Goal: Obtain resource: Obtain resource

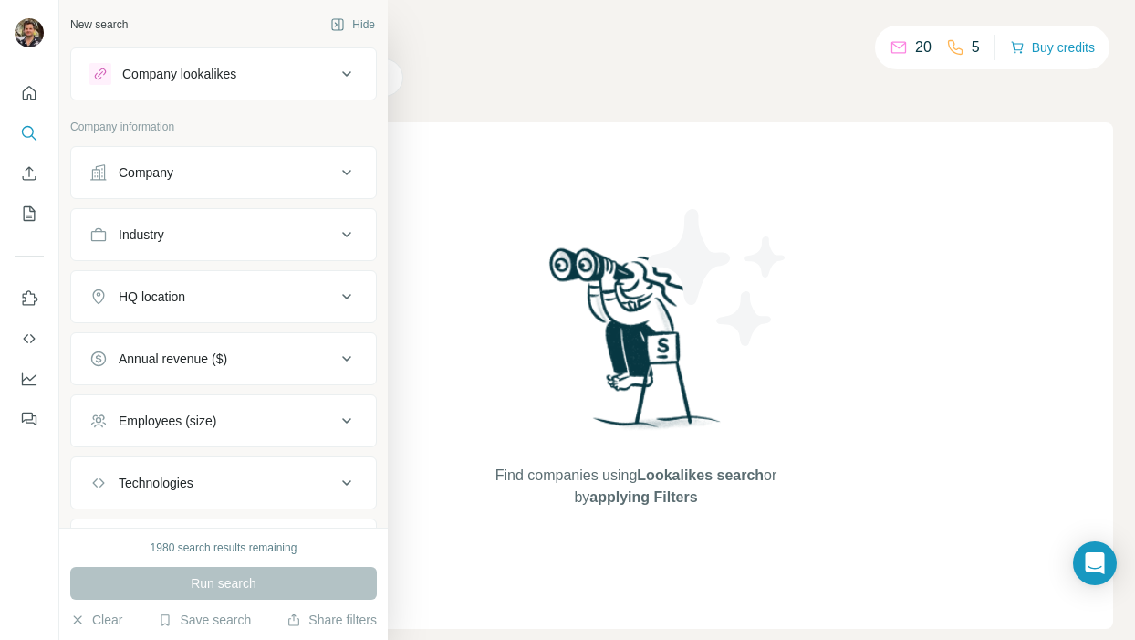
click at [110, 72] on div at bounding box center [100, 74] width 22 height 22
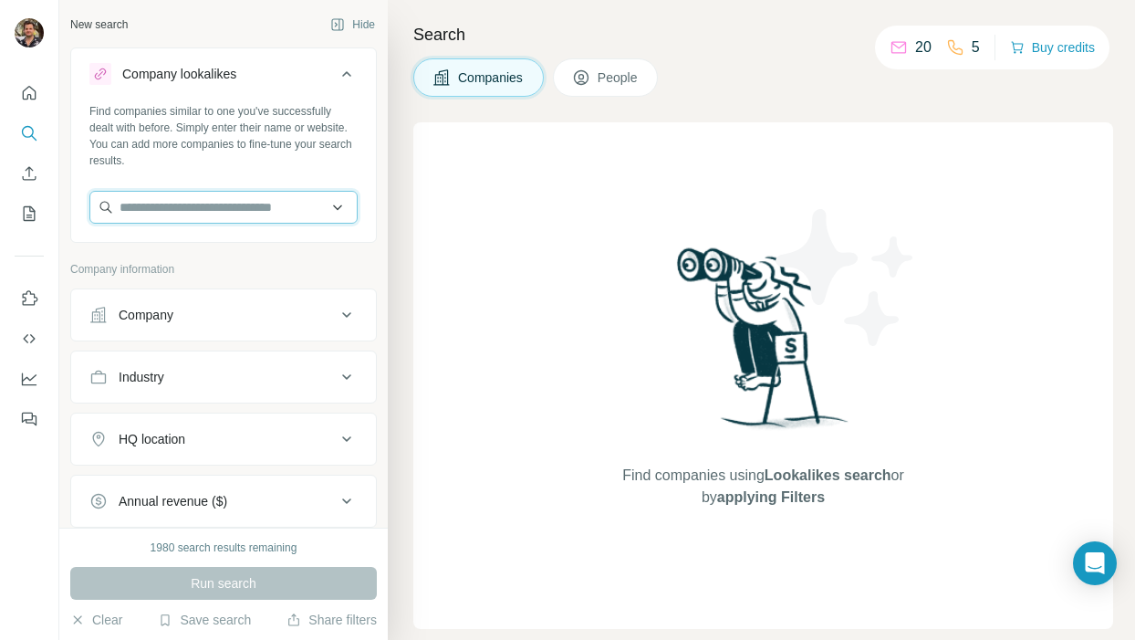
click at [191, 207] on input "text" at bounding box center [223, 207] width 268 height 33
paste input "**********"
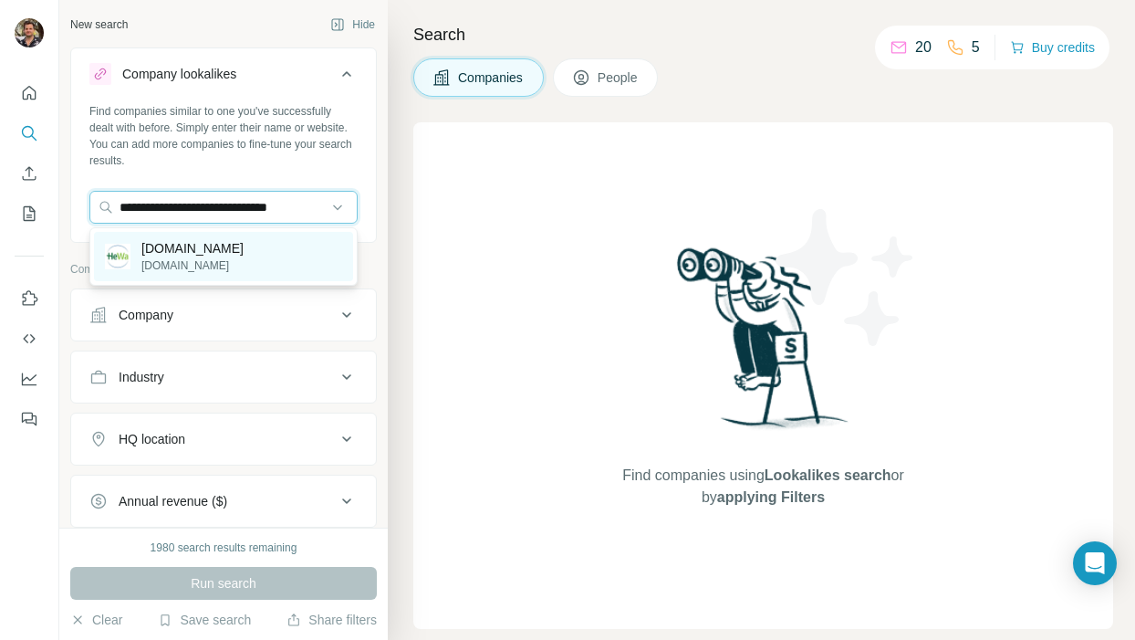
type input "**********"
click at [215, 247] on p "[DOMAIN_NAME]" at bounding box center [192, 248] width 102 height 18
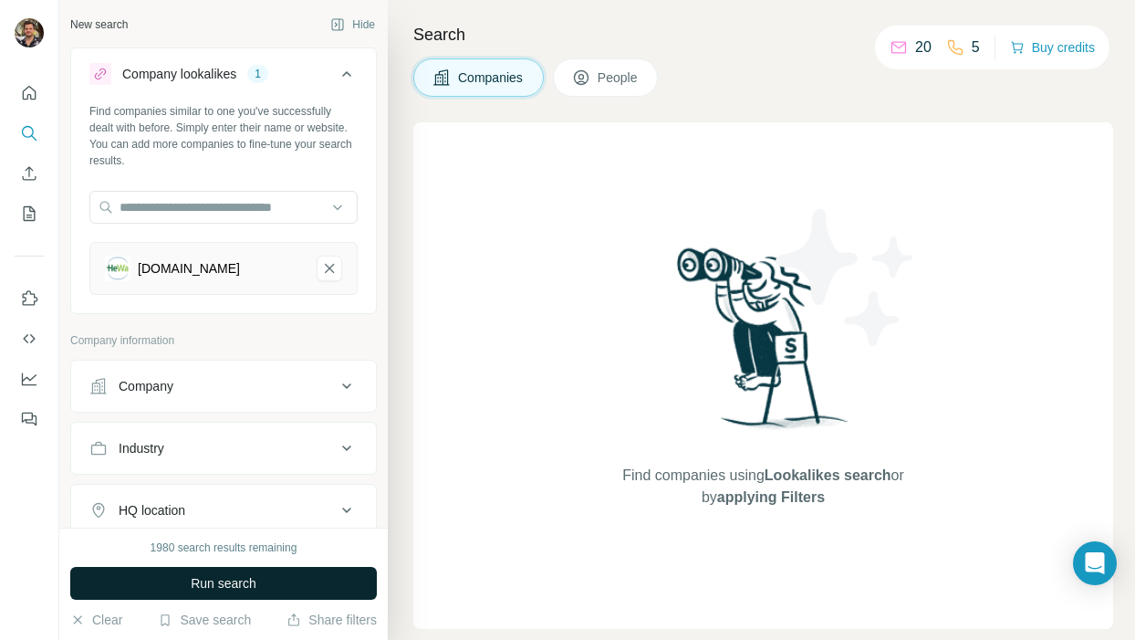
click at [201, 577] on span "Run search" at bounding box center [224, 583] width 66 height 18
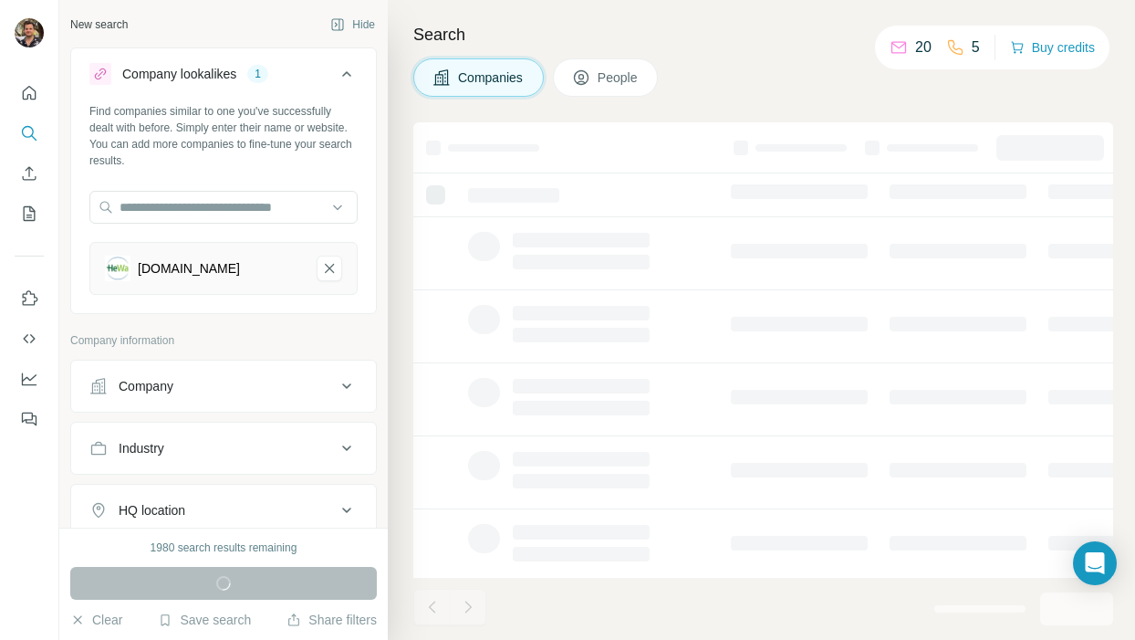
click at [184, 505] on div "HQ location" at bounding box center [152, 510] width 67 height 18
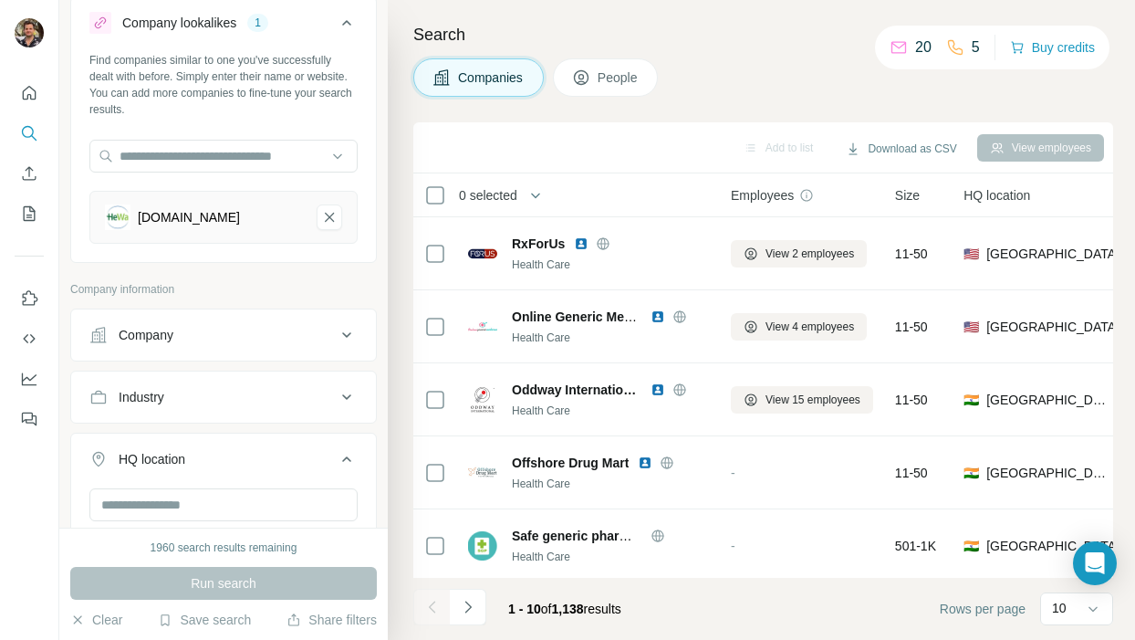
scroll to position [60, 0]
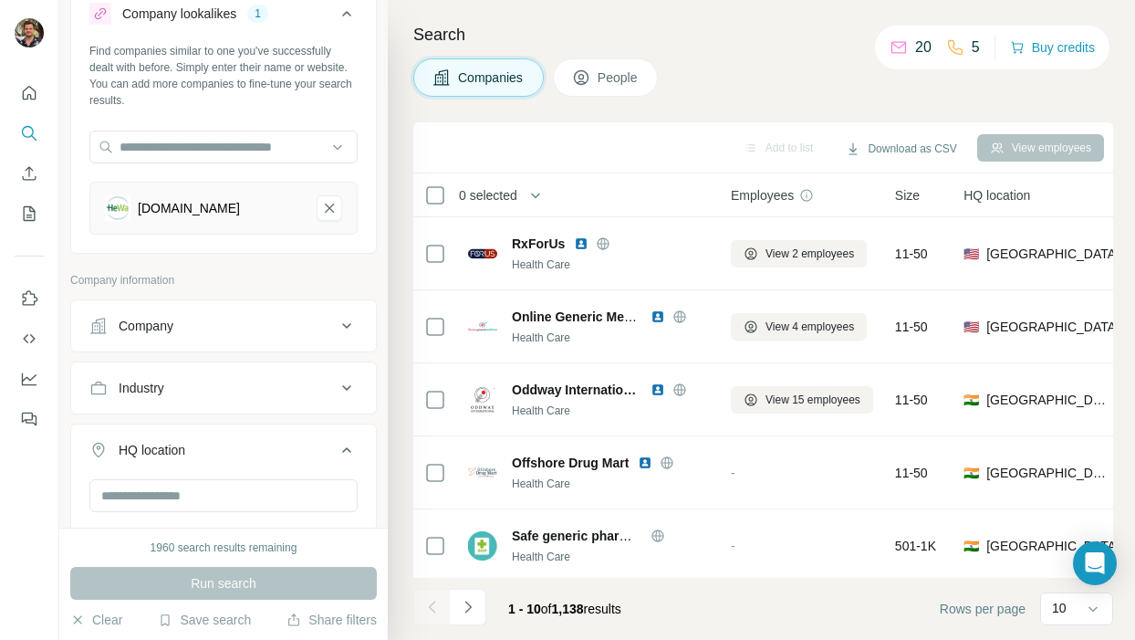
click at [176, 392] on div "Industry" at bounding box center [212, 388] width 246 height 18
click at [161, 508] on div "HQ location" at bounding box center [152, 505] width 67 height 18
click at [179, 506] on div "HQ location" at bounding box center [152, 505] width 67 height 18
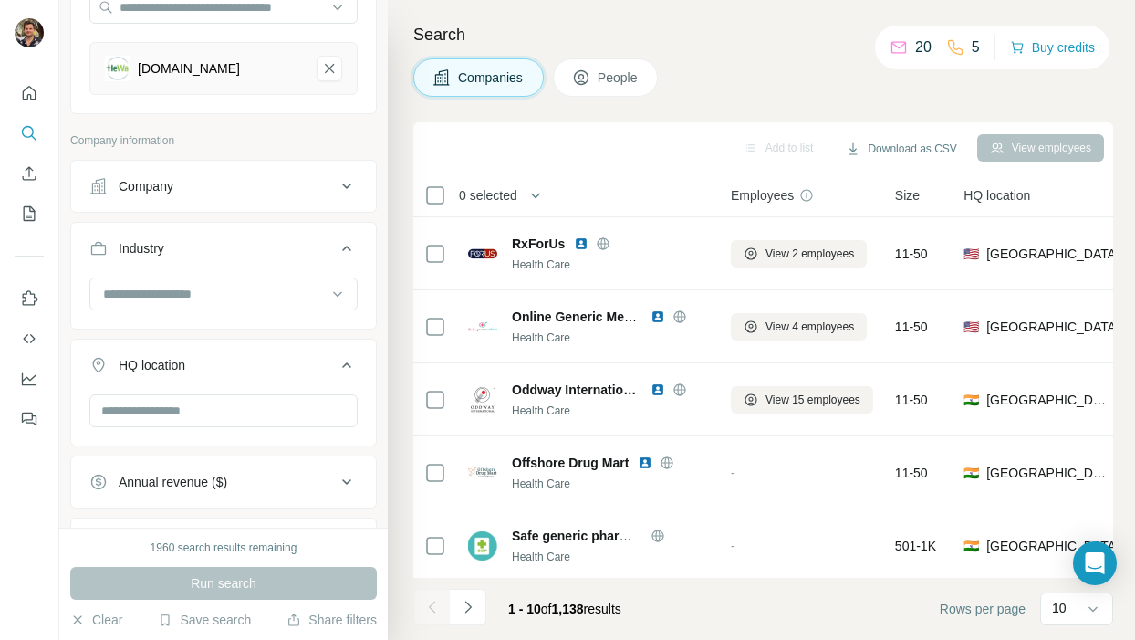
scroll to position [235, 0]
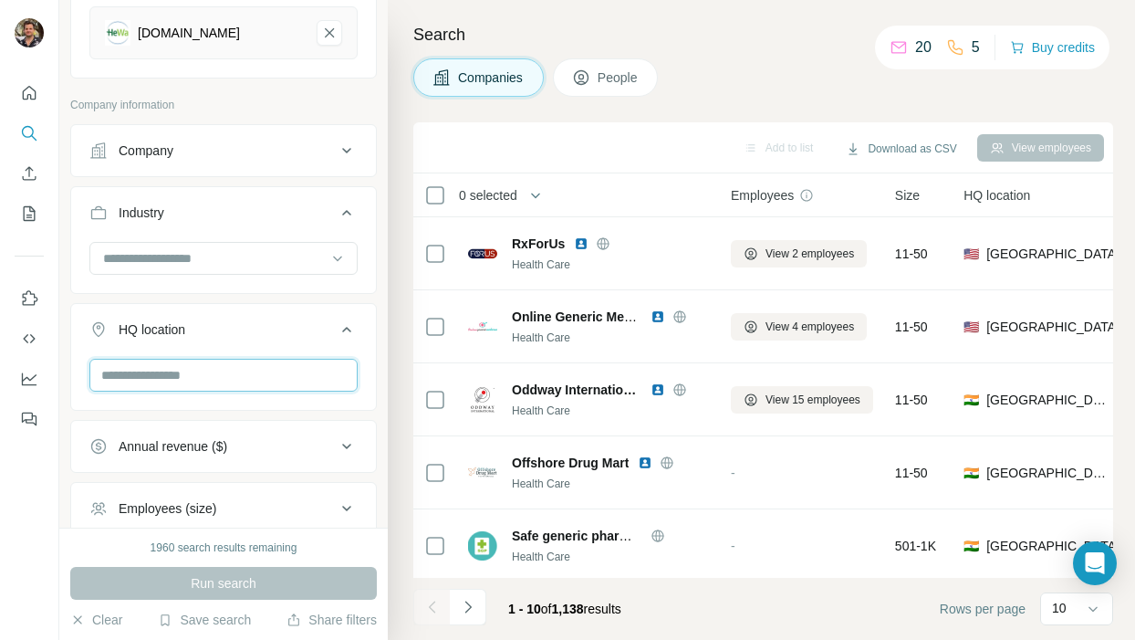
click at [177, 381] on input "text" at bounding box center [223, 375] width 268 height 33
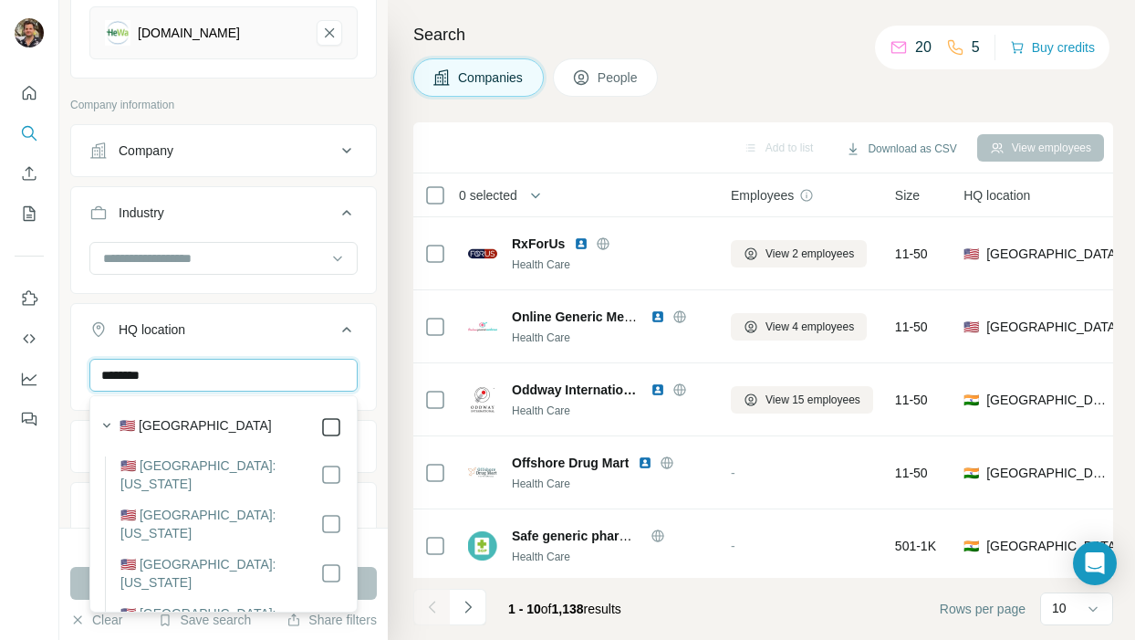
type input "********"
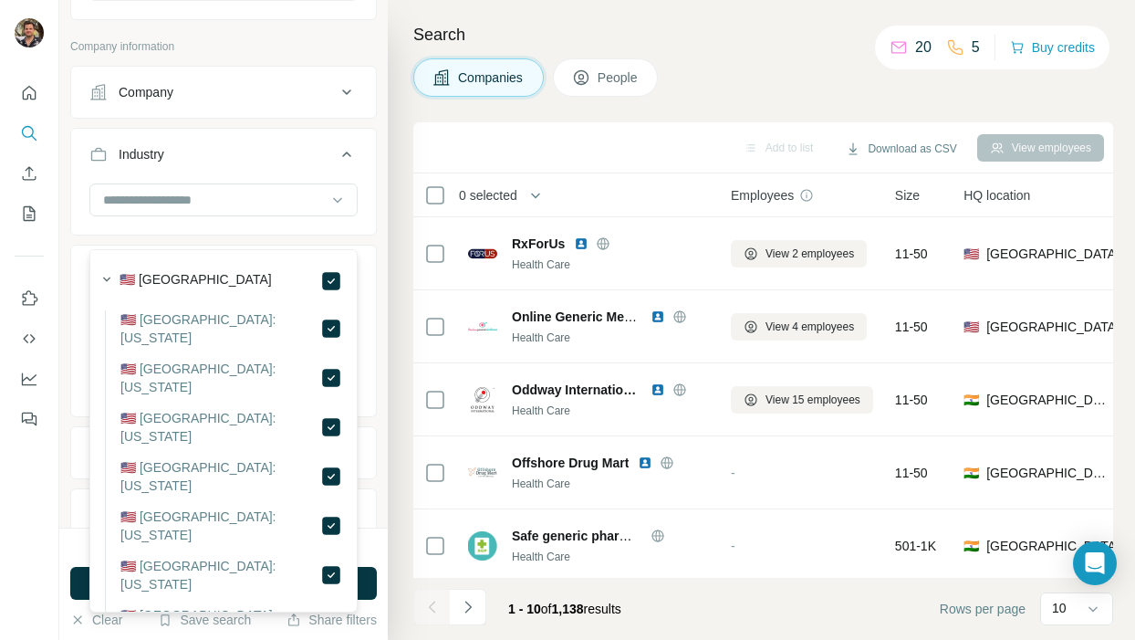
scroll to position [426, 0]
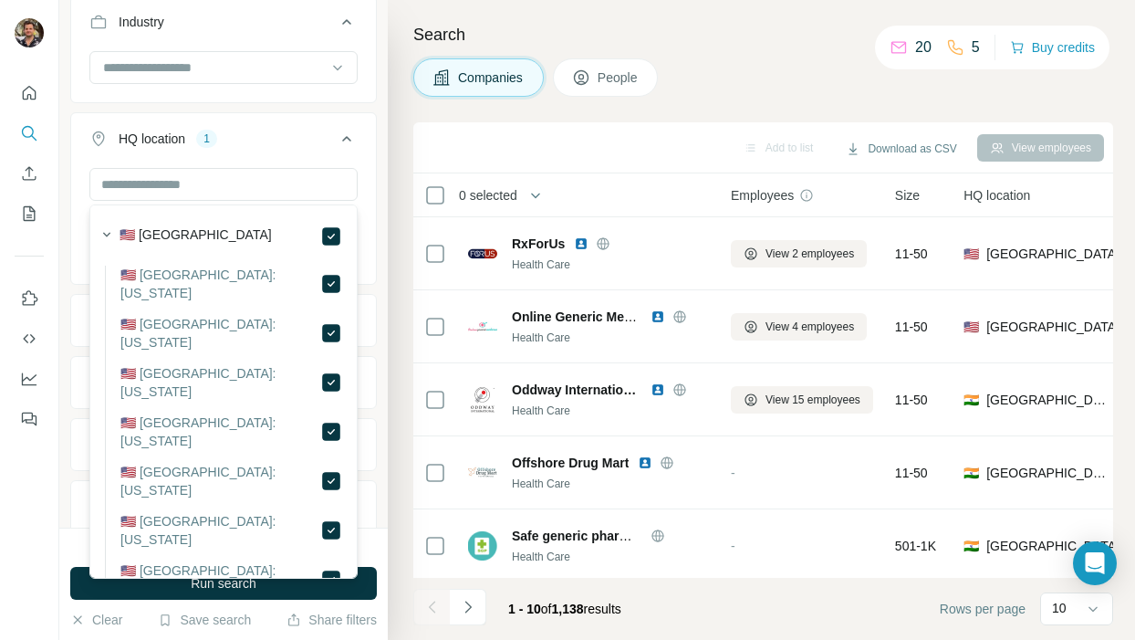
click at [361, 423] on button "Technologies" at bounding box center [223, 445] width 305 height 44
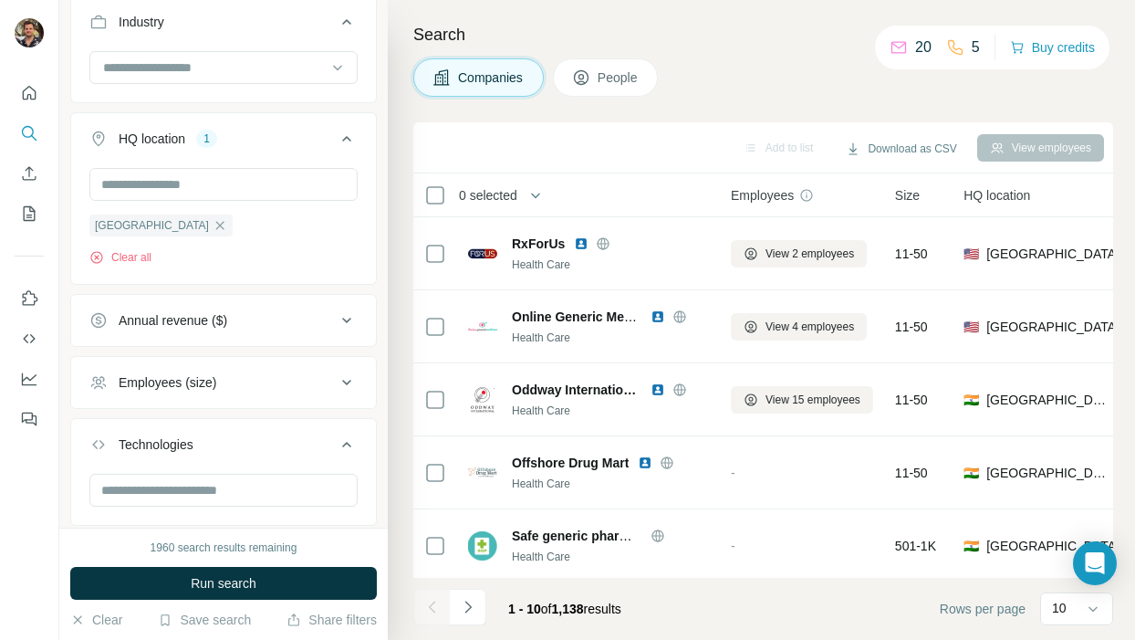
scroll to position [538, 0]
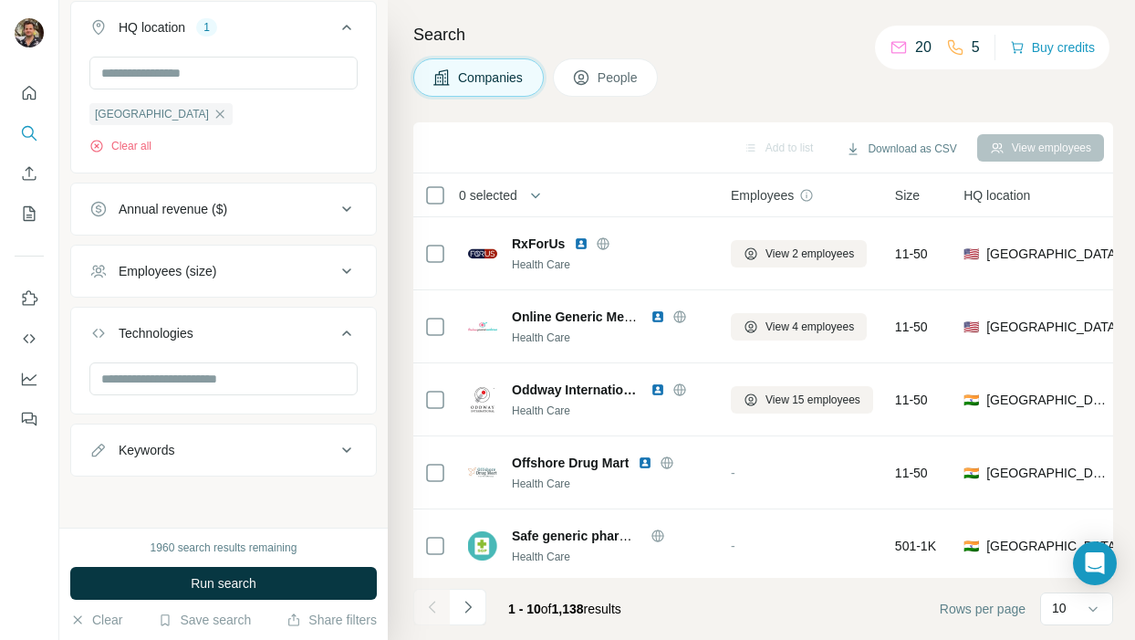
click at [181, 464] on button "Keywords" at bounding box center [223, 450] width 305 height 44
click at [153, 495] on input "text" at bounding box center [205, 495] width 232 height 33
type input "*********"
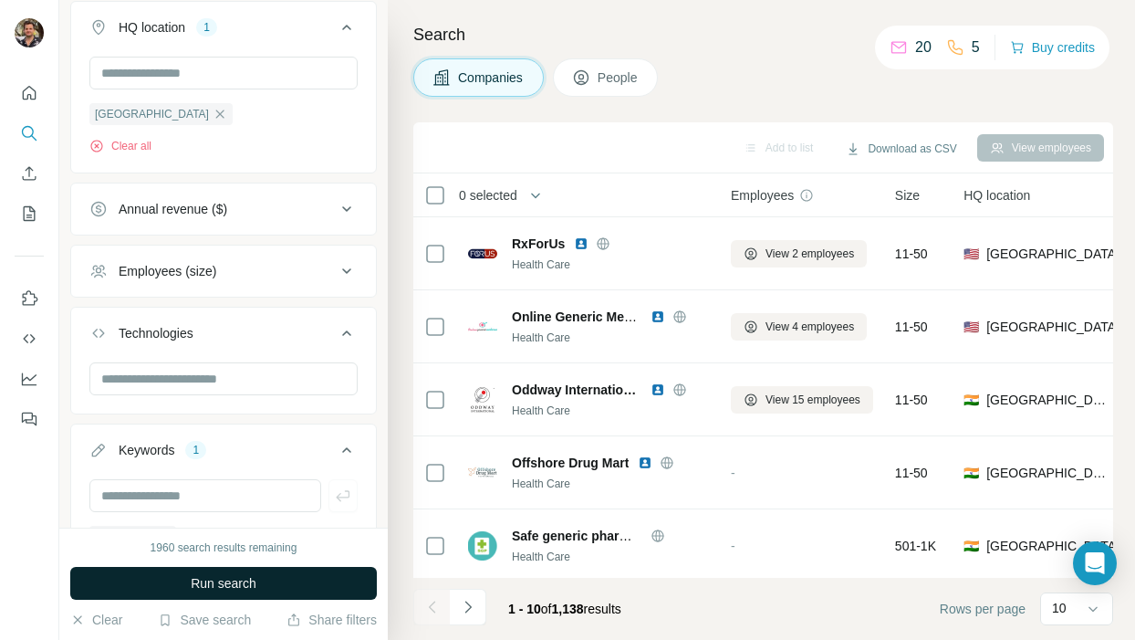
click at [192, 584] on span "Run search" at bounding box center [224, 583] width 66 height 18
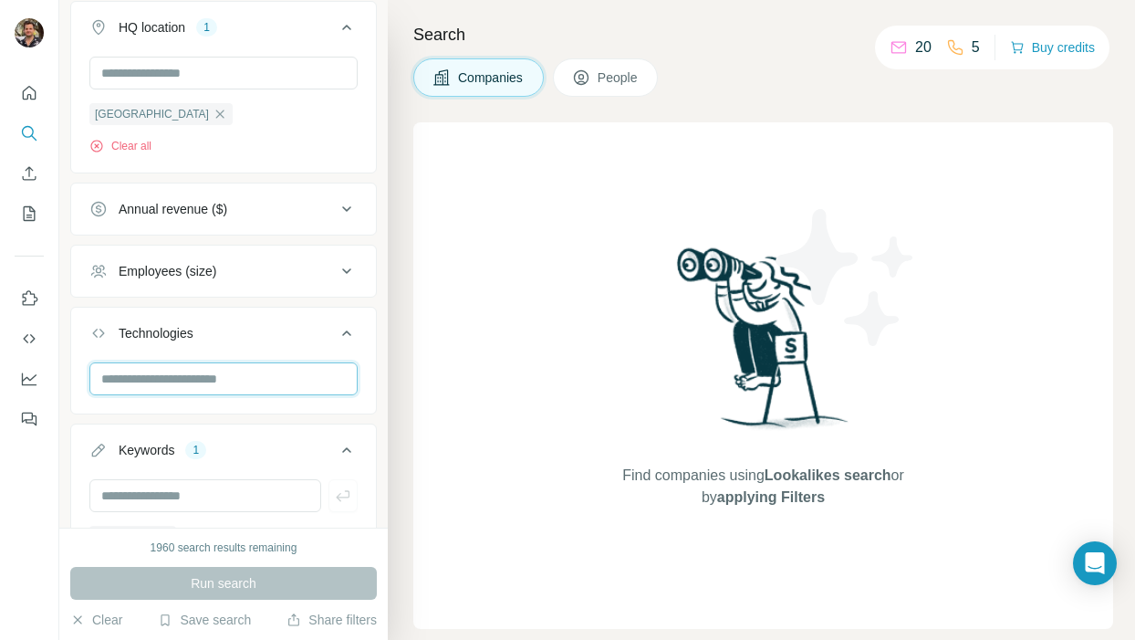
click at [225, 367] on input "text" at bounding box center [223, 378] width 268 height 33
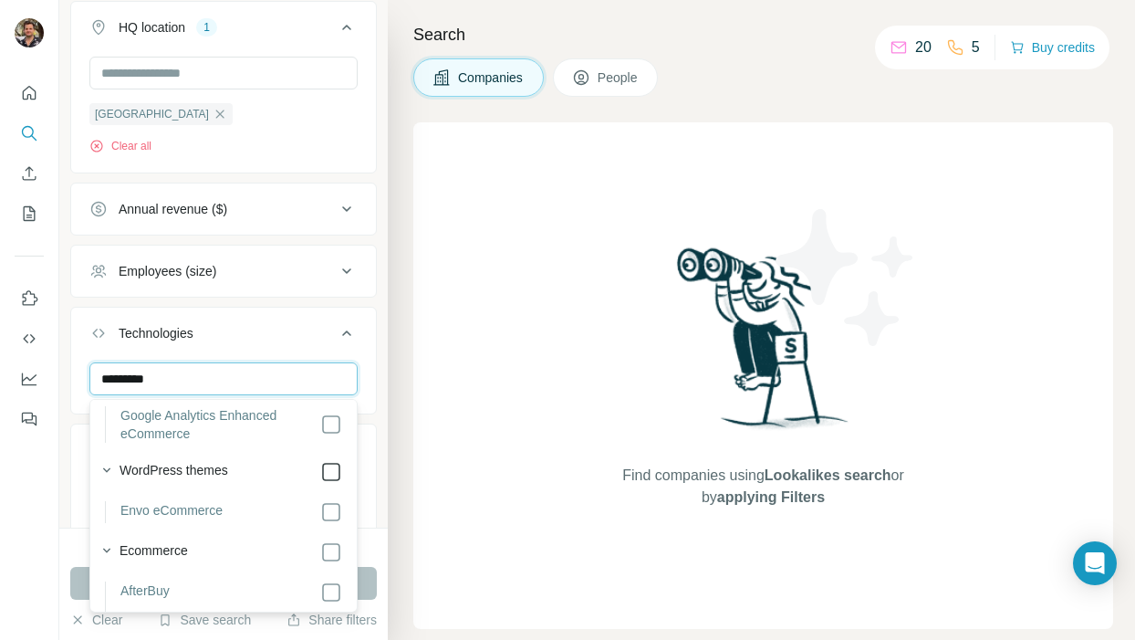
scroll to position [62, 0]
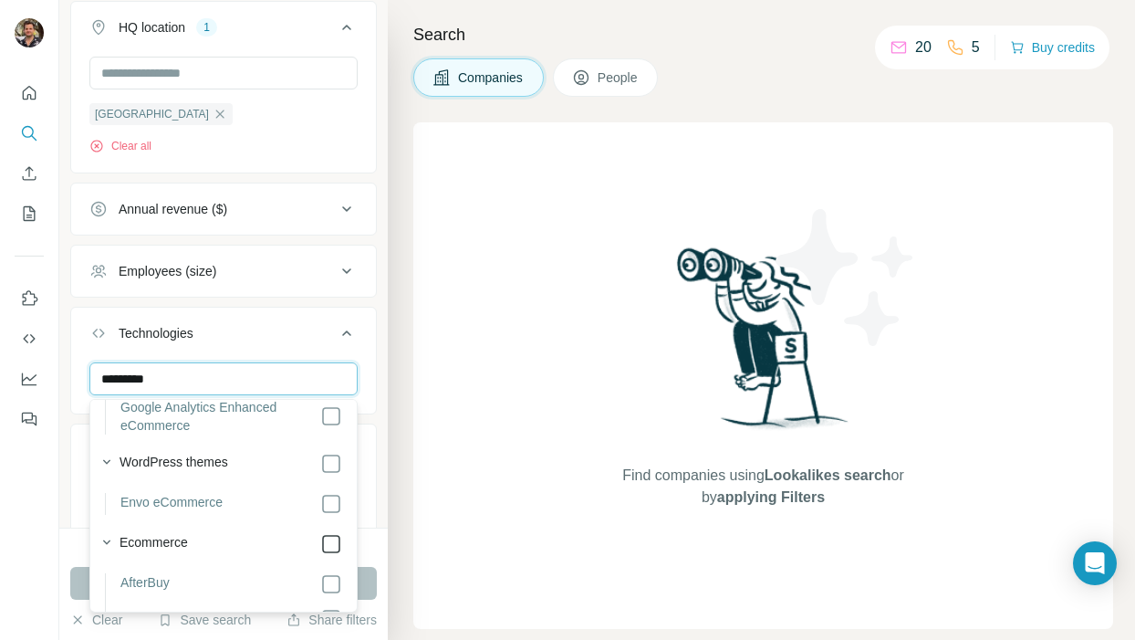
type input "*********"
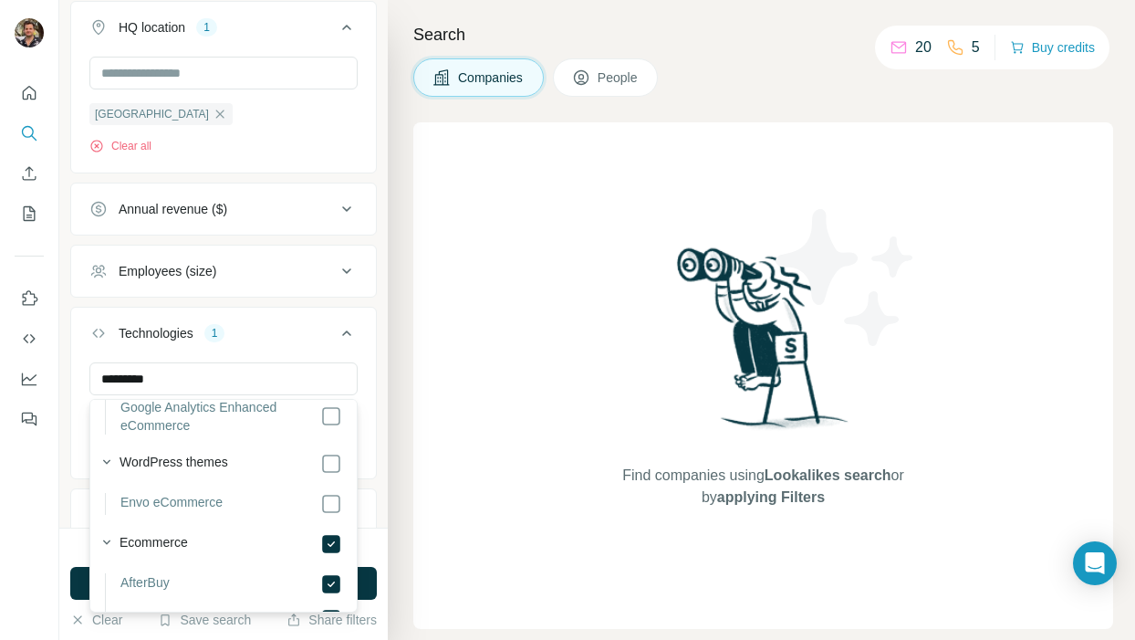
click at [63, 523] on div "New search Hide Company lookalikes 1 Find companies similar to one you've succe…" at bounding box center [223, 264] width 329 height 528
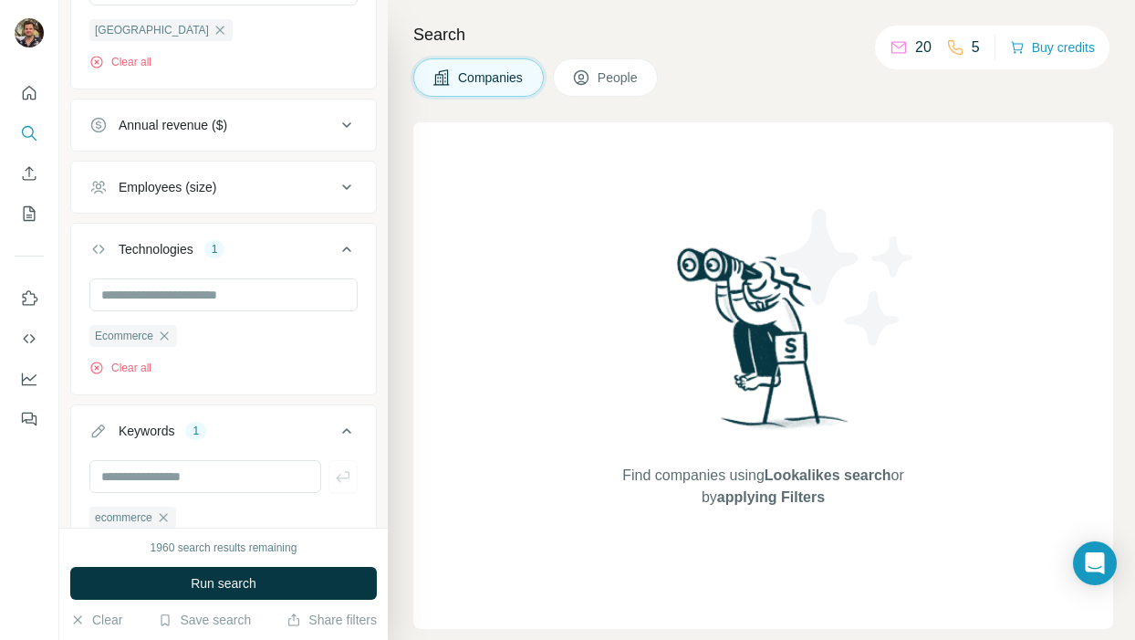
scroll to position [723, 0]
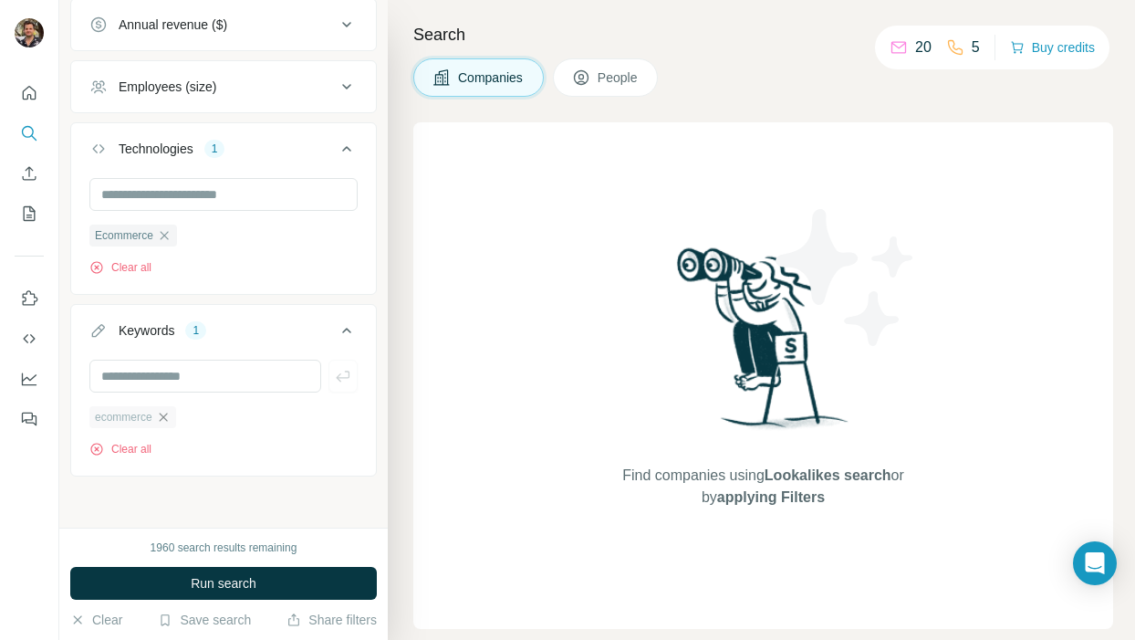
click at [170, 419] on icon "button" at bounding box center [163, 417] width 15 height 15
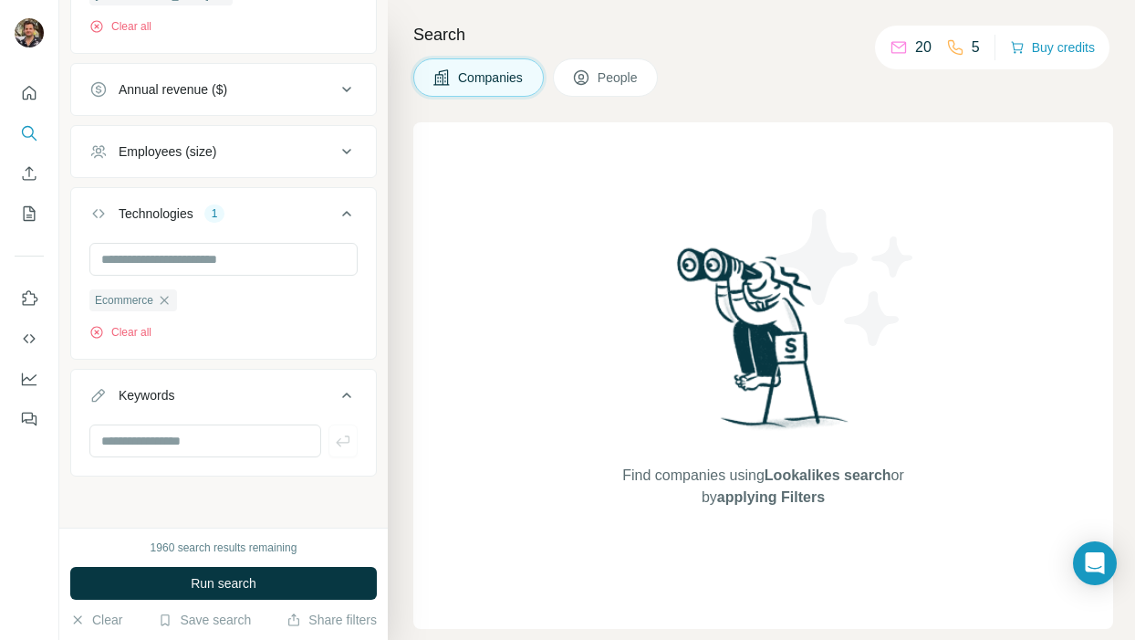
scroll to position [658, 0]
click at [207, 584] on span "Run search" at bounding box center [224, 583] width 66 height 18
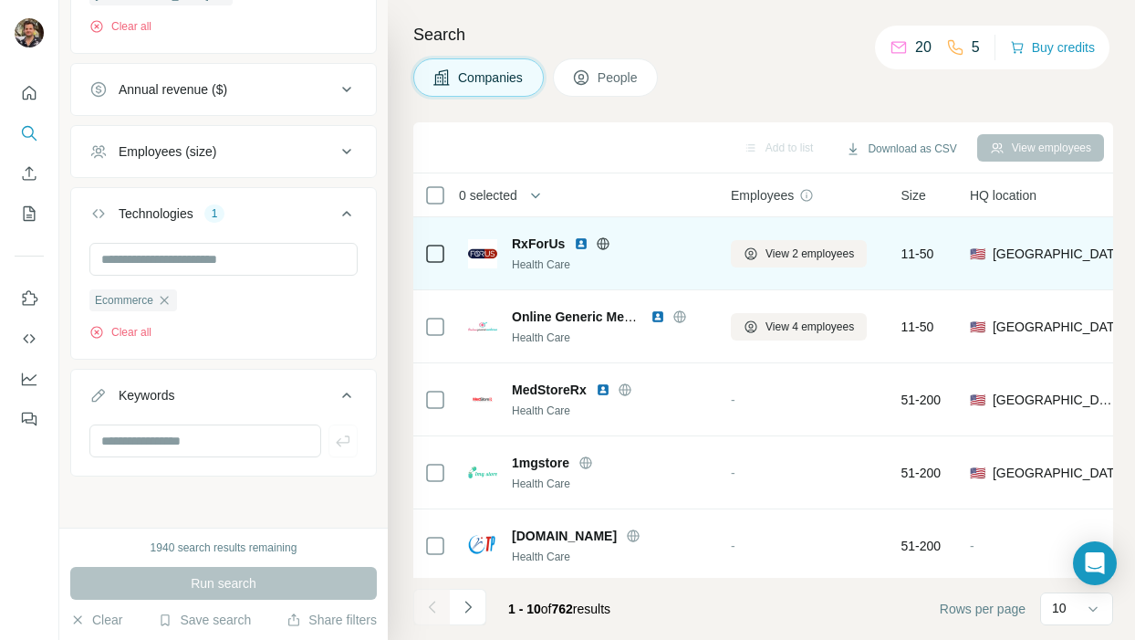
click at [606, 240] on icon at bounding box center [604, 243] width 12 height 12
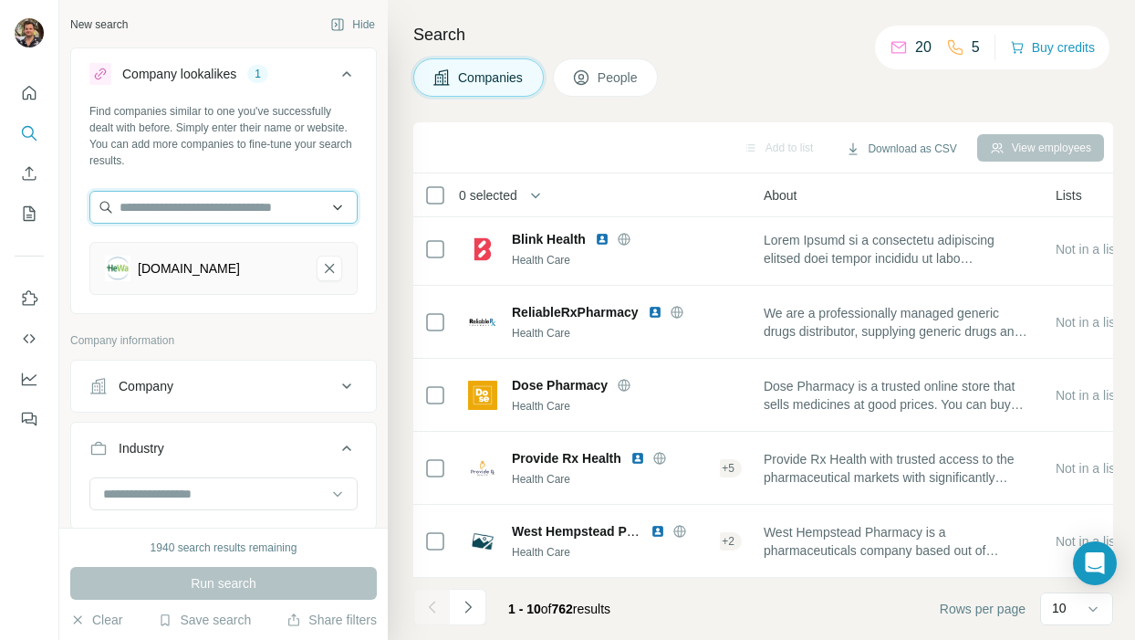
click at [269, 198] on input "text" at bounding box center [223, 207] width 268 height 33
click at [332, 282] on div "healthwarehouse.com" at bounding box center [223, 268] width 268 height 53
click at [330, 273] on icon "healthwarehouse.com-remove-button" at bounding box center [329, 268] width 16 height 18
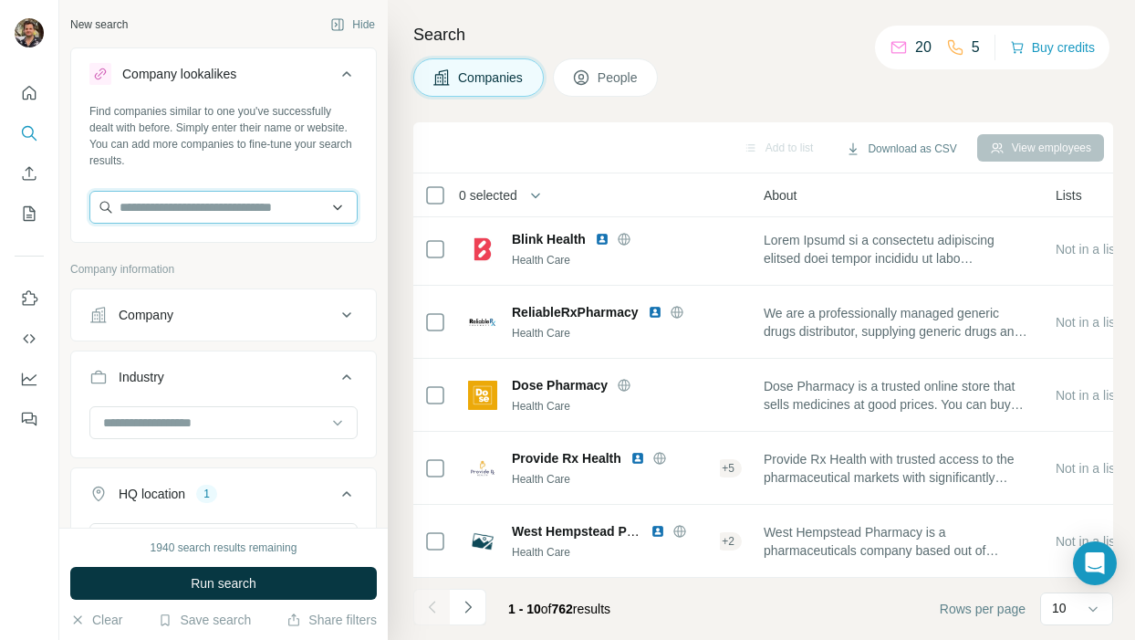
click at [257, 215] on input "text" at bounding box center [223, 207] width 268 height 33
paste input "**********"
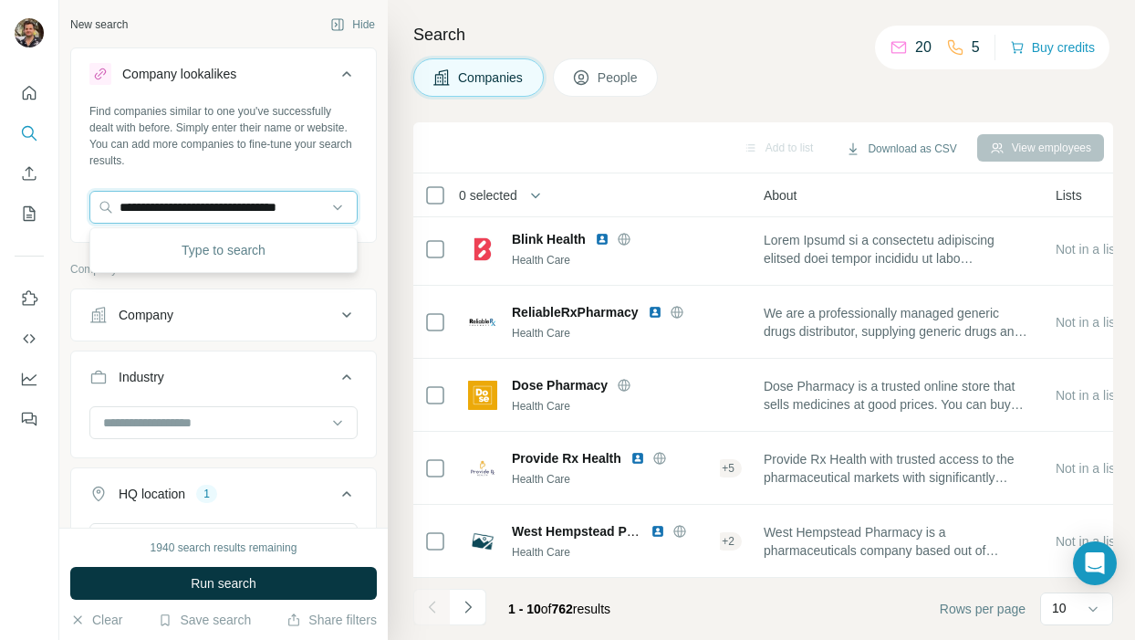
scroll to position [0, 14]
type input "**********"
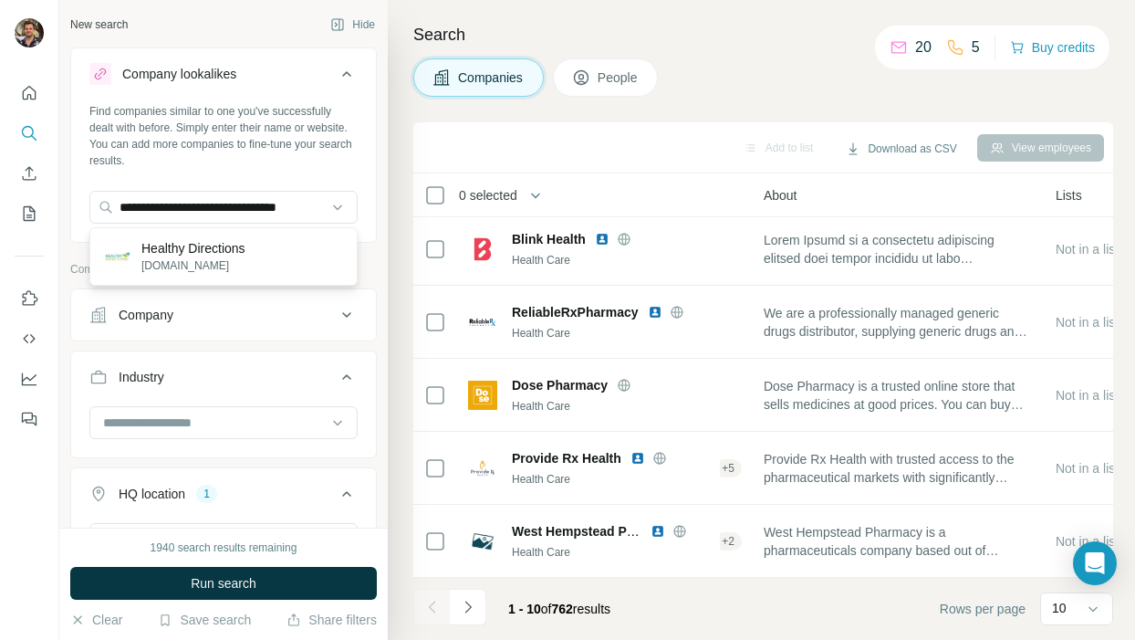
click at [229, 254] on p "Healthy Directions" at bounding box center [193, 248] width 104 height 18
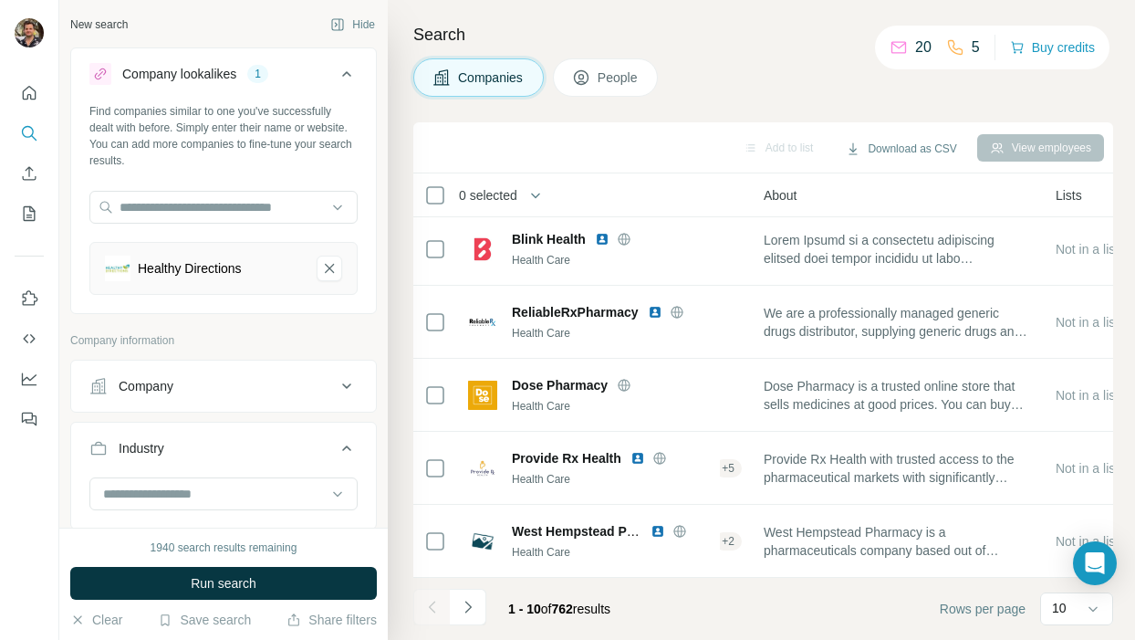
scroll to position [0, 0]
click at [238, 581] on span "Run search" at bounding box center [224, 583] width 66 height 18
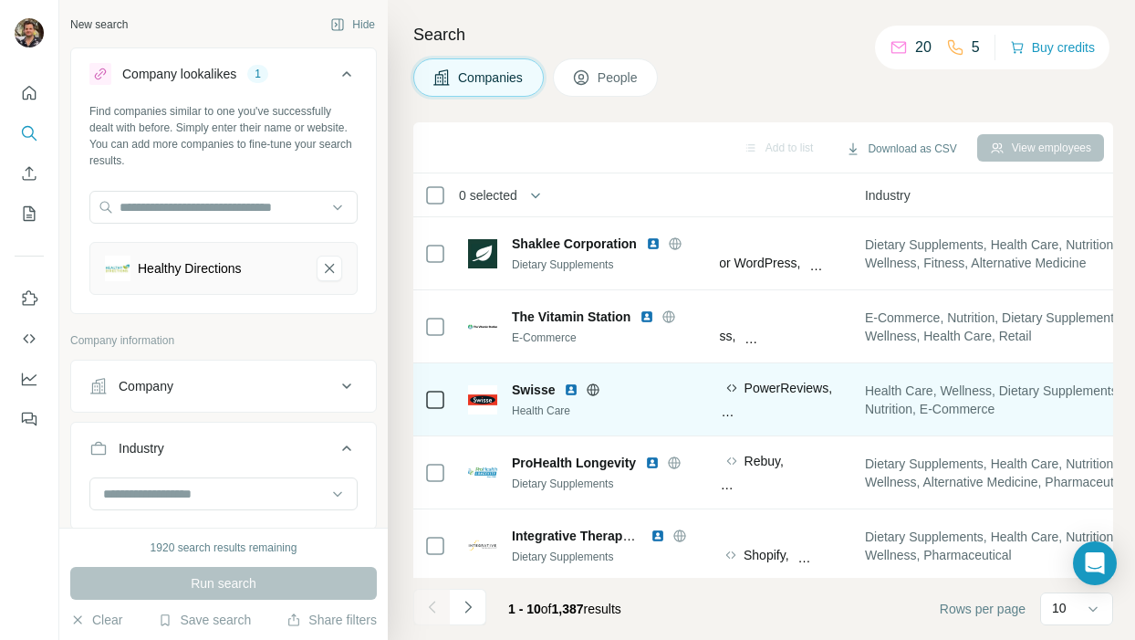
scroll to position [0, 1240]
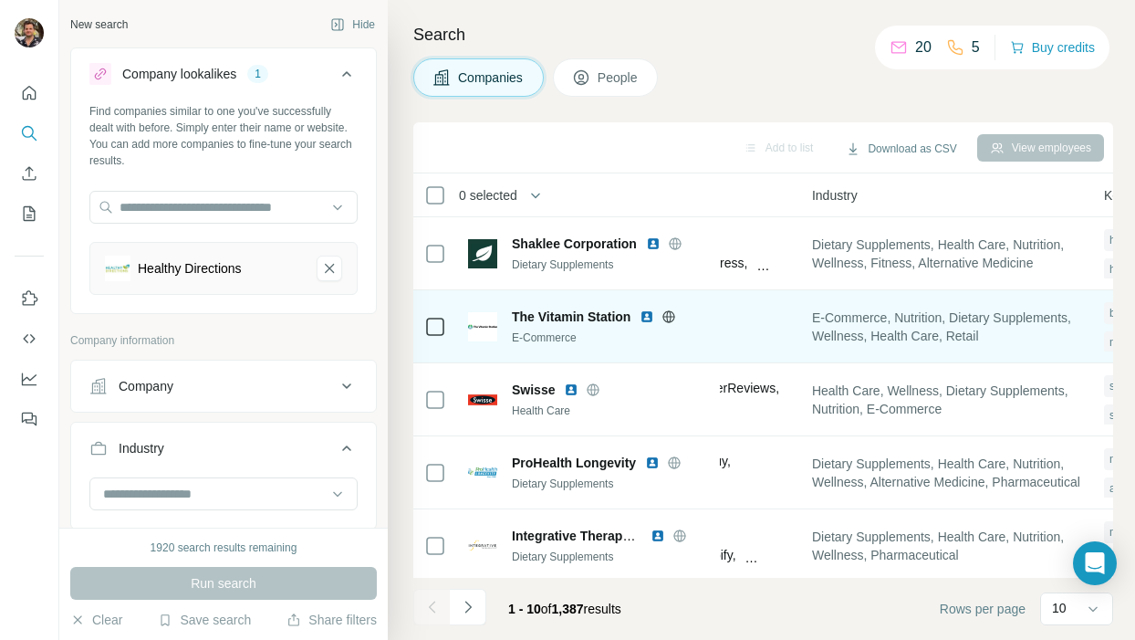
click at [675, 313] on icon at bounding box center [670, 316] width 12 height 12
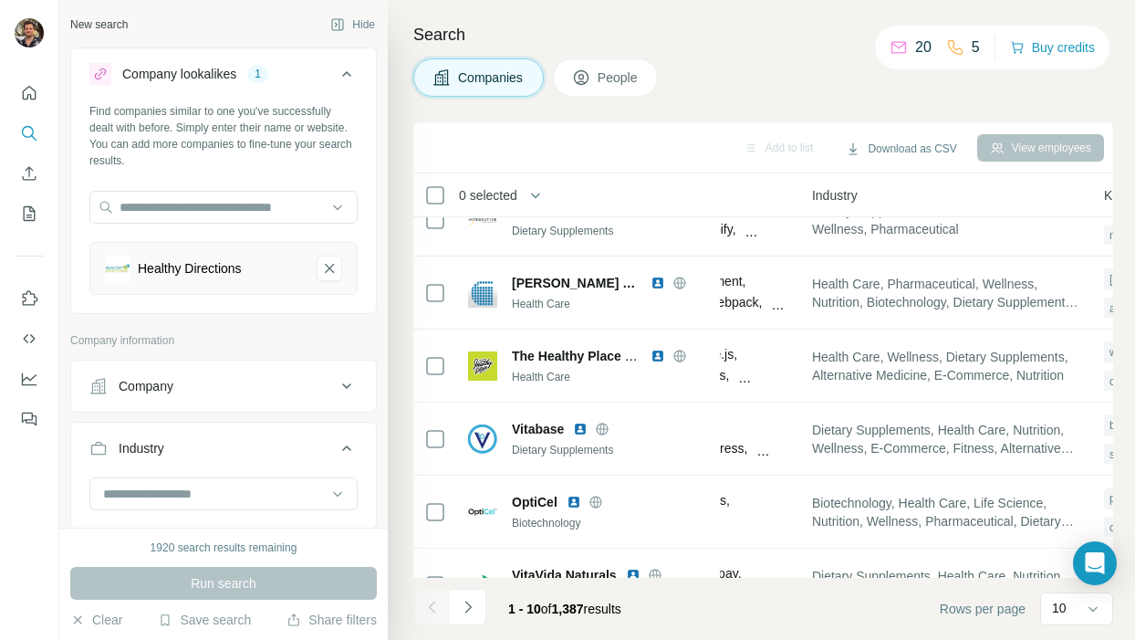
scroll to position [370, 1240]
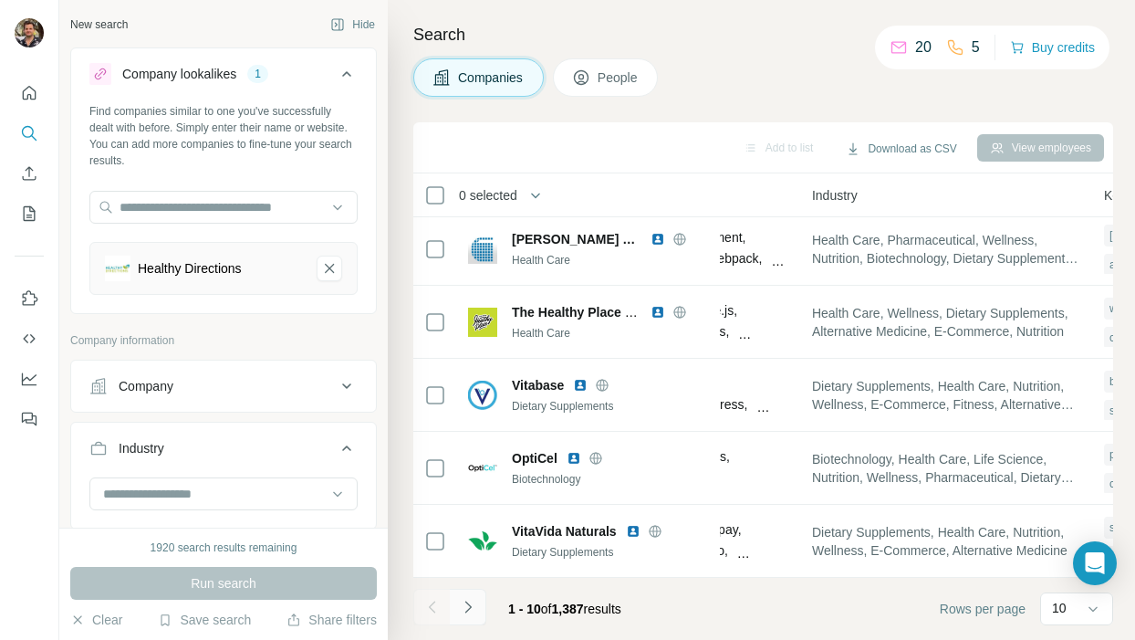
click at [475, 600] on icon "Navigate to next page" at bounding box center [468, 607] width 18 height 18
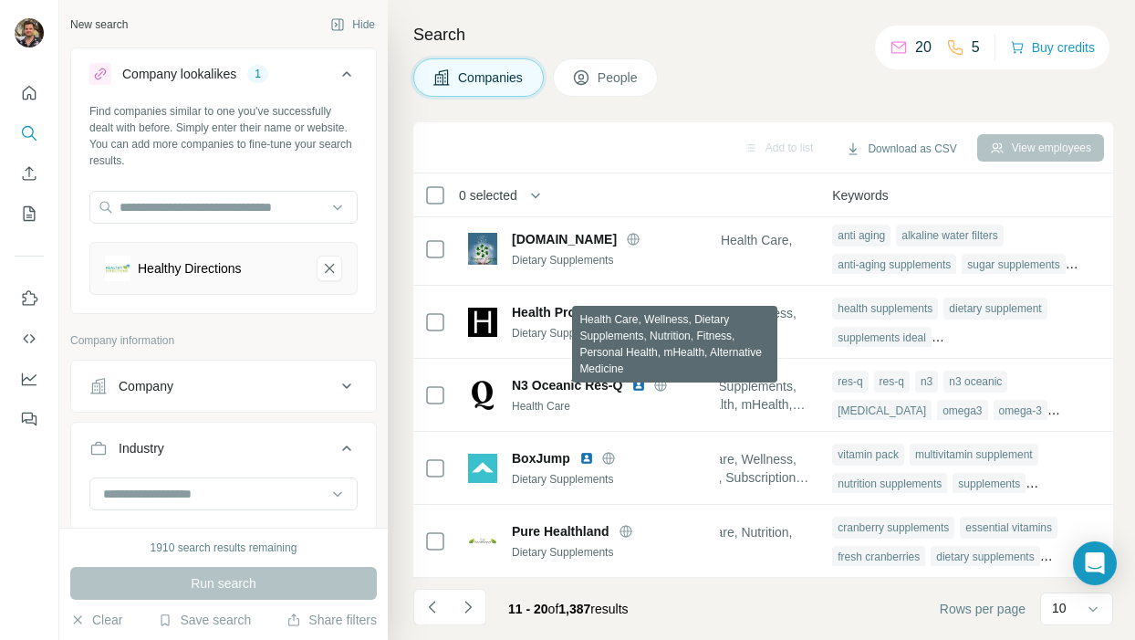
scroll to position [0, 1507]
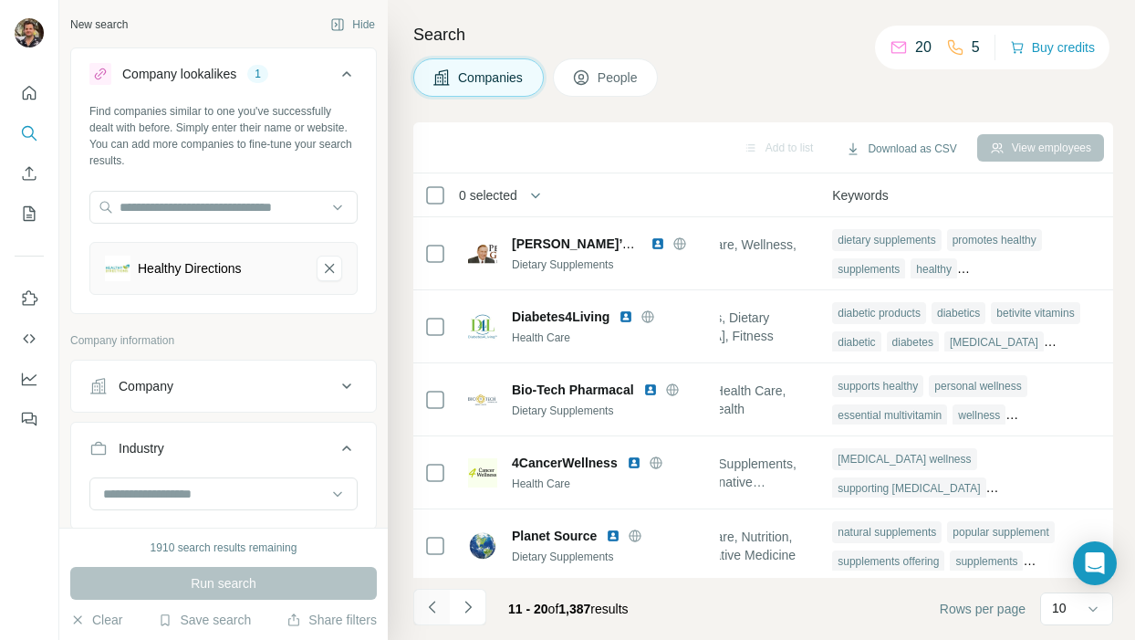
click at [422, 609] on button "Navigate to previous page" at bounding box center [431, 607] width 37 height 37
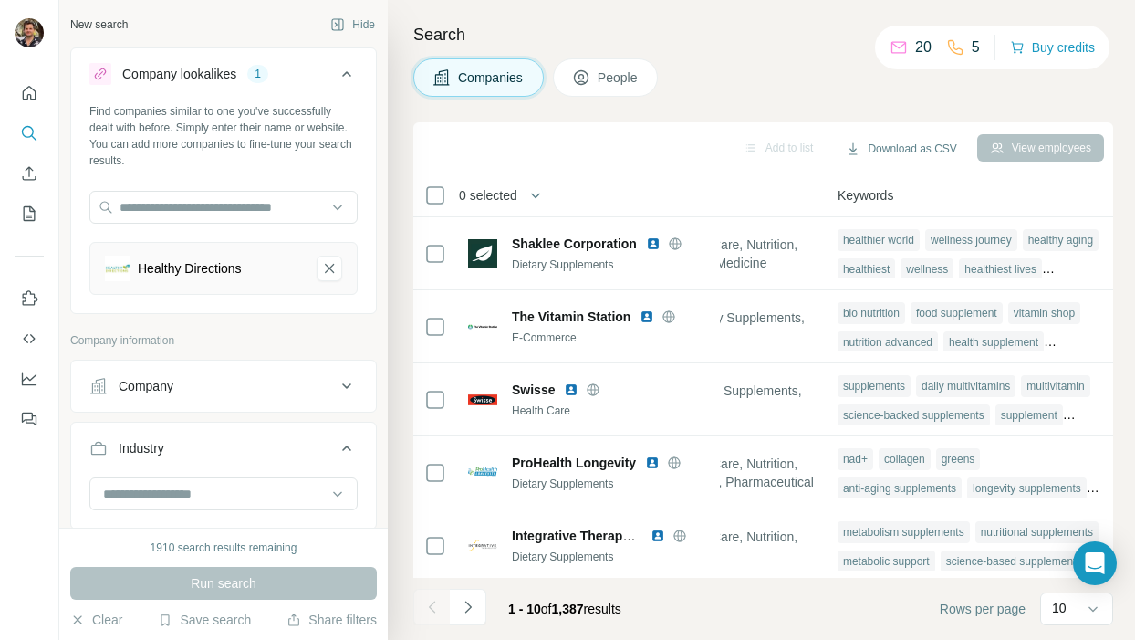
click at [487, 187] on span "0 selected" at bounding box center [488, 195] width 58 height 18
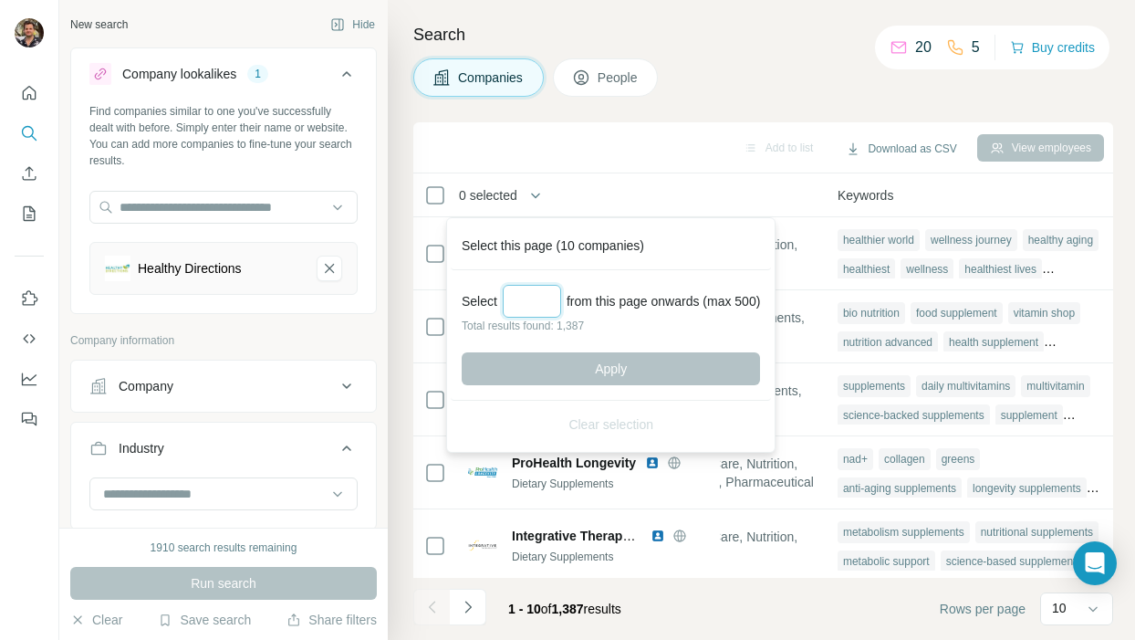
click at [545, 293] on input "Select a number (up to 500)" at bounding box center [532, 301] width 58 height 33
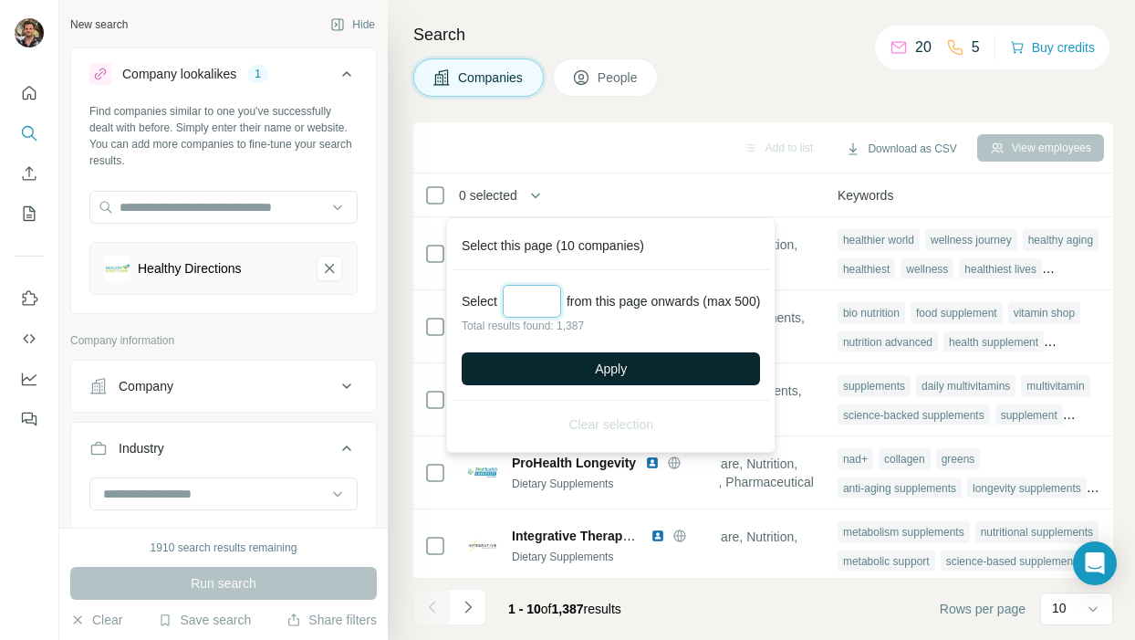
type input "***"
click at [579, 362] on button "Apply" at bounding box center [611, 368] width 298 height 33
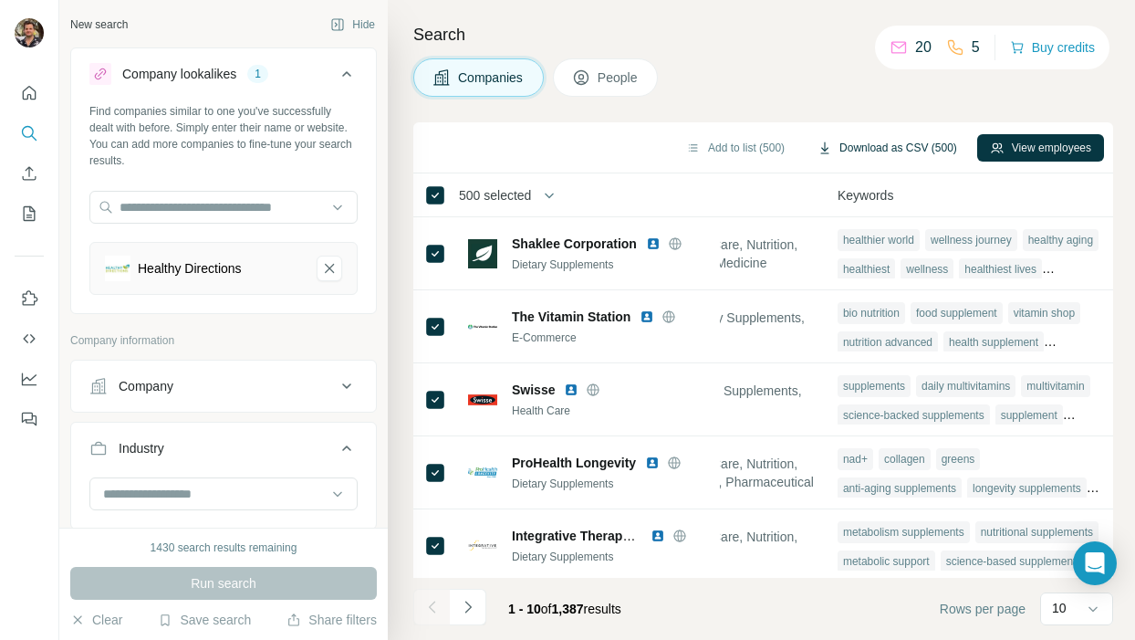
click at [874, 150] on button "Download as CSV (500)" at bounding box center [887, 147] width 165 height 27
click at [472, 608] on icon "Navigate to next page" at bounding box center [468, 607] width 18 height 18
click at [472, 608] on div at bounding box center [468, 607] width 37 height 37
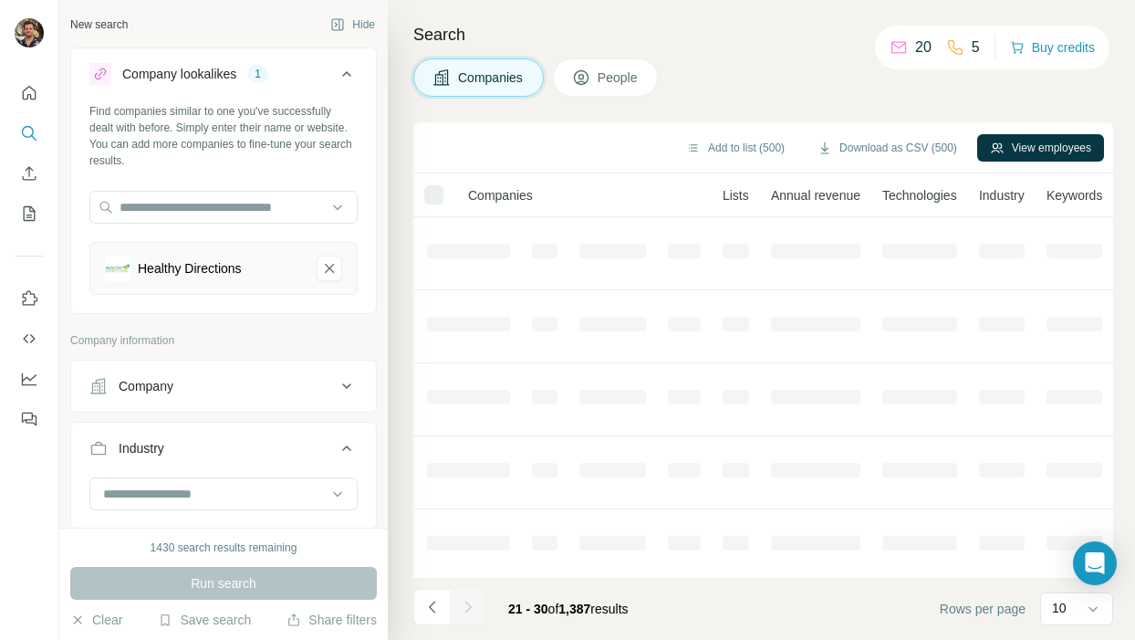
scroll to position [0, 340]
click at [472, 608] on div at bounding box center [468, 607] width 37 height 37
click at [472, 608] on icon "Navigate to next page" at bounding box center [468, 607] width 18 height 18
click at [472, 608] on div at bounding box center [468, 607] width 37 height 37
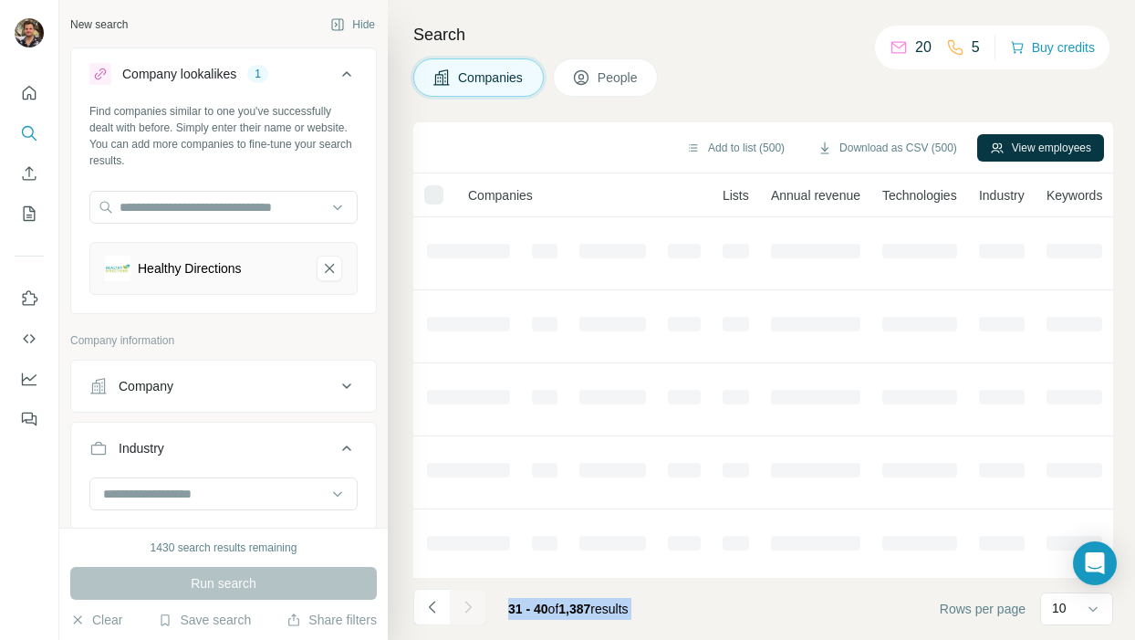
click at [472, 608] on div at bounding box center [468, 607] width 37 height 37
click at [472, 608] on icon "Navigate to next page" at bounding box center [468, 607] width 18 height 18
click at [472, 608] on div at bounding box center [468, 607] width 37 height 37
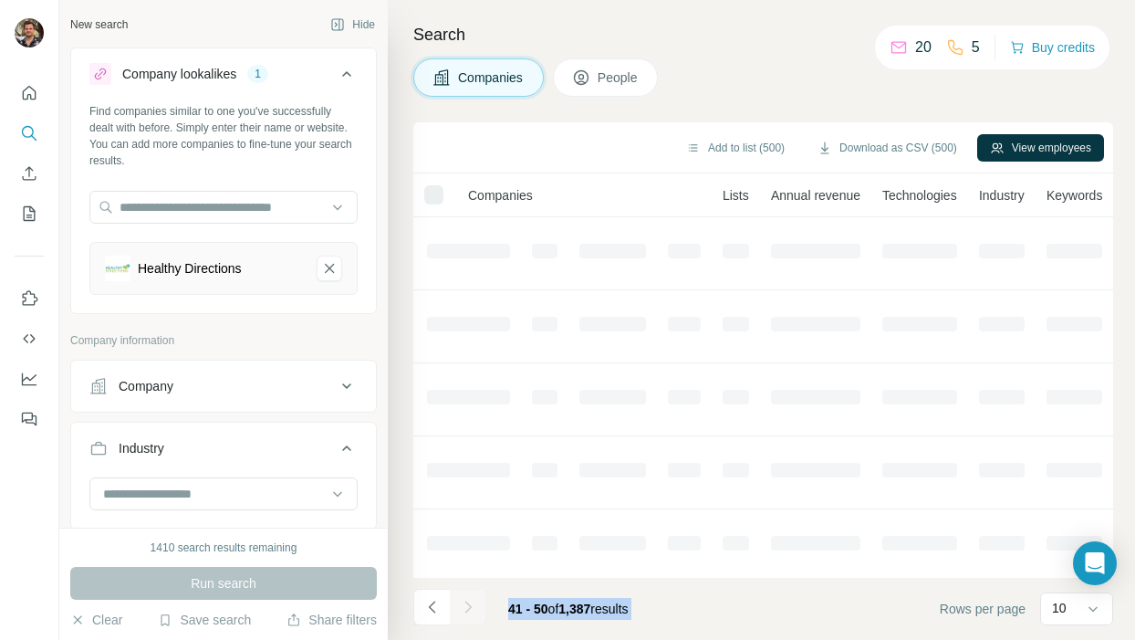
click at [472, 608] on icon "Navigate to next page" at bounding box center [468, 607] width 18 height 18
click at [472, 608] on div at bounding box center [468, 607] width 37 height 37
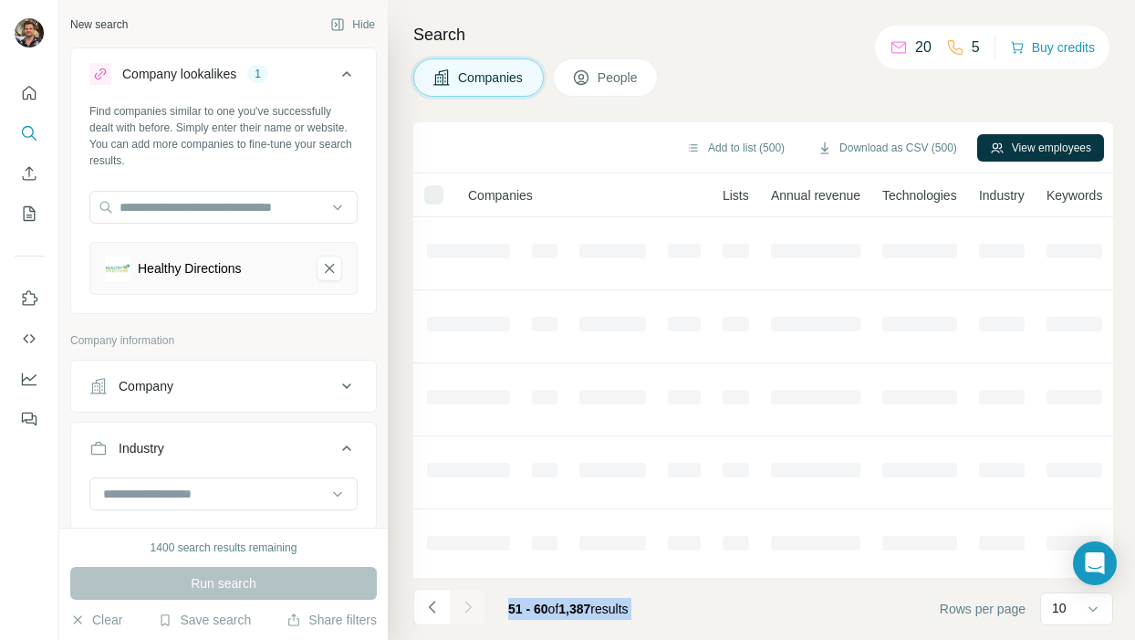
click at [472, 608] on div at bounding box center [468, 607] width 37 height 37
click at [472, 608] on icon "Navigate to next page" at bounding box center [468, 607] width 18 height 18
click at [472, 608] on div at bounding box center [468, 607] width 37 height 37
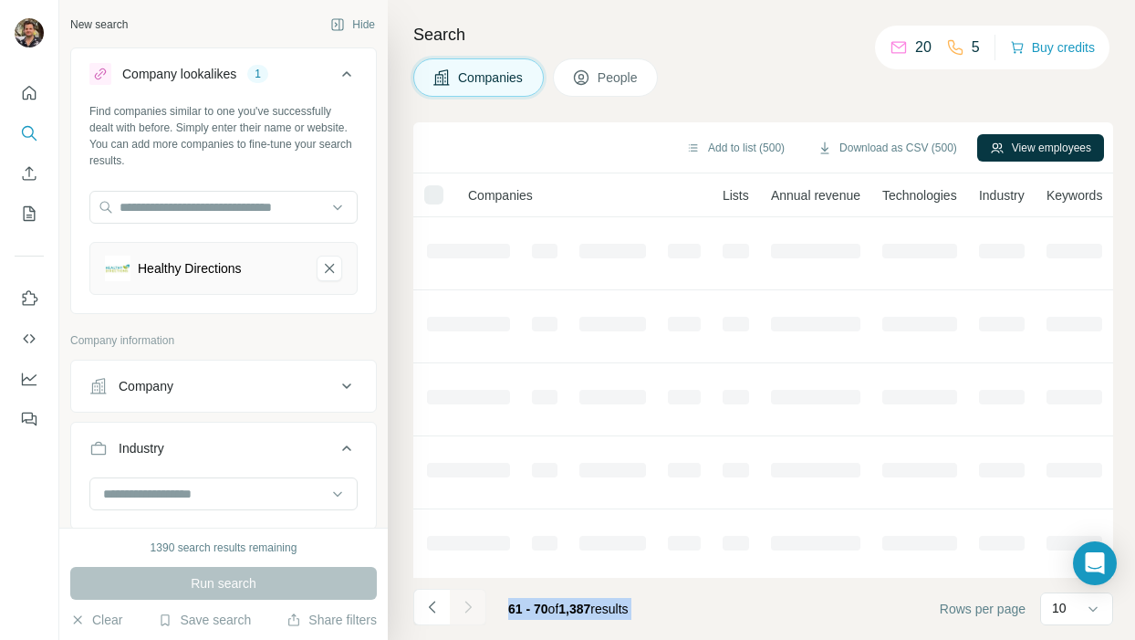
click at [472, 608] on div at bounding box center [468, 607] width 37 height 37
click at [472, 608] on icon "Navigate to next page" at bounding box center [468, 607] width 18 height 18
click at [472, 608] on div at bounding box center [468, 607] width 37 height 37
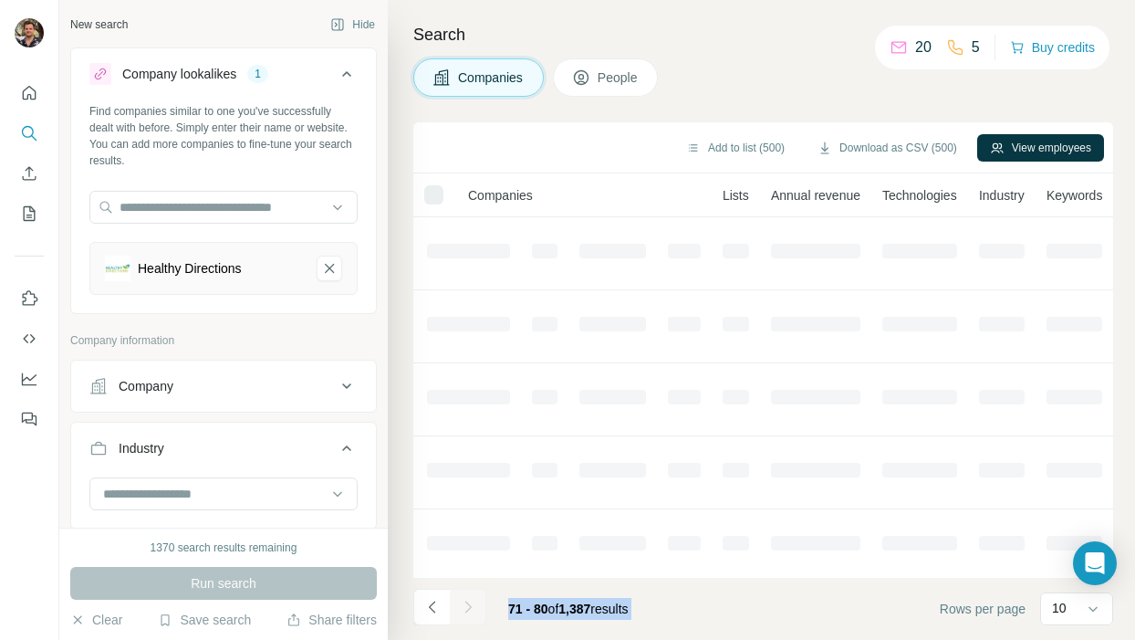
click at [472, 608] on icon "Navigate to next page" at bounding box center [468, 607] width 18 height 18
click at [472, 608] on div at bounding box center [468, 607] width 37 height 37
click at [472, 608] on icon "Navigate to next page" at bounding box center [468, 607] width 18 height 18
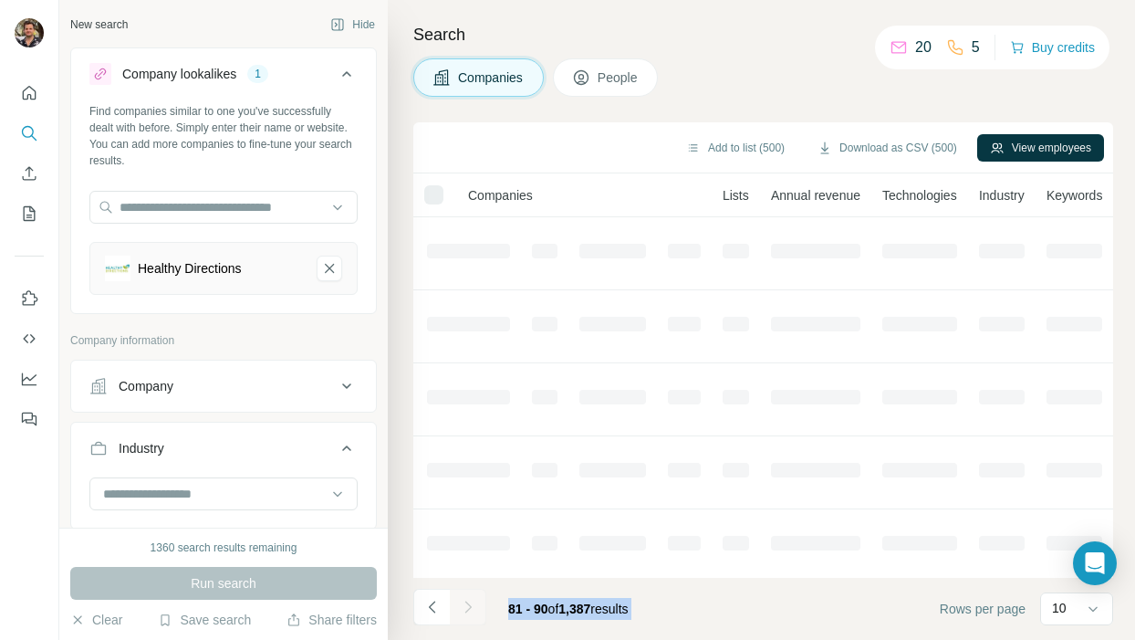
click at [472, 608] on div at bounding box center [468, 607] width 37 height 37
click at [472, 608] on icon "Navigate to next page" at bounding box center [468, 607] width 18 height 18
click at [472, 608] on div at bounding box center [468, 607] width 37 height 37
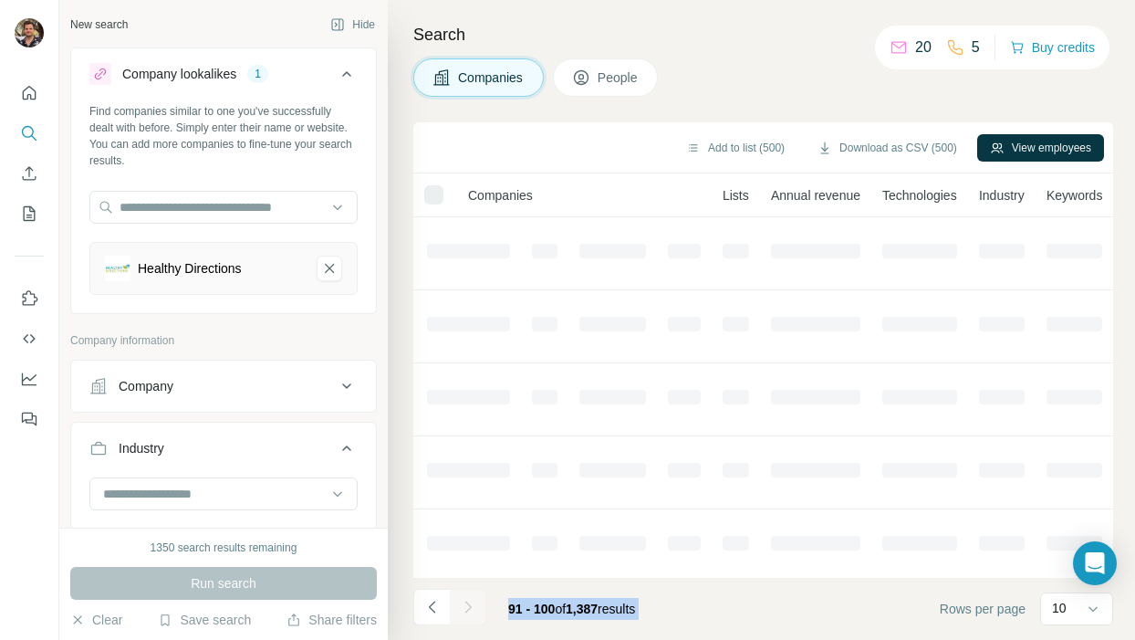
click at [472, 608] on div at bounding box center [468, 607] width 37 height 37
click at [472, 608] on icon "Navigate to next page" at bounding box center [468, 607] width 18 height 18
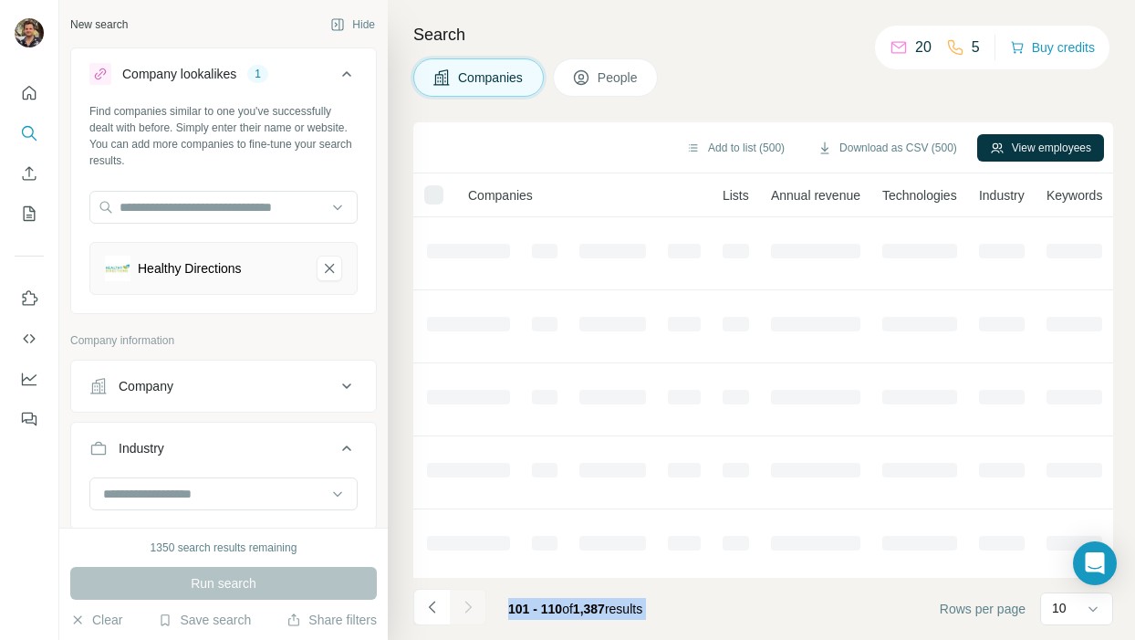
click at [472, 608] on div at bounding box center [468, 607] width 37 height 37
click at [472, 608] on icon "Navigate to next page" at bounding box center [468, 607] width 18 height 18
click at [472, 608] on div at bounding box center [468, 607] width 37 height 37
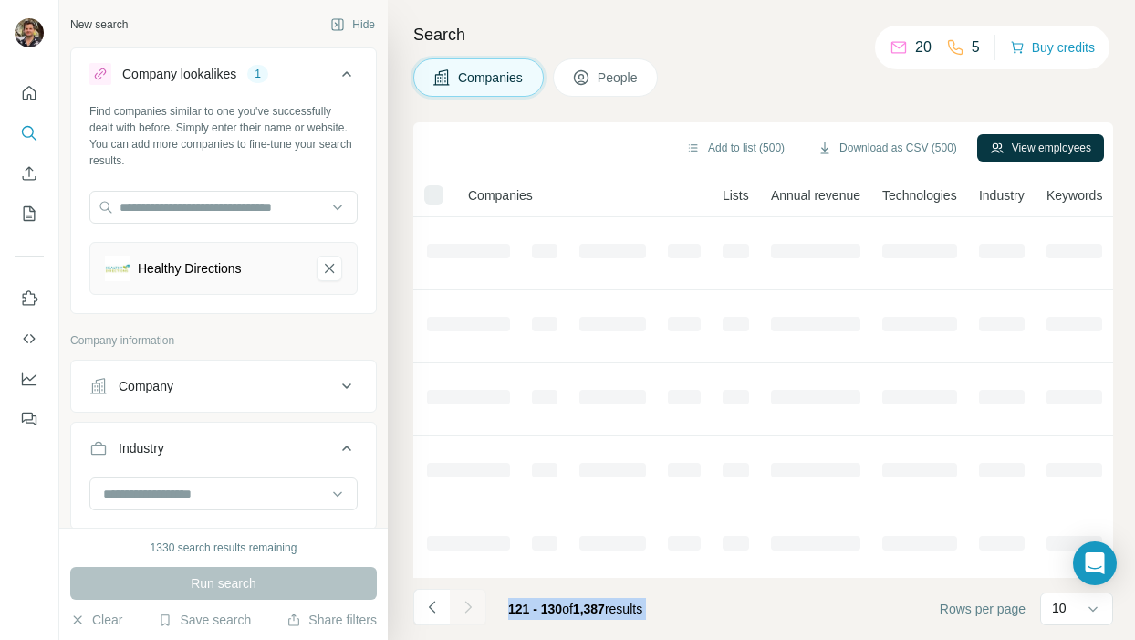
click at [472, 608] on div at bounding box center [468, 607] width 37 height 37
click at [472, 608] on icon "Navigate to next page" at bounding box center [468, 607] width 18 height 18
click at [472, 608] on div at bounding box center [468, 607] width 37 height 37
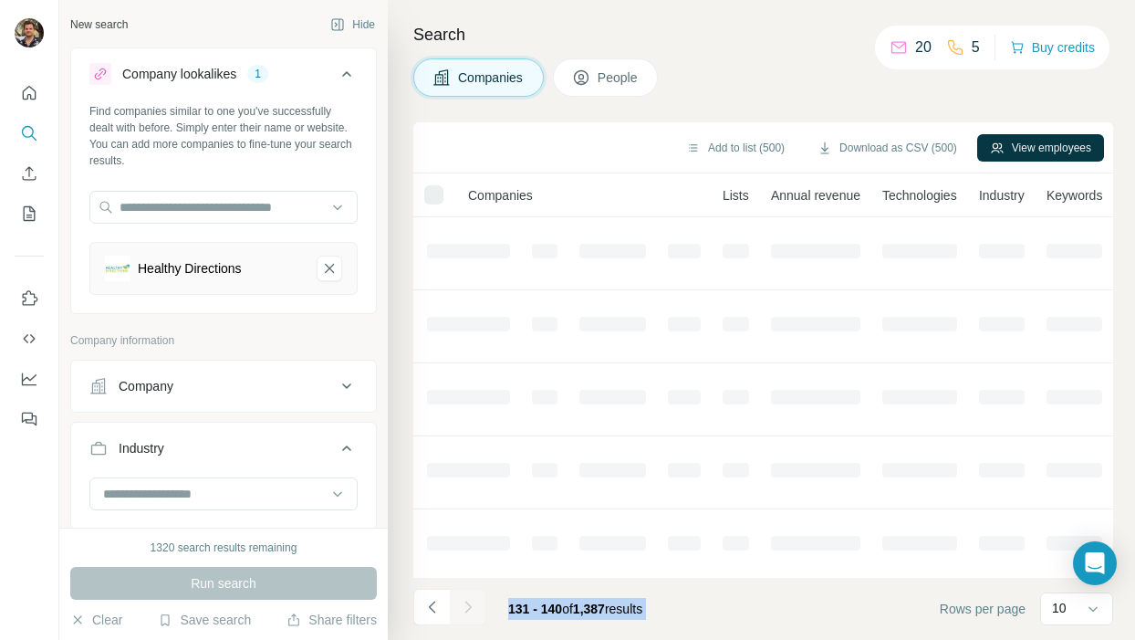
click at [472, 608] on div at bounding box center [468, 607] width 37 height 37
click at [472, 608] on icon "Navigate to next page" at bounding box center [468, 607] width 18 height 18
click at [472, 608] on div at bounding box center [468, 607] width 37 height 37
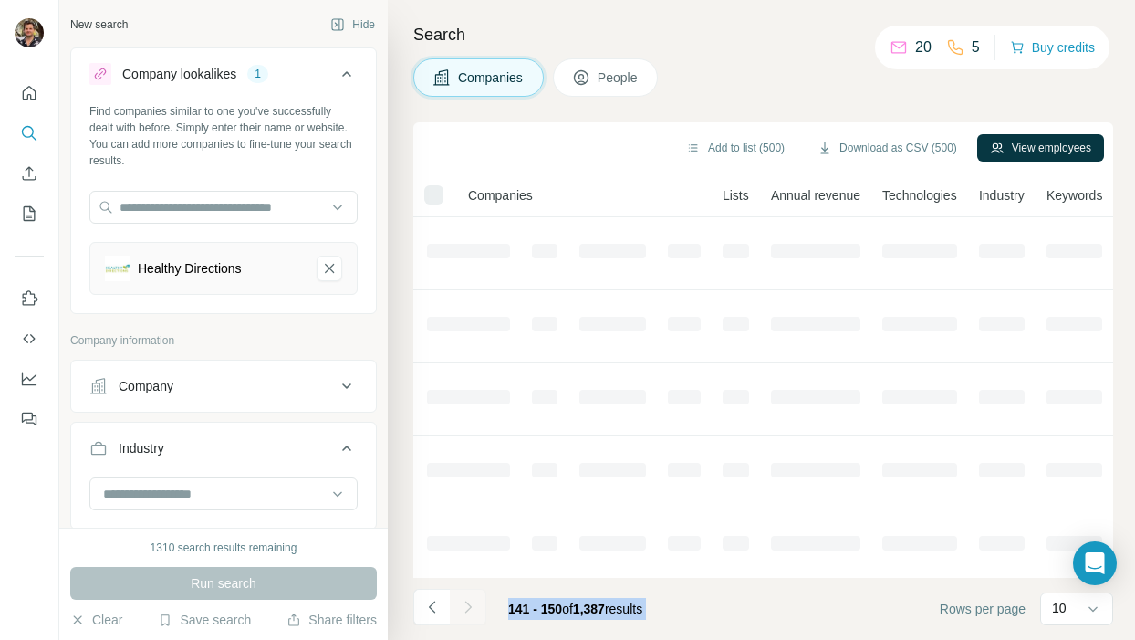
click at [472, 608] on icon "Navigate to next page" at bounding box center [468, 607] width 18 height 18
click at [472, 608] on div at bounding box center [468, 607] width 37 height 37
click at [472, 608] on icon "Navigate to next page" at bounding box center [468, 607] width 18 height 18
click at [472, 608] on div at bounding box center [468, 607] width 37 height 37
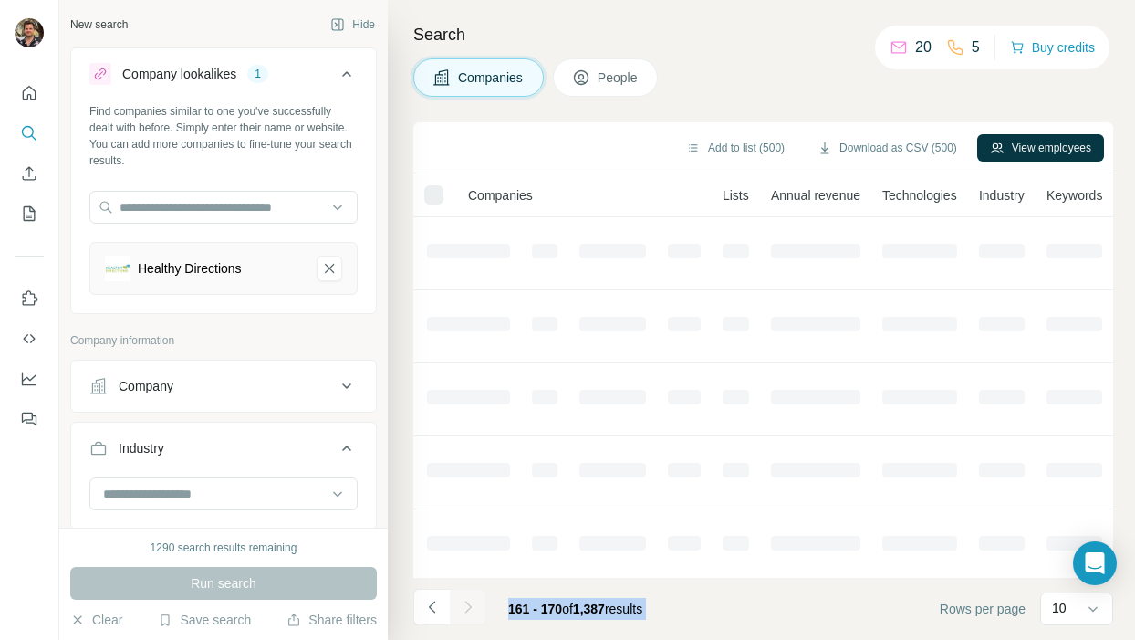
click at [472, 608] on div at bounding box center [468, 607] width 37 height 37
click at [472, 608] on icon "Navigate to next page" at bounding box center [468, 607] width 18 height 18
click at [472, 608] on div at bounding box center [468, 607] width 37 height 37
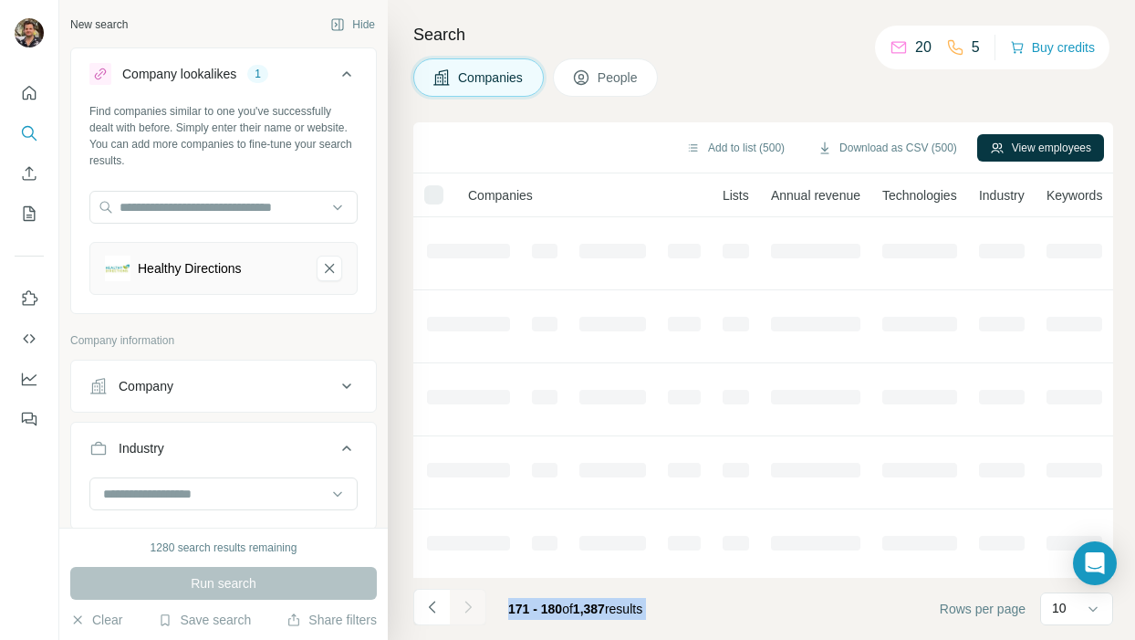
click at [472, 608] on div at bounding box center [468, 607] width 37 height 37
click at [472, 608] on icon "Navigate to next page" at bounding box center [468, 607] width 18 height 18
click at [472, 608] on div at bounding box center [468, 607] width 37 height 37
click at [472, 608] on icon "Navigate to next page" at bounding box center [468, 607] width 18 height 18
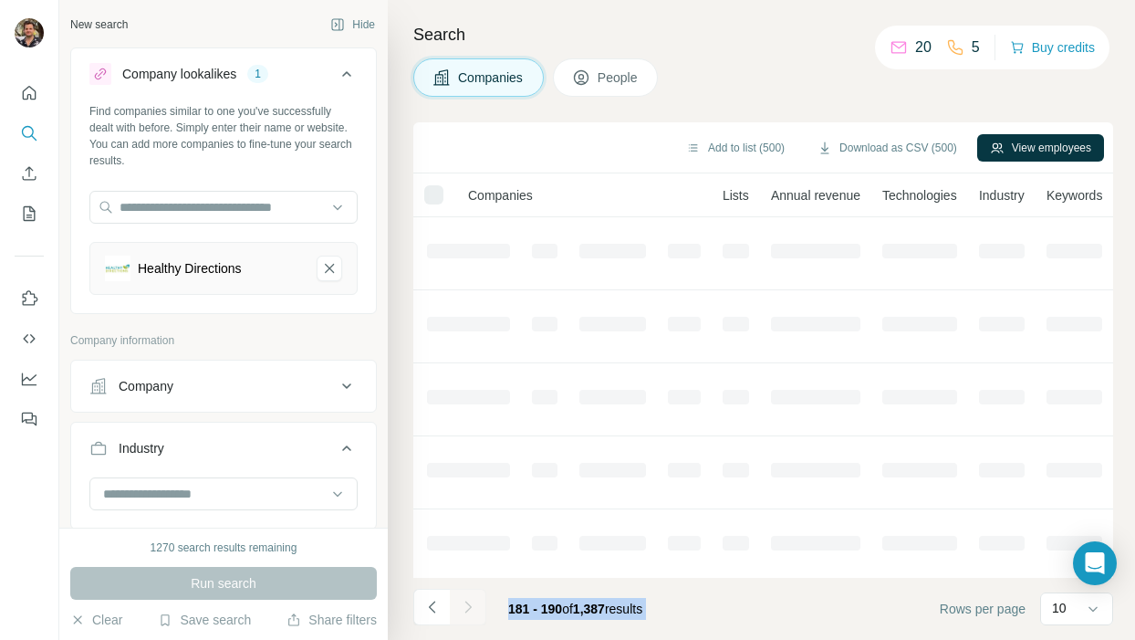
click at [472, 608] on div at bounding box center [468, 607] width 37 height 37
click at [472, 608] on icon "Navigate to next page" at bounding box center [468, 607] width 18 height 18
click at [472, 608] on div at bounding box center [468, 607] width 37 height 37
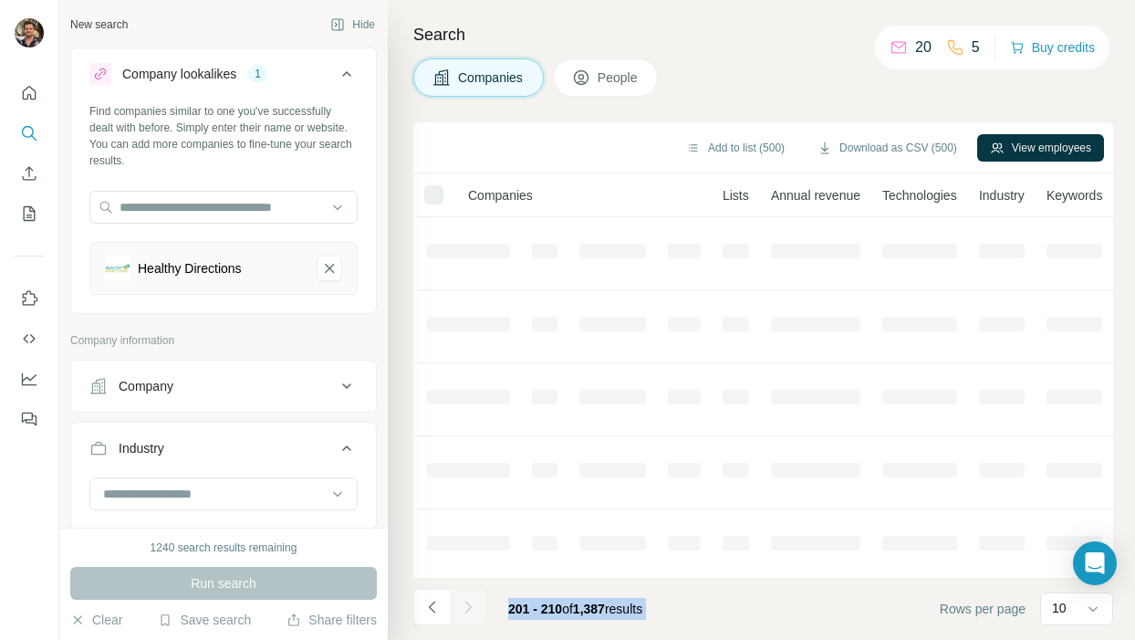
click at [472, 608] on div at bounding box center [468, 607] width 37 height 37
click at [472, 608] on icon "Navigate to next page" at bounding box center [468, 607] width 18 height 18
click at [472, 608] on div at bounding box center [468, 607] width 37 height 37
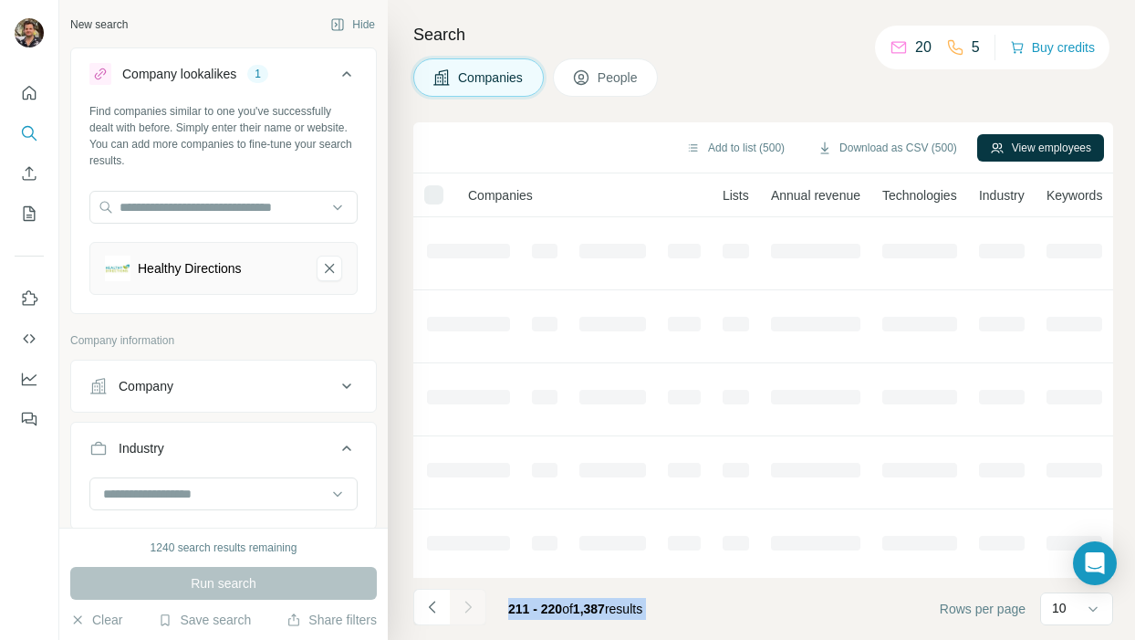
click at [472, 608] on div at bounding box center [468, 607] width 37 height 37
click at [472, 608] on icon "Navigate to next page" at bounding box center [468, 607] width 18 height 18
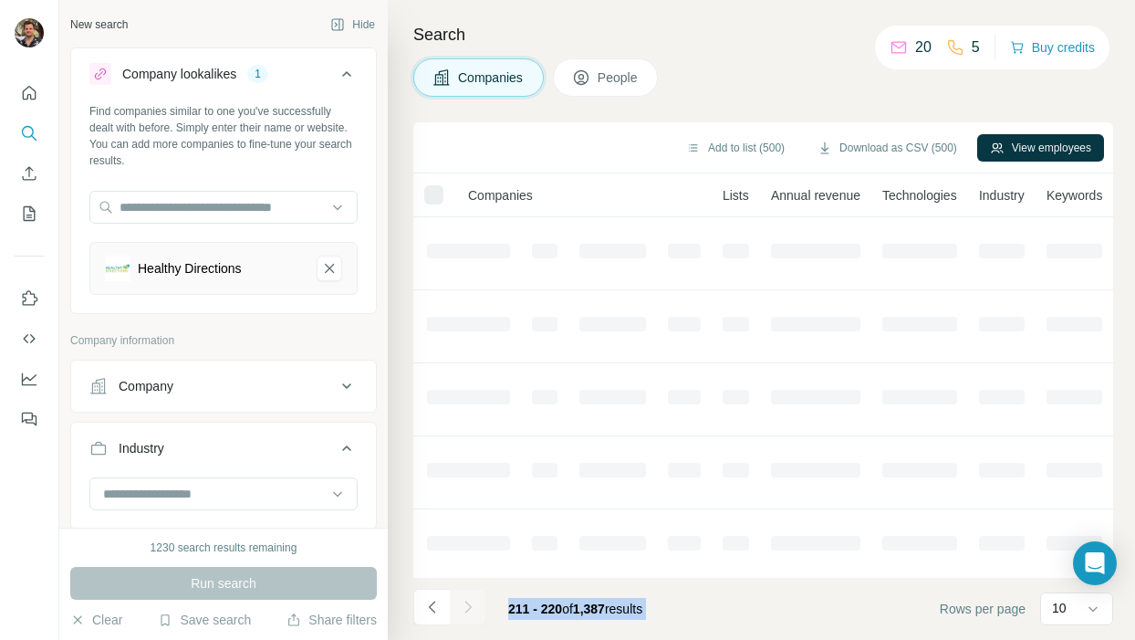
click at [472, 608] on div at bounding box center [468, 607] width 37 height 37
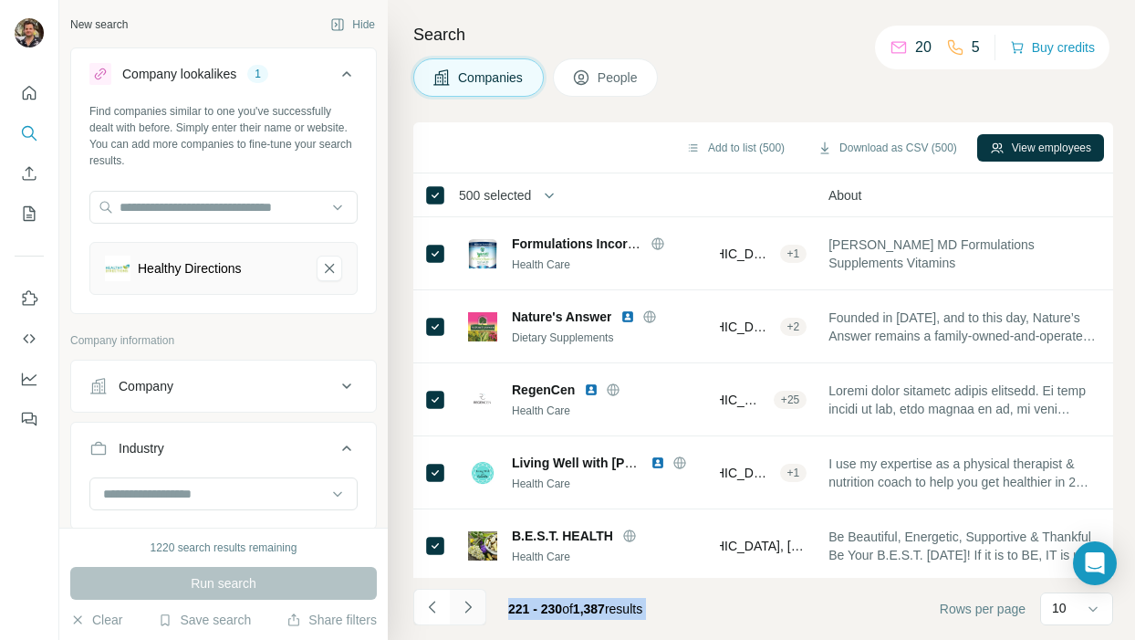
click at [472, 608] on icon "Navigate to next page" at bounding box center [468, 607] width 18 height 18
click at [472, 608] on div at bounding box center [468, 607] width 37 height 37
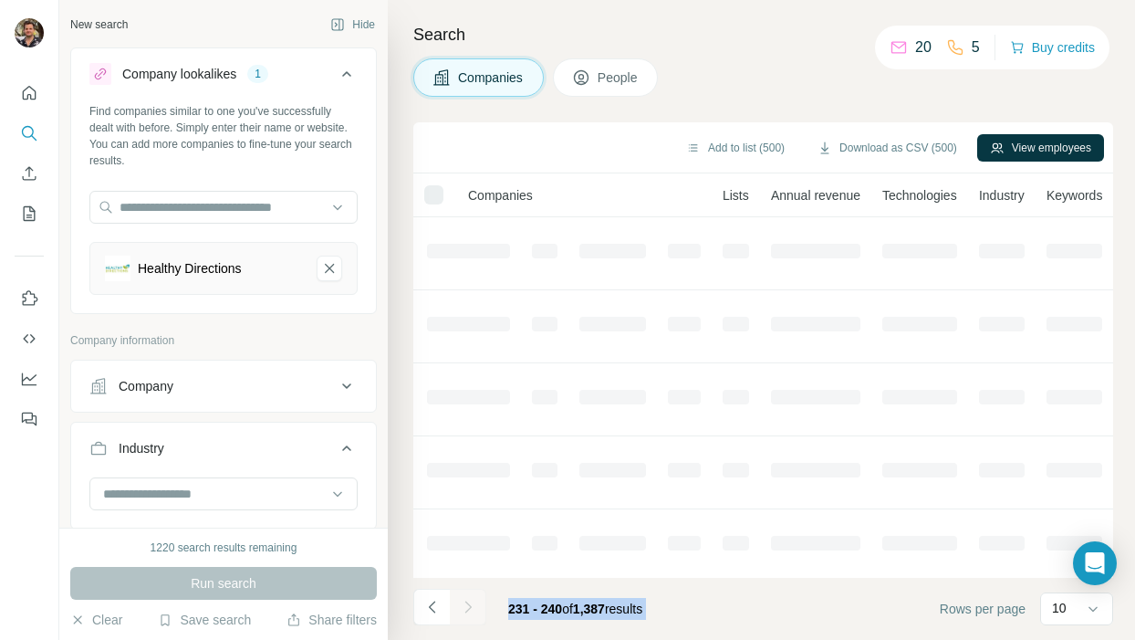
click at [472, 608] on div at bounding box center [468, 607] width 37 height 37
click at [472, 608] on icon "Navigate to next page" at bounding box center [468, 607] width 18 height 18
click at [472, 608] on div at bounding box center [468, 607] width 37 height 37
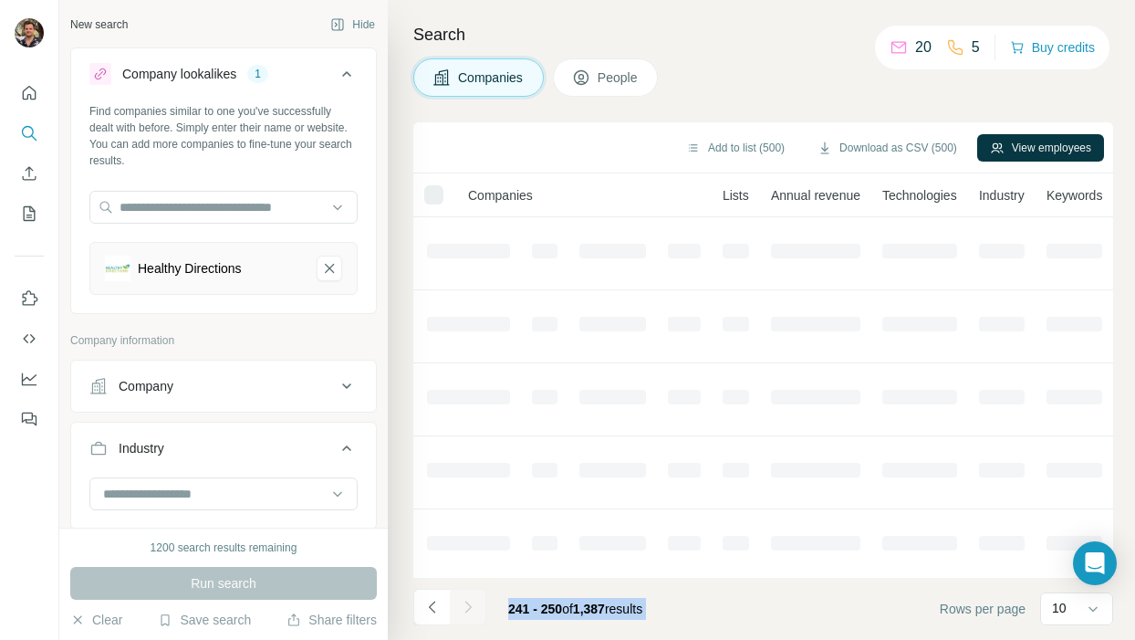
click at [472, 608] on icon "Navigate to next page" at bounding box center [468, 607] width 18 height 18
click at [472, 608] on div at bounding box center [468, 607] width 37 height 37
click at [472, 608] on icon "Navigate to next page" at bounding box center [468, 607] width 18 height 18
click at [472, 608] on div at bounding box center [468, 607] width 37 height 37
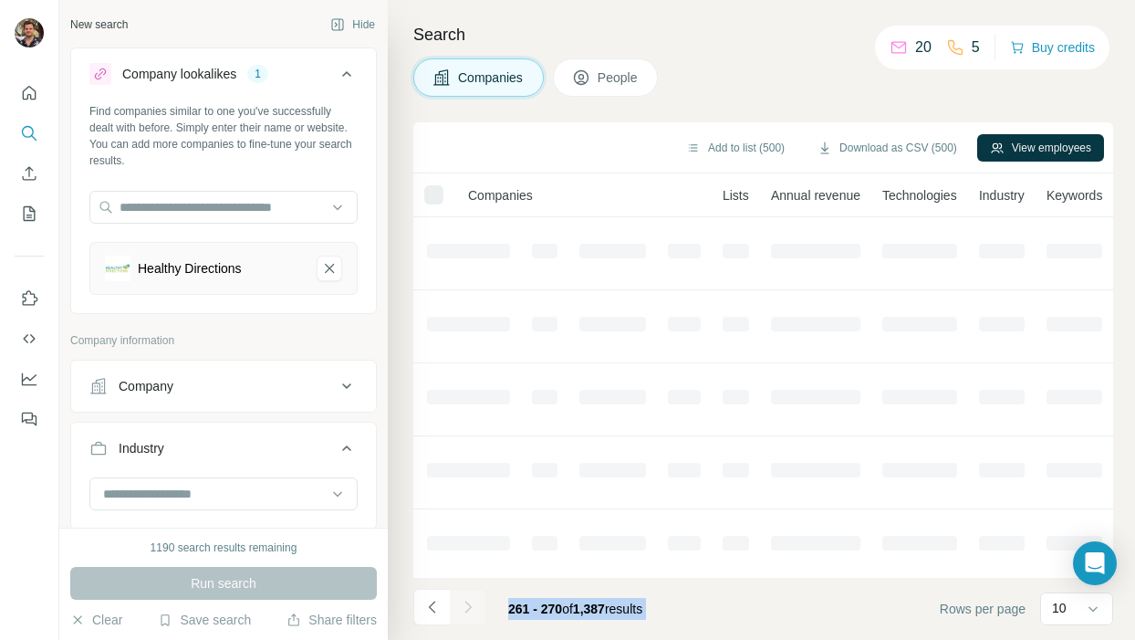
click at [472, 608] on div at bounding box center [468, 607] width 37 height 37
click at [472, 608] on icon "Navigate to next page" at bounding box center [468, 607] width 18 height 18
click at [472, 608] on div at bounding box center [468, 607] width 37 height 37
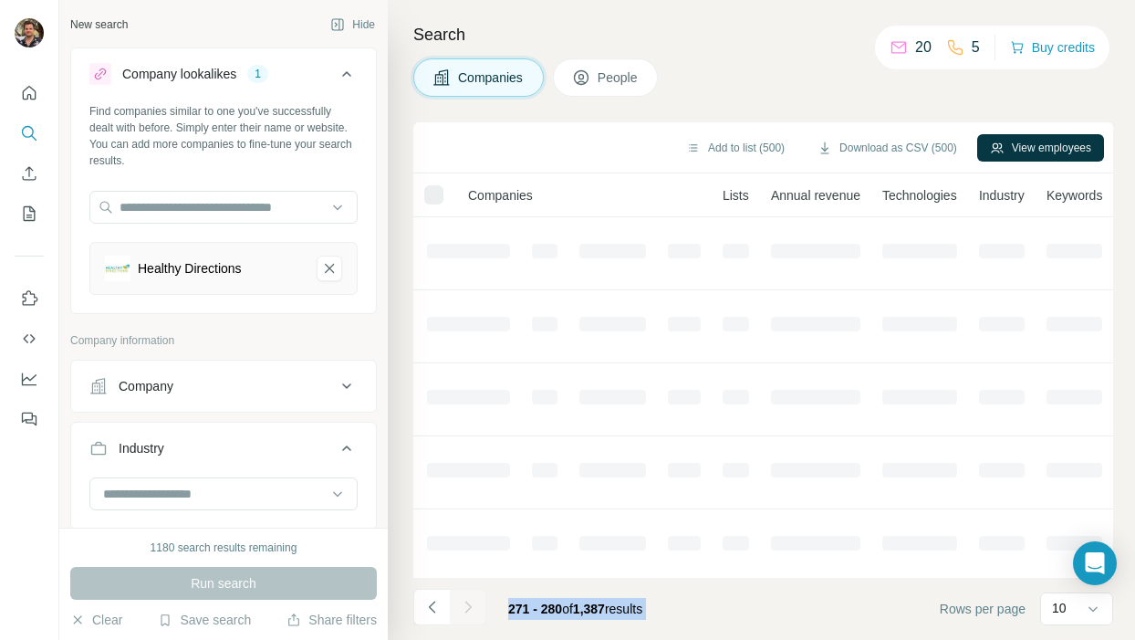
click at [472, 608] on div at bounding box center [468, 607] width 37 height 37
click at [472, 608] on icon "Navigate to next page" at bounding box center [468, 607] width 18 height 18
click at [472, 608] on div at bounding box center [468, 607] width 37 height 37
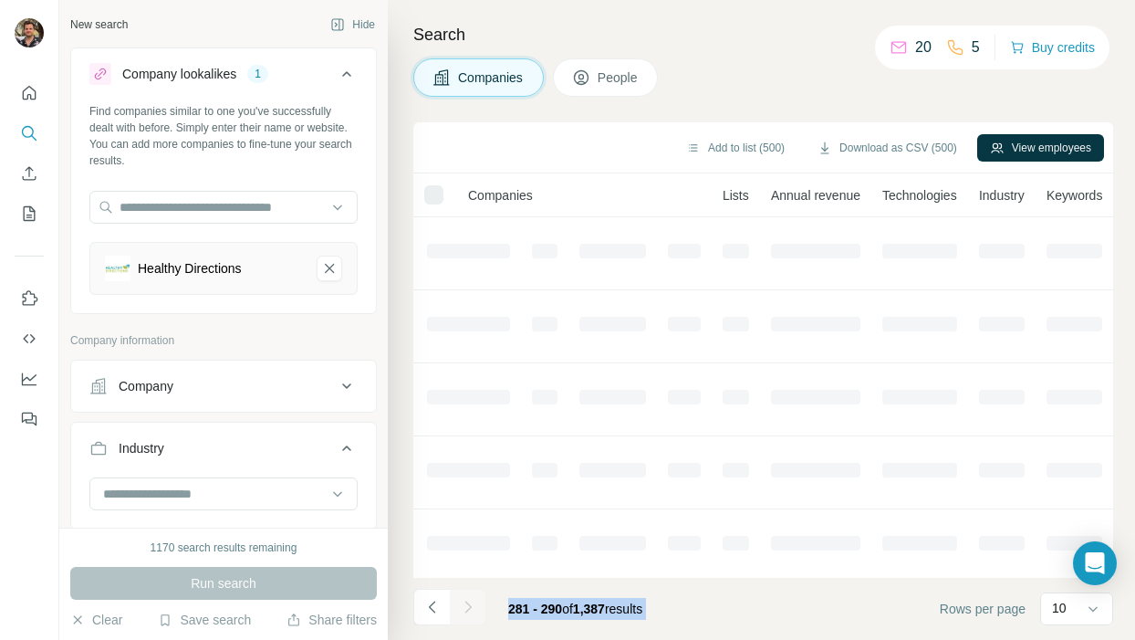
click at [472, 608] on div at bounding box center [468, 607] width 37 height 37
click at [472, 608] on icon "Navigate to next page" at bounding box center [468, 607] width 18 height 18
click at [472, 608] on div at bounding box center [468, 607] width 37 height 37
click at [472, 608] on icon "Navigate to next page" at bounding box center [468, 607] width 18 height 18
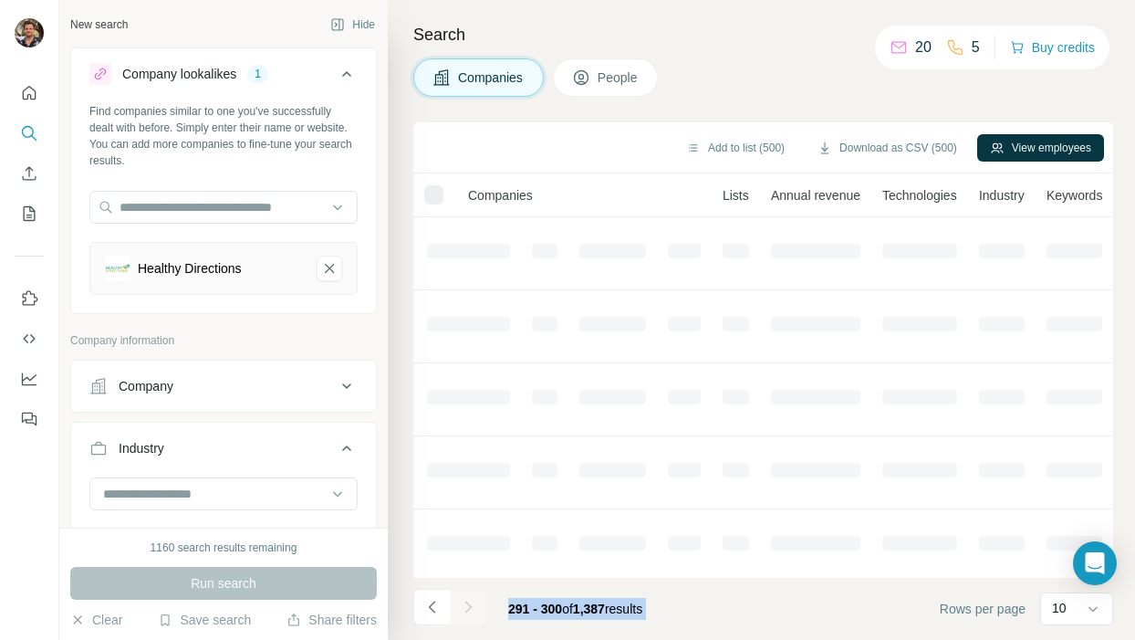
click at [472, 608] on div at bounding box center [468, 607] width 37 height 37
click at [472, 608] on icon "Navigate to next page" at bounding box center [468, 607] width 18 height 18
click at [472, 608] on div at bounding box center [468, 607] width 37 height 37
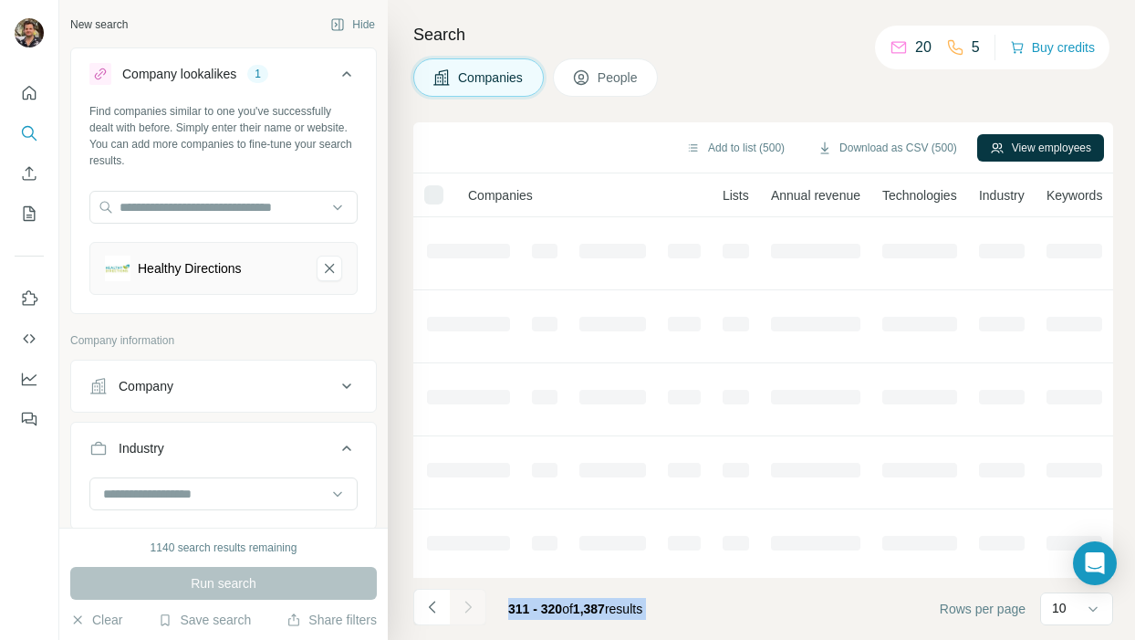
click at [472, 608] on icon "Navigate to next page" at bounding box center [468, 607] width 18 height 18
click at [472, 608] on div at bounding box center [468, 607] width 37 height 37
click at [472, 608] on icon "Navigate to next page" at bounding box center [468, 607] width 18 height 18
click at [472, 608] on div at bounding box center [468, 607] width 37 height 37
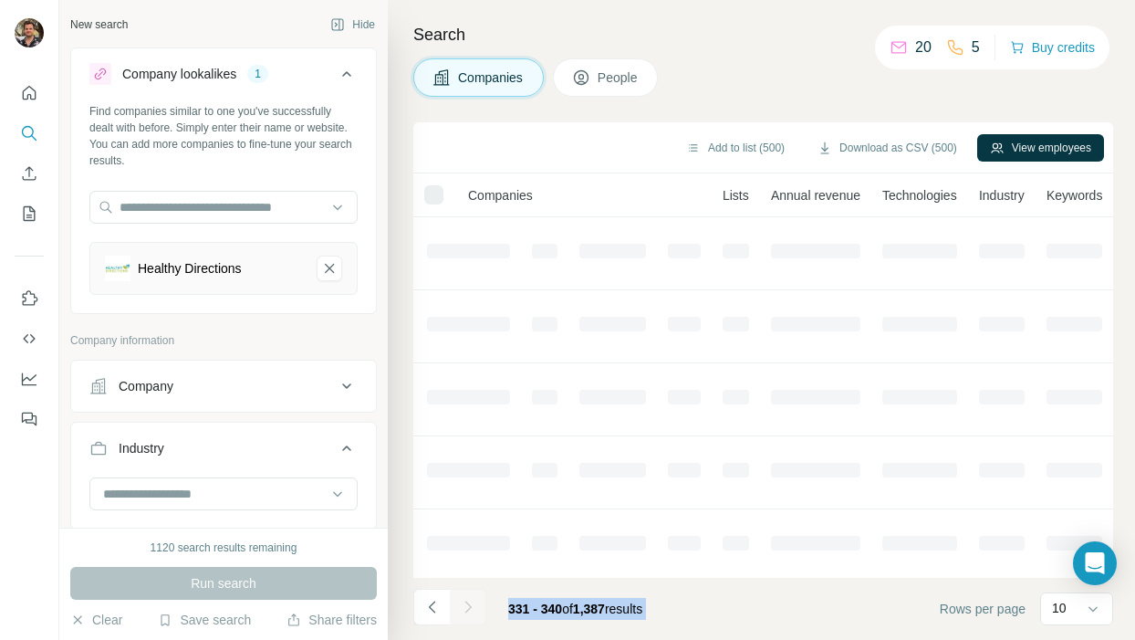
click at [472, 608] on div at bounding box center [468, 607] width 37 height 37
click at [472, 608] on icon "Navigate to next page" at bounding box center [468, 607] width 18 height 18
click at [472, 608] on div at bounding box center [468, 607] width 37 height 37
click at [472, 608] on icon "Navigate to next page" at bounding box center [468, 607] width 18 height 18
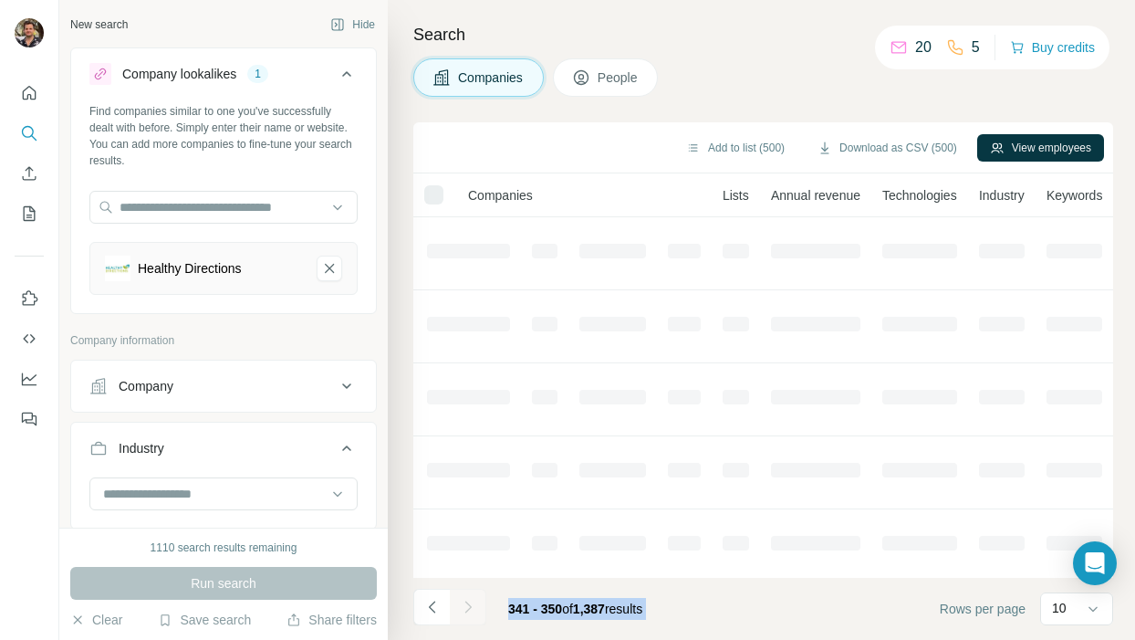
click at [472, 608] on div at bounding box center [468, 607] width 37 height 37
click at [472, 608] on icon "Navigate to next page" at bounding box center [468, 607] width 18 height 18
click at [472, 608] on div at bounding box center [468, 607] width 37 height 37
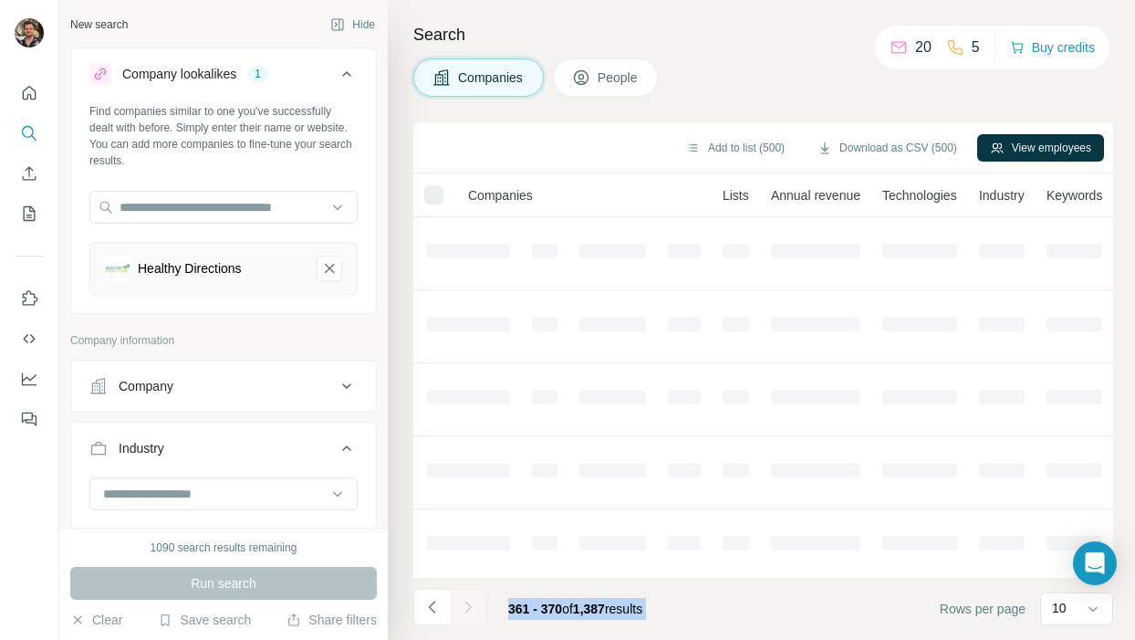
click at [472, 608] on icon "Navigate to next page" at bounding box center [468, 607] width 18 height 18
click at [472, 608] on div at bounding box center [468, 607] width 37 height 37
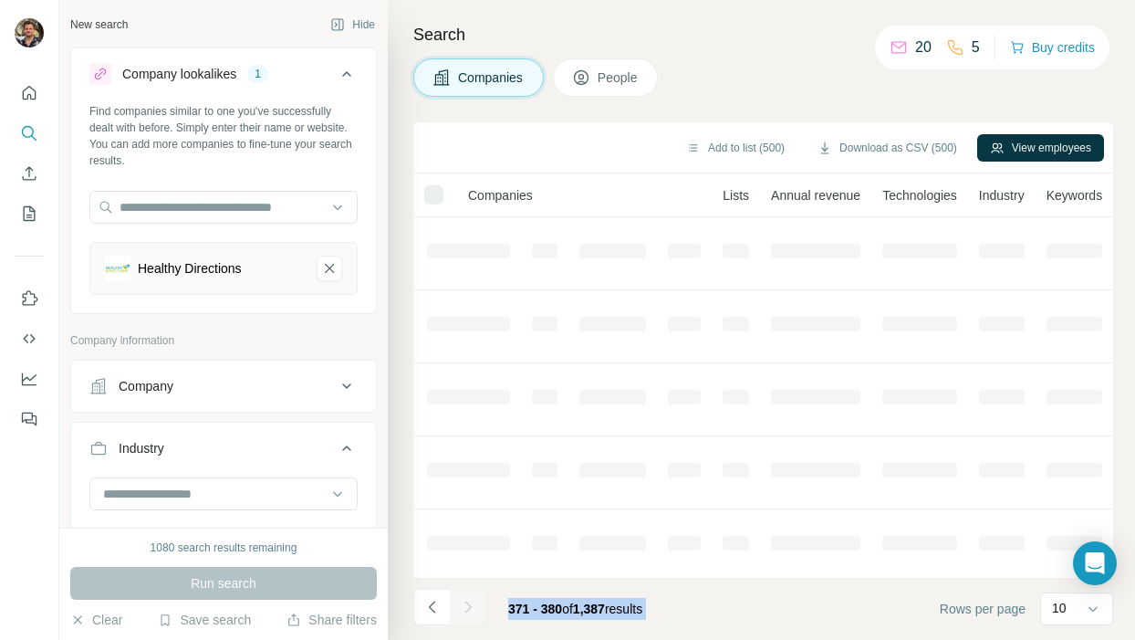
click at [472, 608] on div at bounding box center [468, 607] width 37 height 37
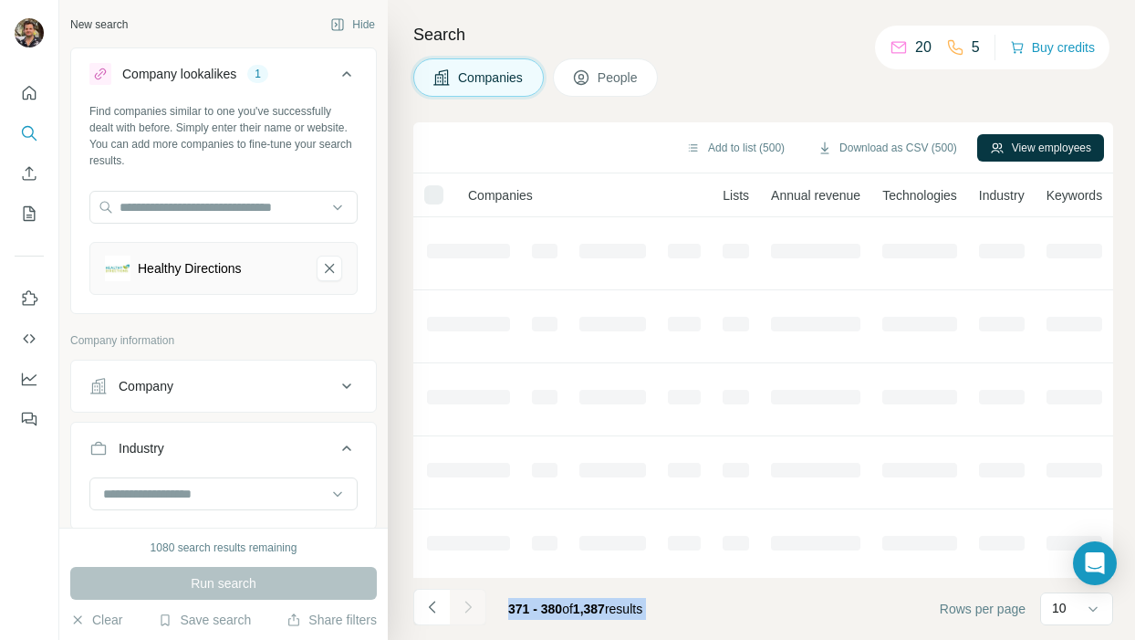
click at [472, 608] on div at bounding box center [468, 607] width 37 height 37
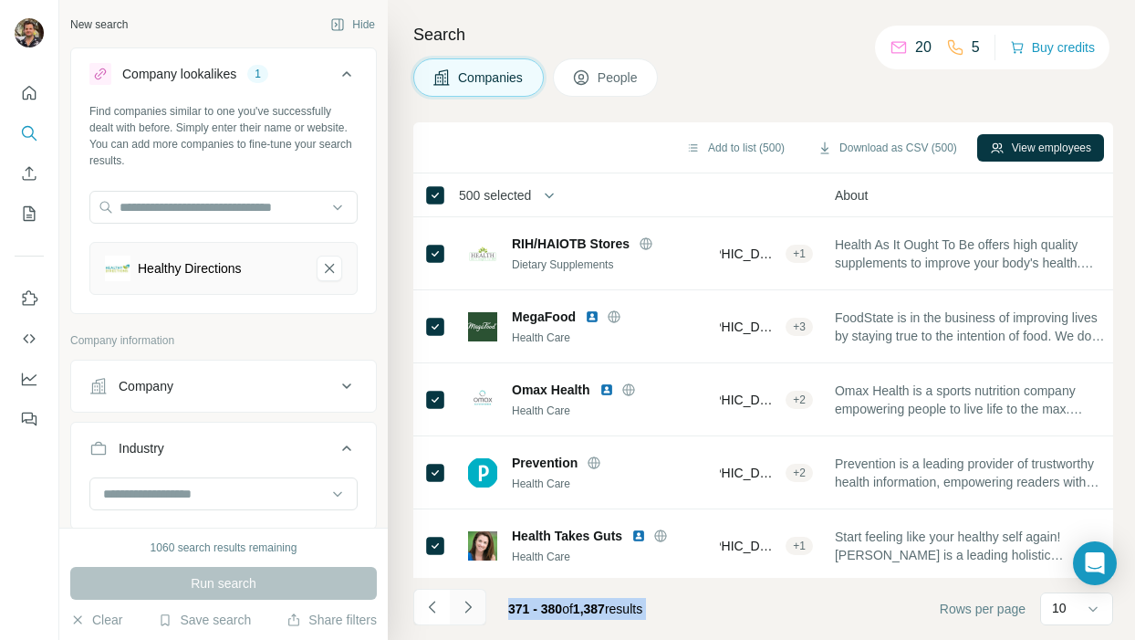
click at [472, 608] on icon "Navigate to next page" at bounding box center [468, 607] width 18 height 18
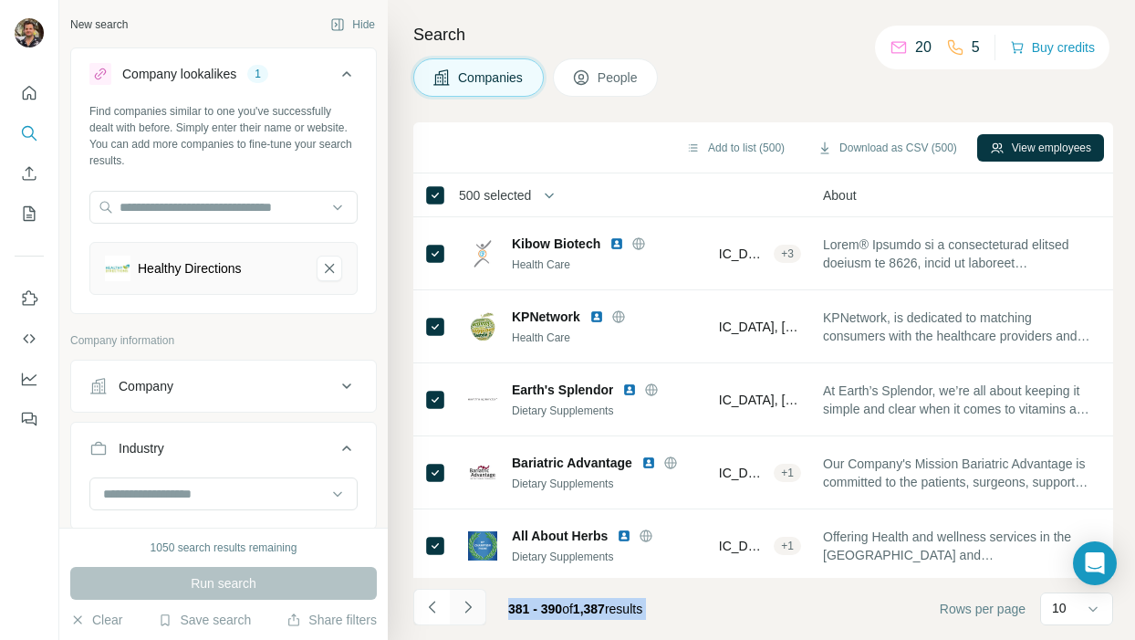
click at [472, 608] on icon "Navigate to next page" at bounding box center [468, 607] width 18 height 18
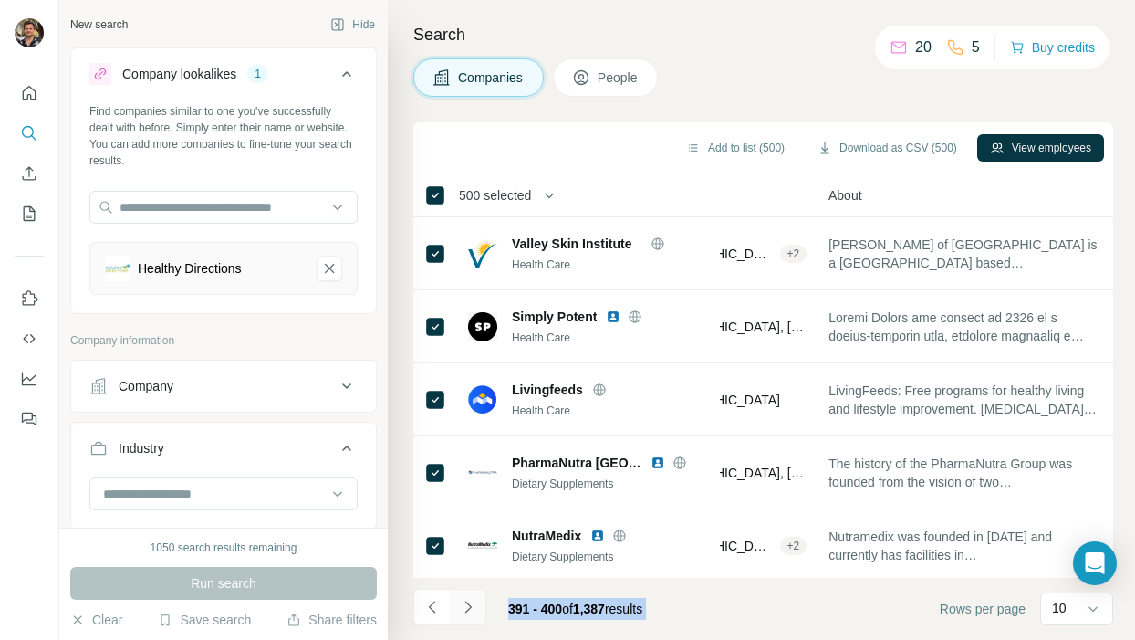
click at [472, 608] on icon "Navigate to next page" at bounding box center [468, 607] width 18 height 18
click at [472, 608] on div at bounding box center [468, 607] width 37 height 37
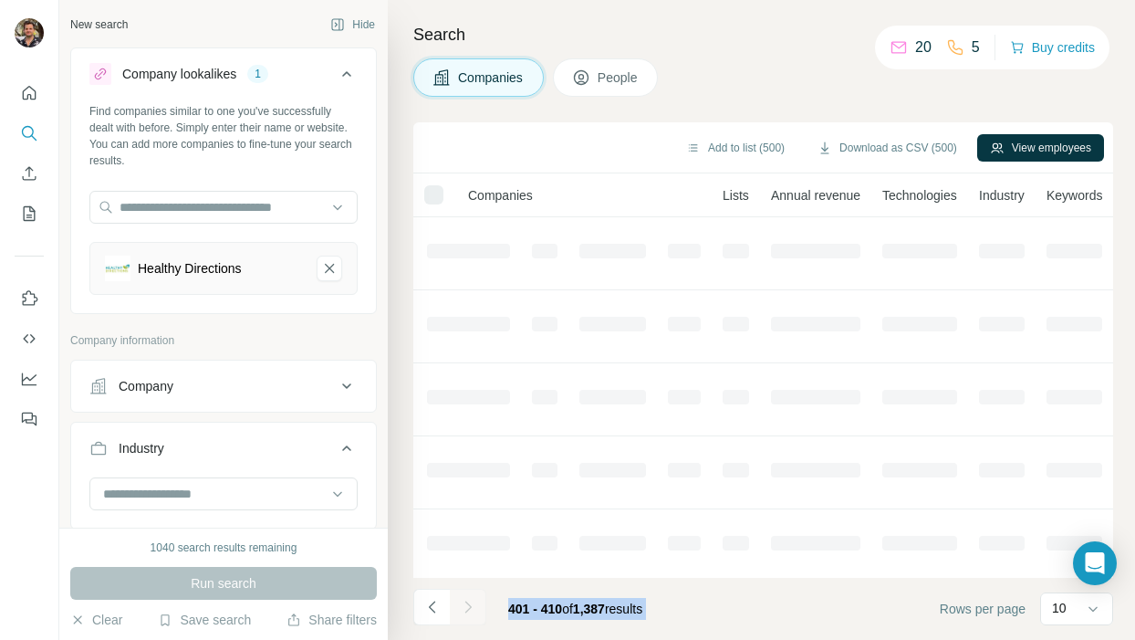
click at [472, 608] on div at bounding box center [468, 607] width 37 height 37
click at [472, 608] on icon "Navigate to next page" at bounding box center [468, 607] width 18 height 18
click at [472, 608] on div at bounding box center [468, 607] width 37 height 37
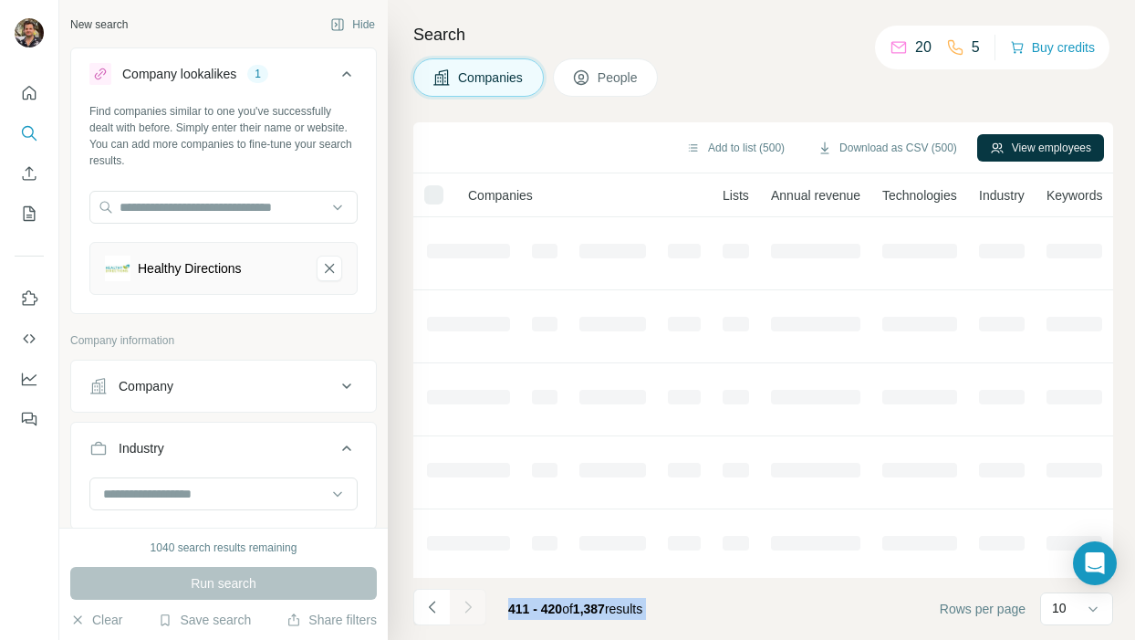
click at [472, 608] on icon "Navigate to next page" at bounding box center [468, 607] width 18 height 18
click at [472, 608] on div at bounding box center [468, 607] width 37 height 37
click at [472, 608] on icon "Navigate to next page" at bounding box center [468, 607] width 18 height 18
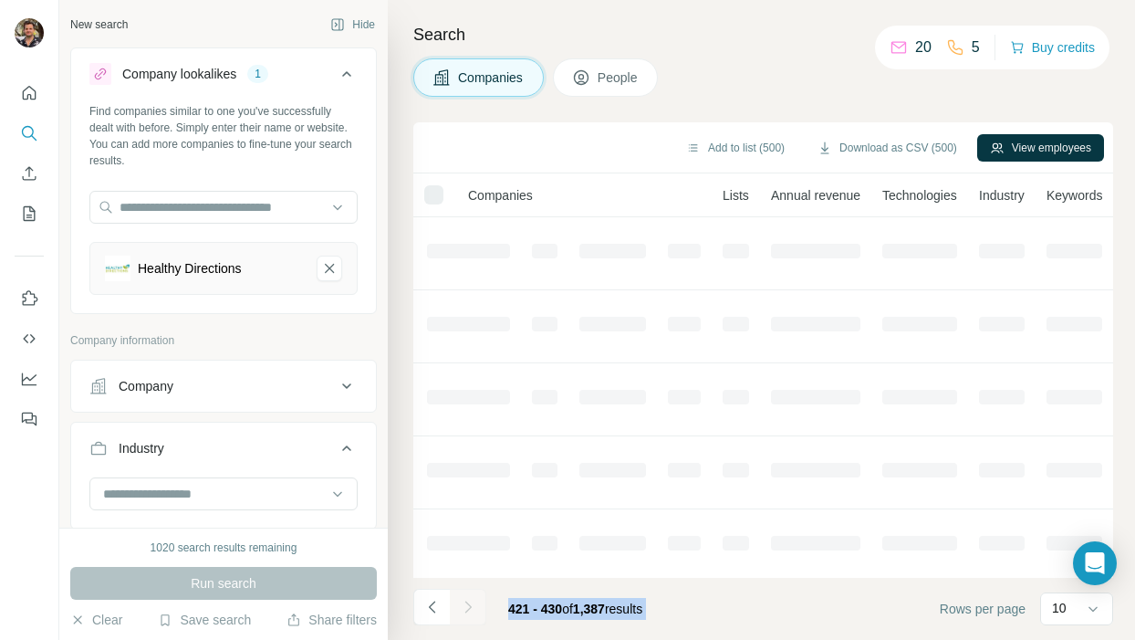
click at [472, 608] on div at bounding box center [468, 607] width 37 height 37
click at [472, 608] on icon "Navigate to next page" at bounding box center [468, 607] width 18 height 18
click at [472, 608] on div at bounding box center [468, 607] width 37 height 37
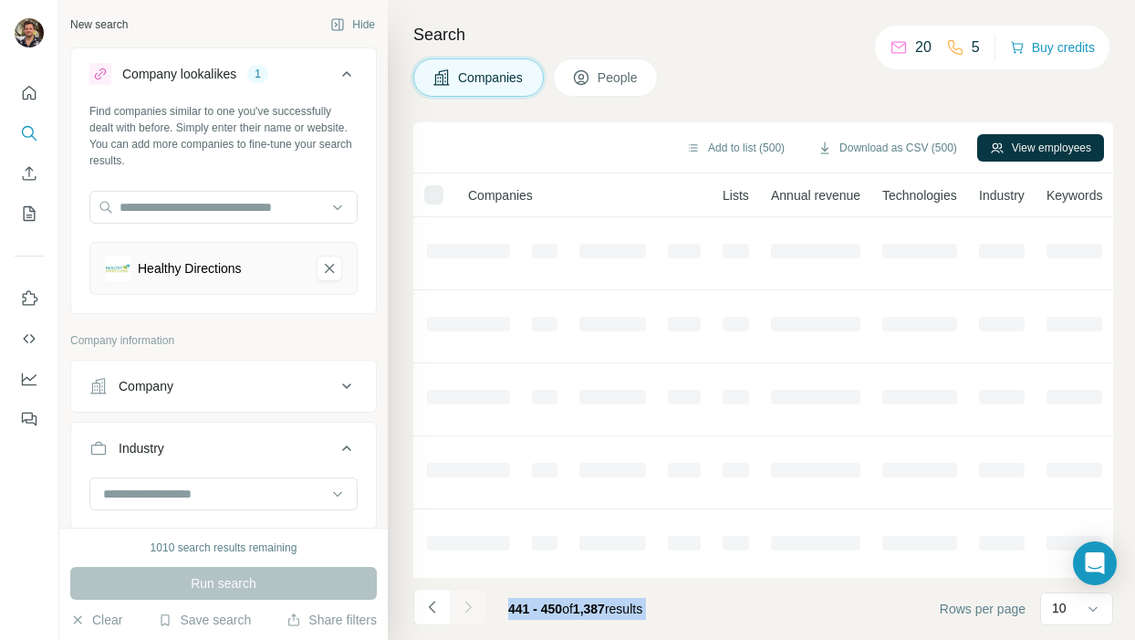
click at [472, 608] on div at bounding box center [468, 607] width 37 height 37
click at [472, 608] on icon "Navigate to next page" at bounding box center [468, 607] width 18 height 18
click at [472, 608] on div at bounding box center [468, 607] width 37 height 37
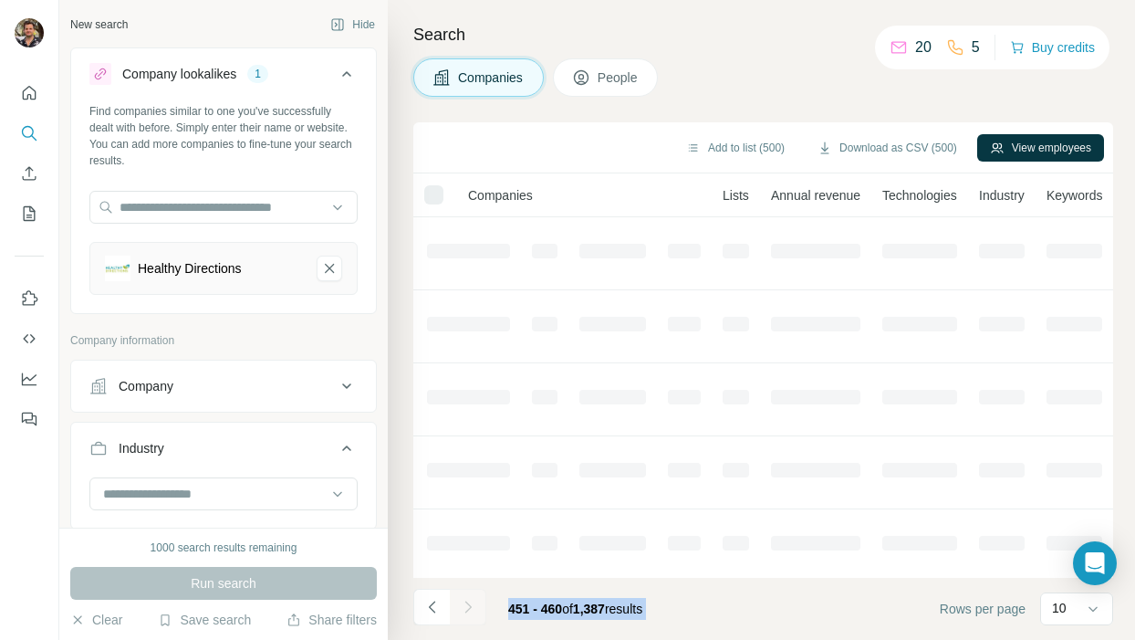
click at [472, 608] on div at bounding box center [468, 607] width 37 height 37
click at [472, 608] on icon "Navigate to next page" at bounding box center [468, 607] width 18 height 18
click at [472, 608] on div at bounding box center [468, 607] width 37 height 37
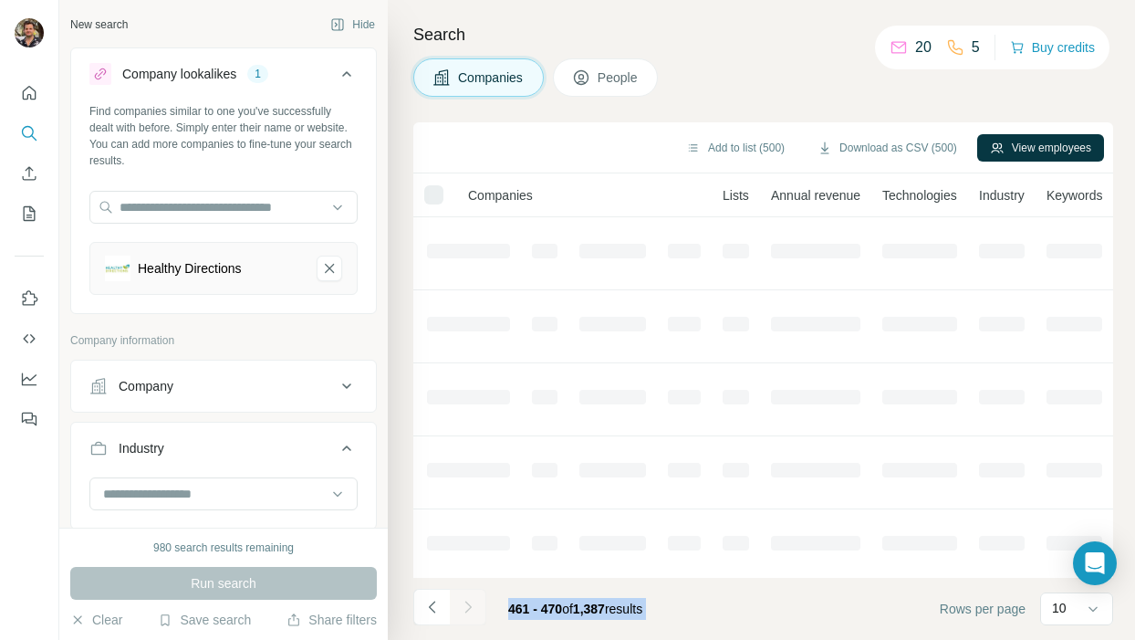
click at [472, 608] on icon "Navigate to next page" at bounding box center [468, 607] width 18 height 18
click at [472, 608] on div at bounding box center [468, 607] width 37 height 37
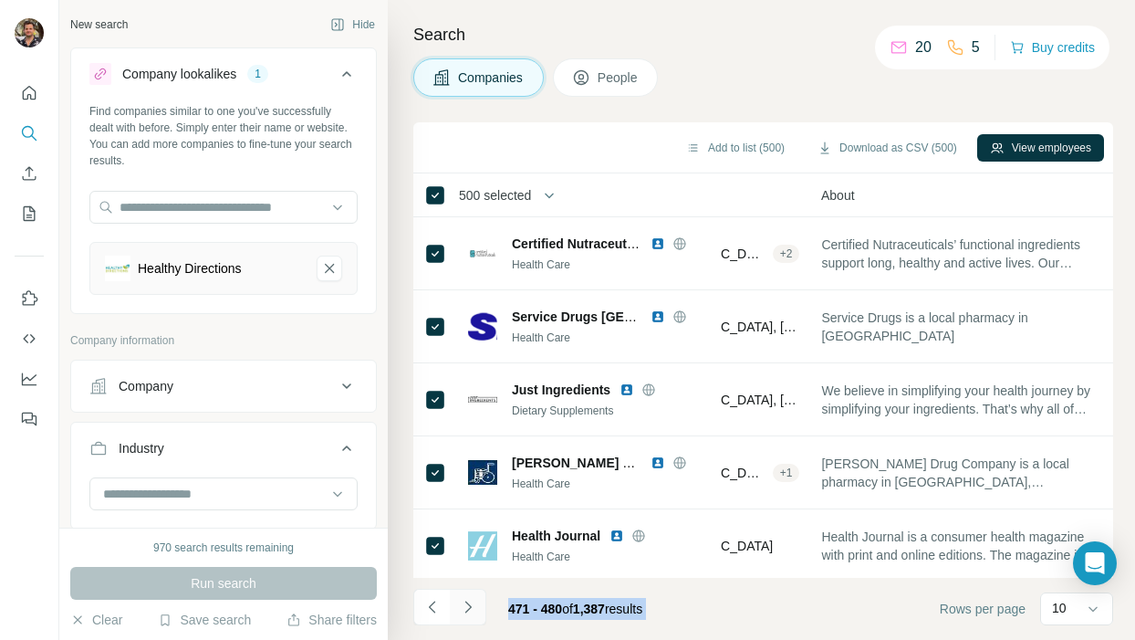
click at [472, 608] on icon "Navigate to next page" at bounding box center [468, 607] width 18 height 18
click at [472, 608] on div at bounding box center [468, 607] width 37 height 37
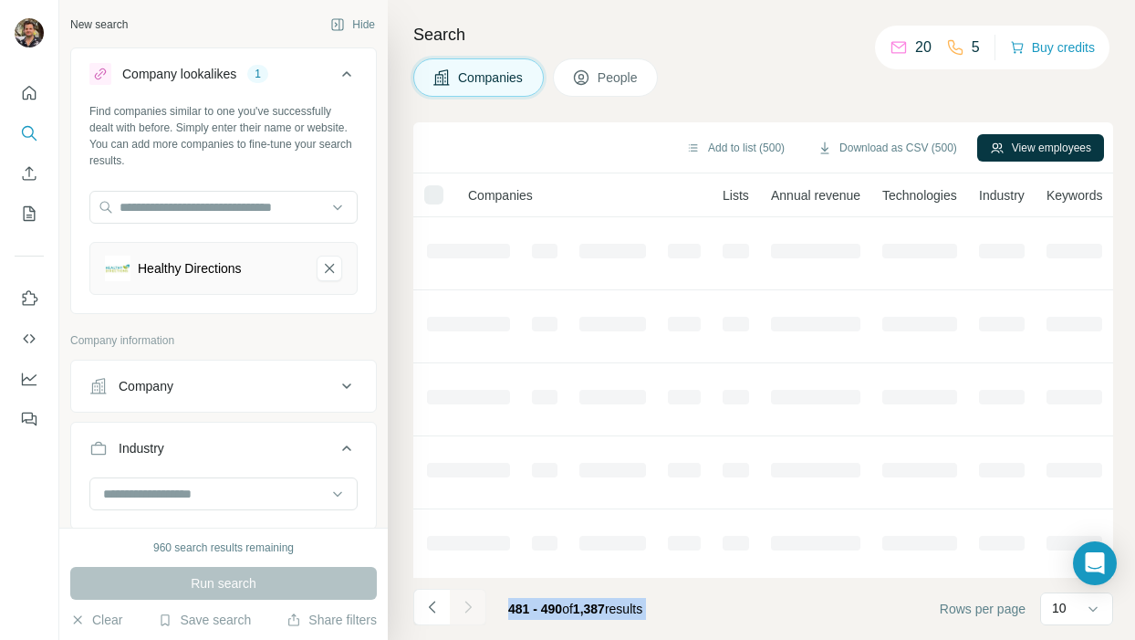
click at [472, 608] on div at bounding box center [468, 607] width 37 height 37
click at [472, 608] on icon "Navigate to next page" at bounding box center [468, 607] width 18 height 18
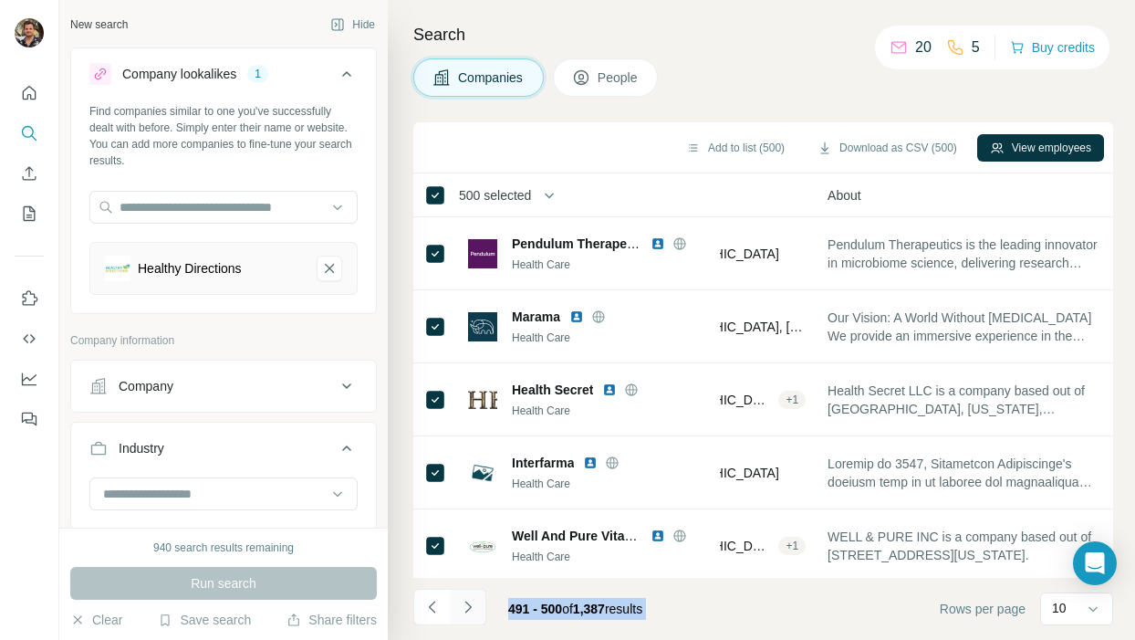
click at [472, 608] on icon "Navigate to next page" at bounding box center [468, 607] width 18 height 18
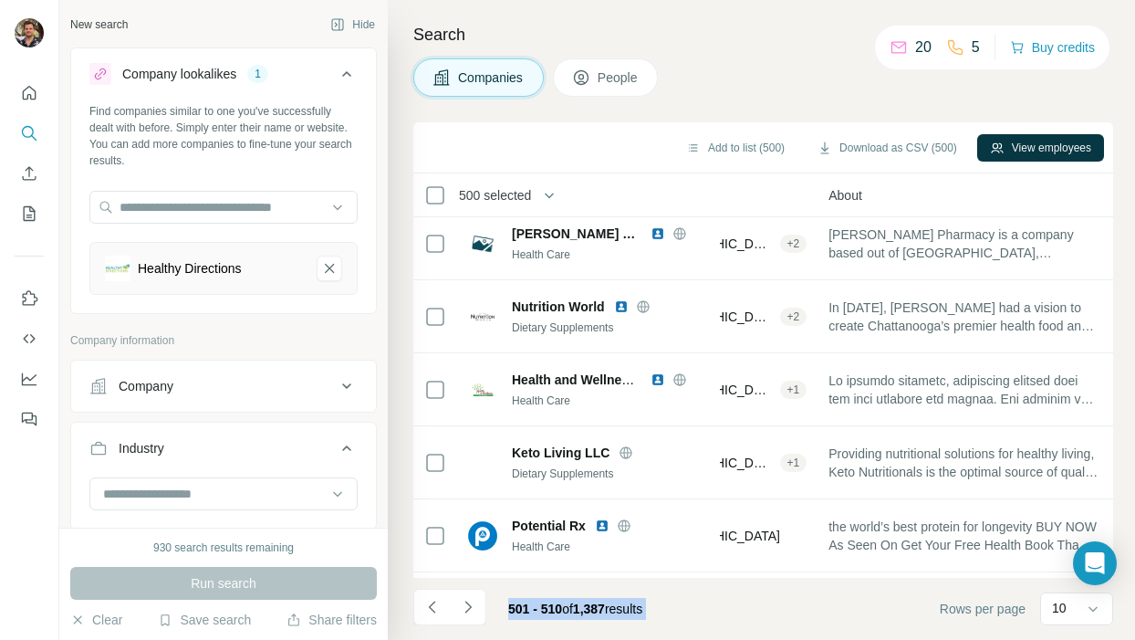
scroll to position [38, 340]
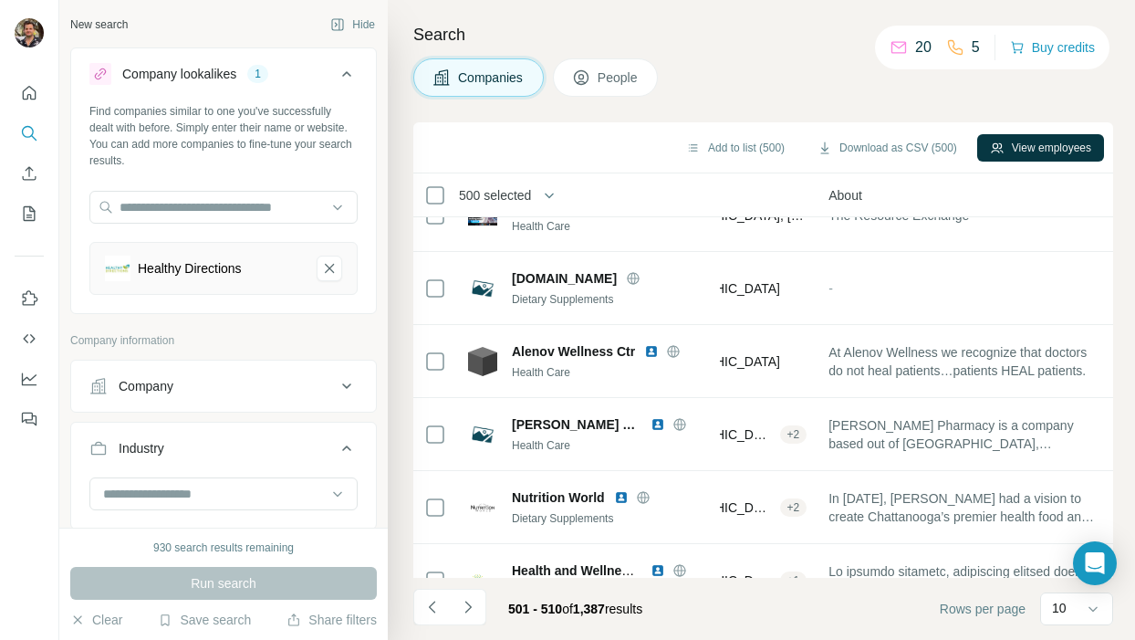
click at [490, 192] on span "500 selected" at bounding box center [495, 195] width 72 height 18
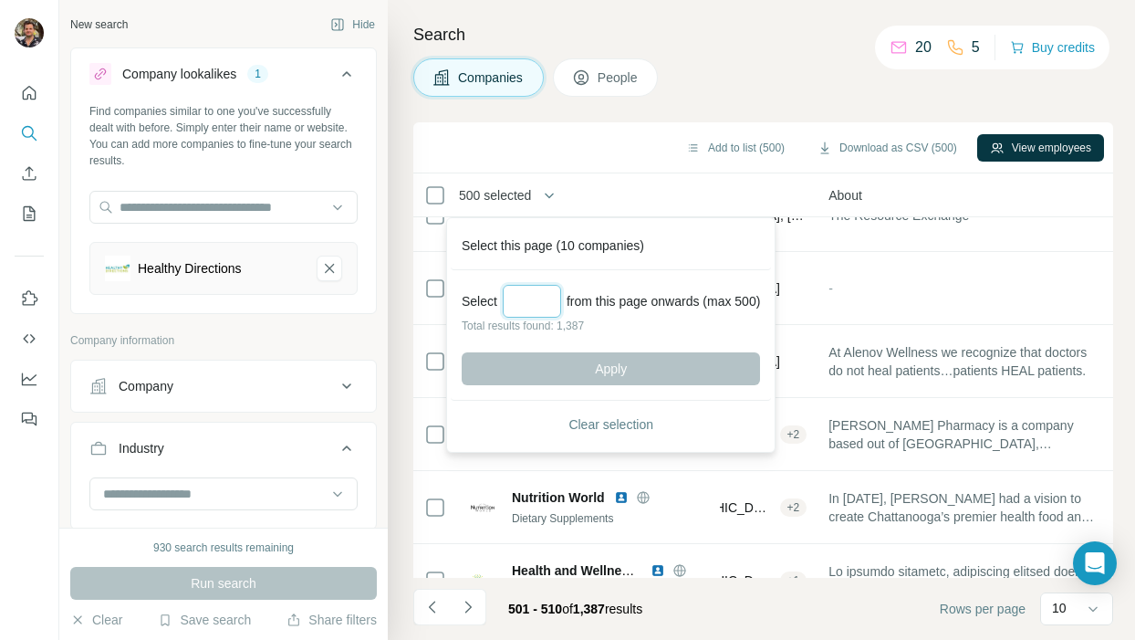
click at [545, 296] on input "Select a number (up to 500)" at bounding box center [532, 301] width 58 height 33
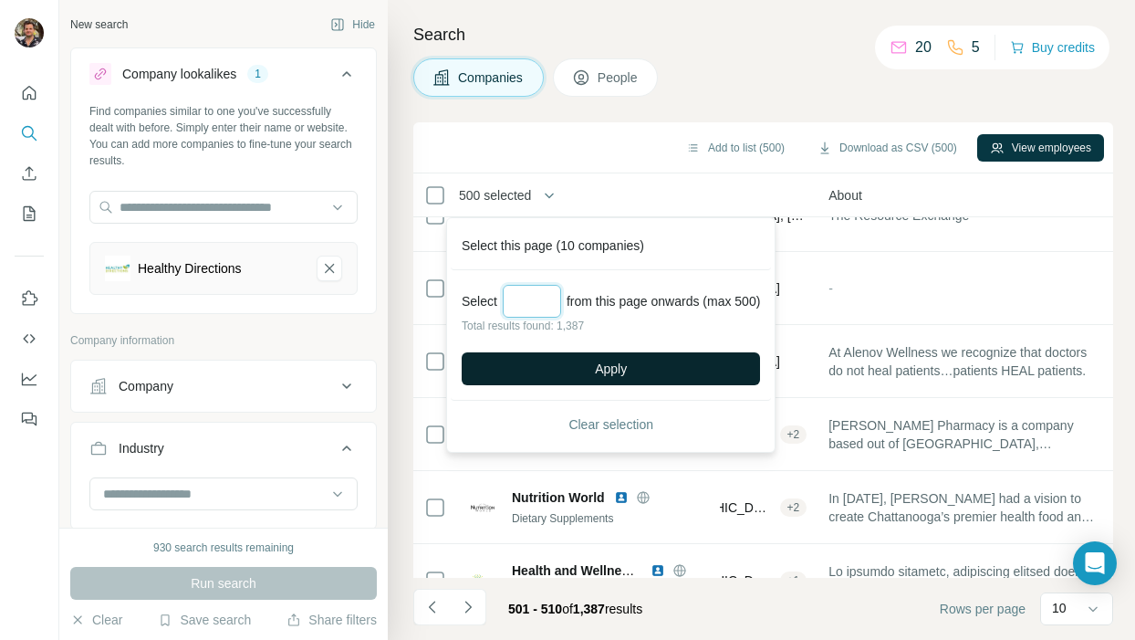
type input "***"
click at [583, 359] on button "Apply" at bounding box center [611, 368] width 298 height 33
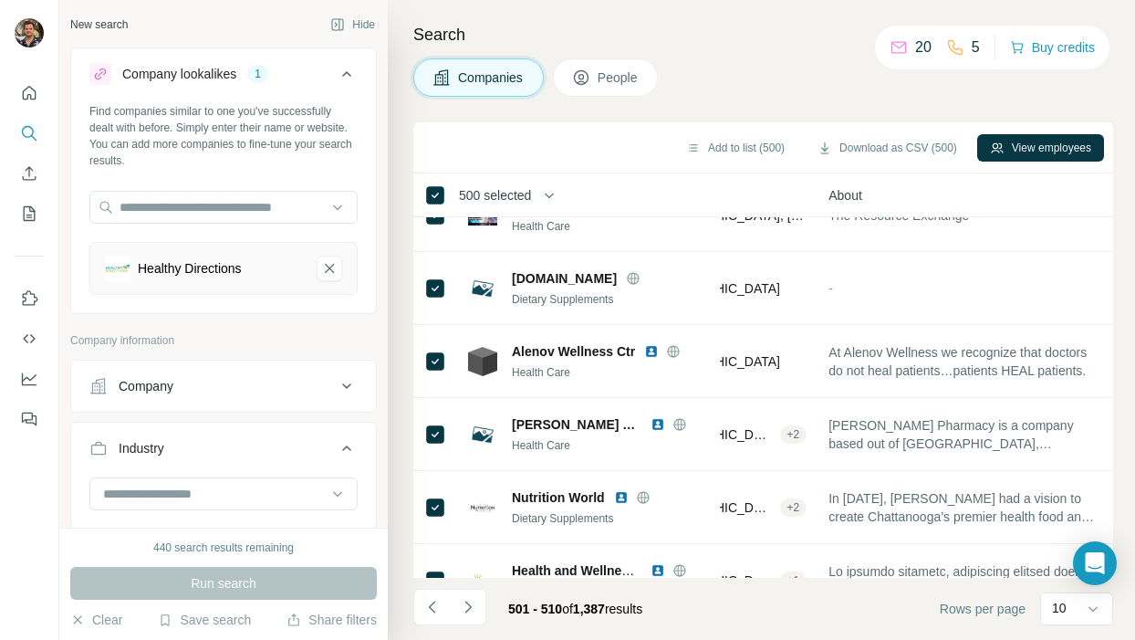
scroll to position [62, 0]
click at [891, 141] on button "Download as CSV (500)" at bounding box center [887, 147] width 165 height 27
click at [468, 604] on icon "Navigate to next page" at bounding box center [468, 607] width 6 height 12
click at [468, 604] on div at bounding box center [468, 607] width 37 height 37
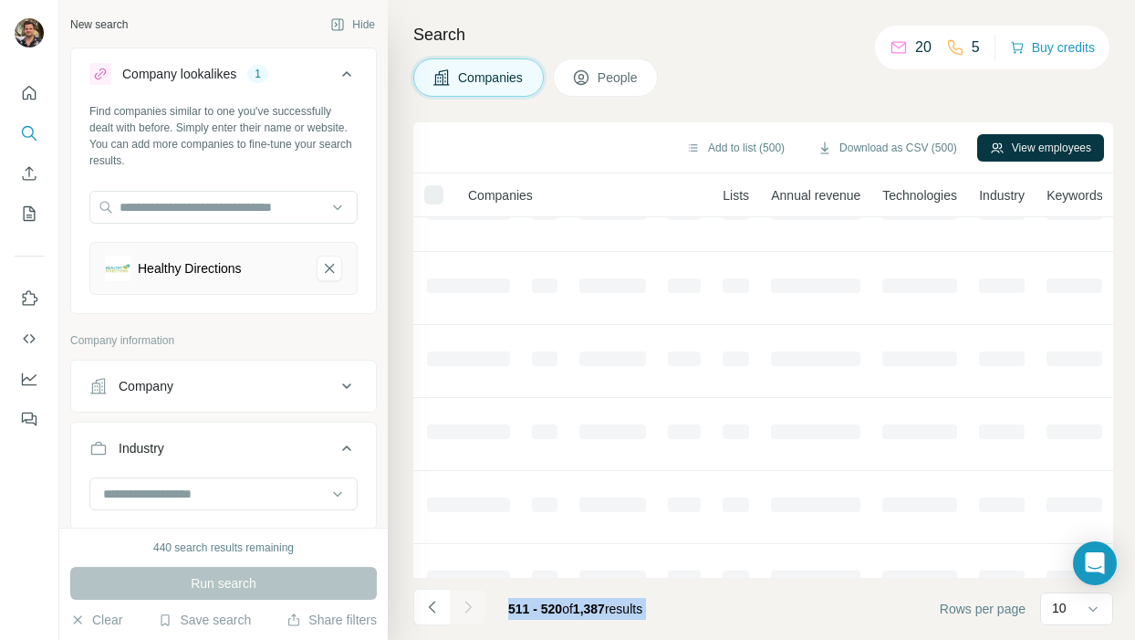
click at [468, 604] on div at bounding box center [468, 607] width 37 height 37
click at [468, 604] on icon "Navigate to next page" at bounding box center [468, 607] width 6 height 12
click at [468, 604] on div at bounding box center [468, 607] width 37 height 37
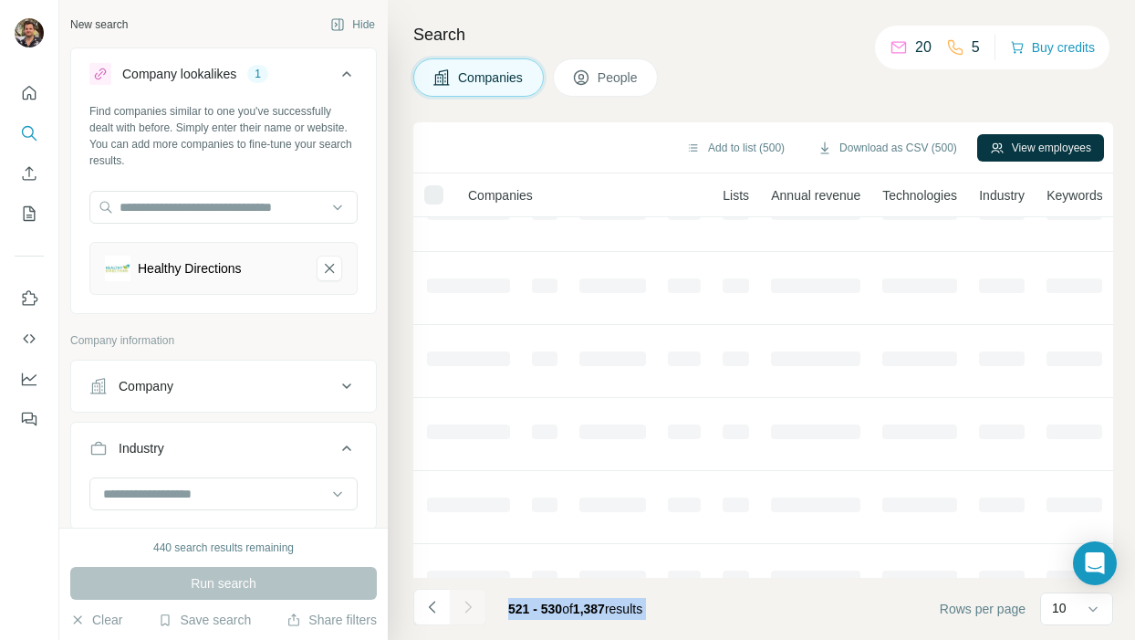
click at [468, 604] on div at bounding box center [468, 607] width 37 height 37
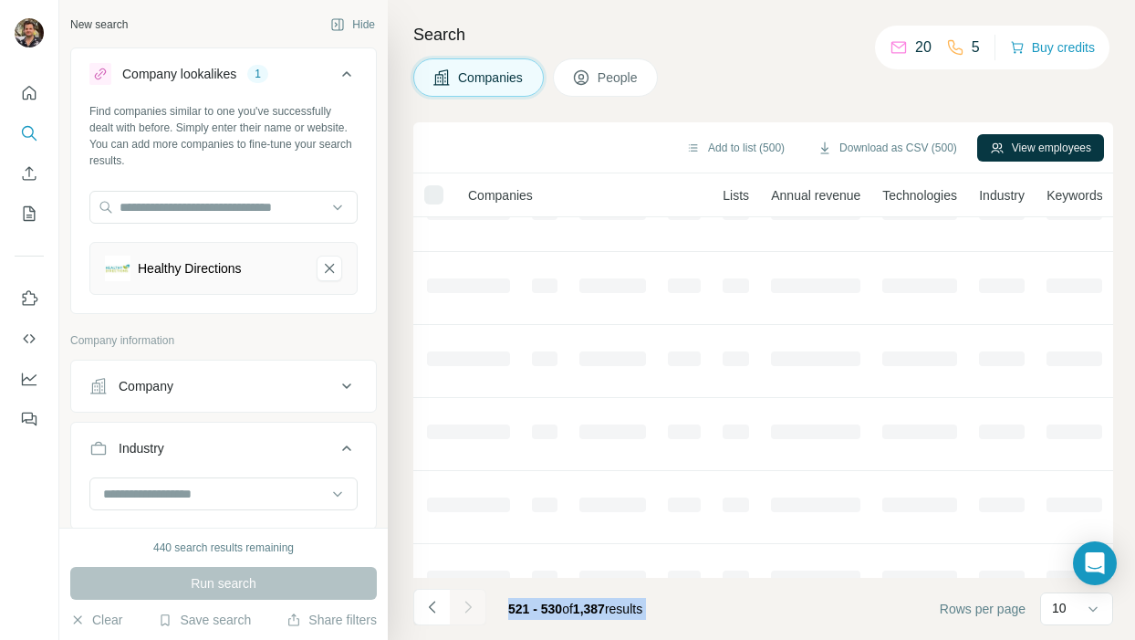
click at [468, 604] on div at bounding box center [468, 607] width 37 height 37
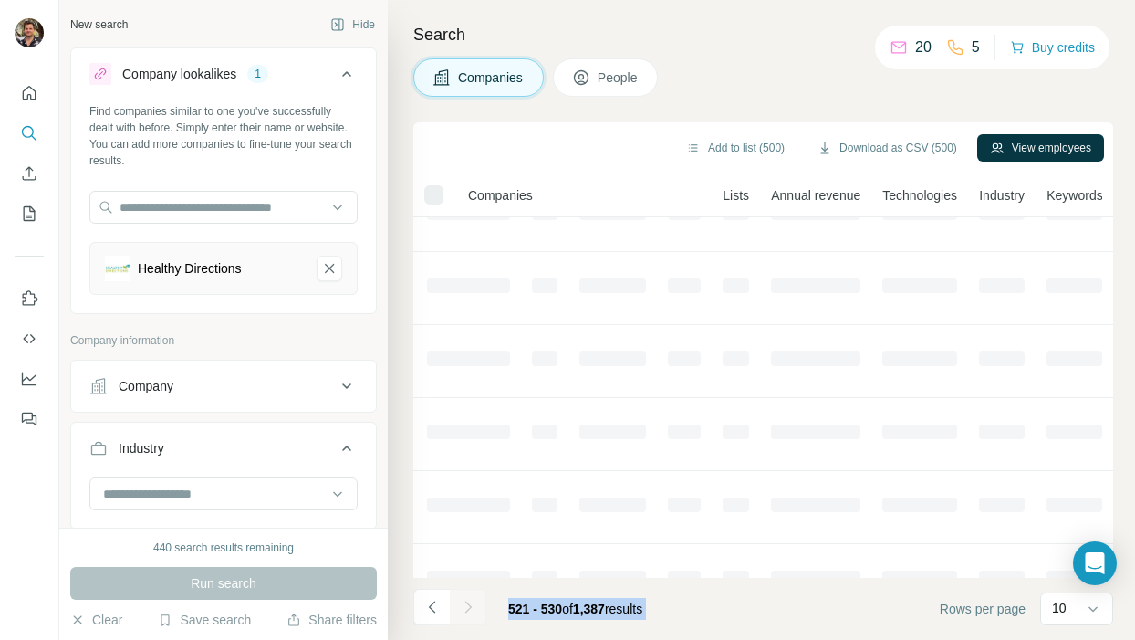
click at [468, 604] on div at bounding box center [468, 607] width 37 height 37
click at [468, 604] on icon "Navigate to next page" at bounding box center [468, 607] width 6 height 12
click at [468, 604] on div at bounding box center [468, 607] width 37 height 37
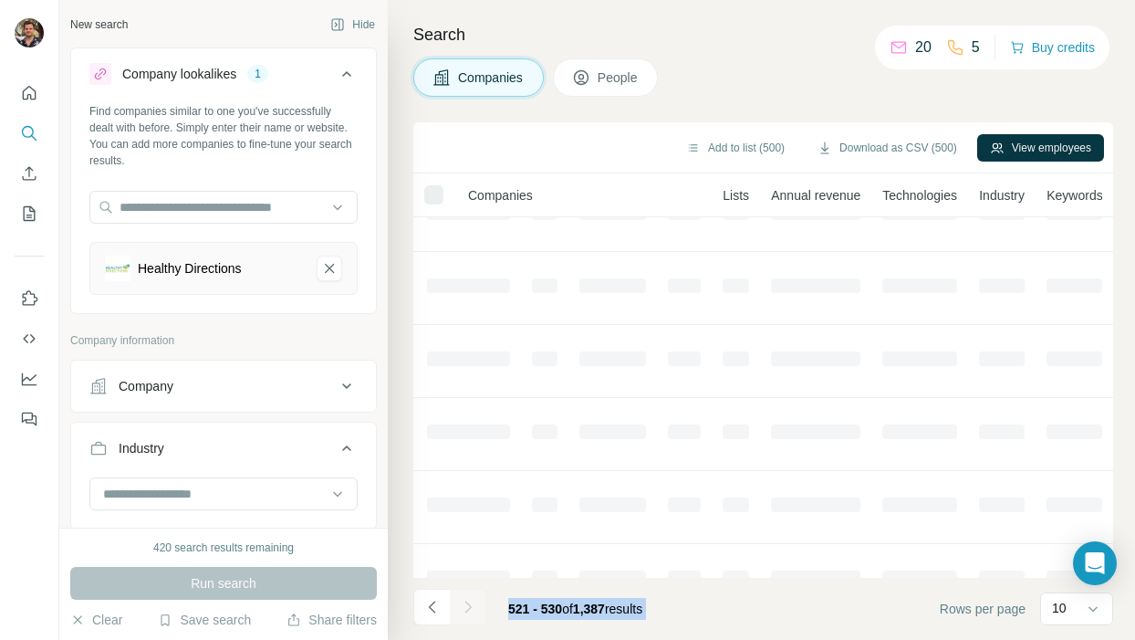
click at [468, 604] on div at bounding box center [468, 607] width 37 height 37
click at [468, 604] on icon "Navigate to next page" at bounding box center [468, 607] width 6 height 12
click at [468, 604] on div at bounding box center [468, 607] width 37 height 37
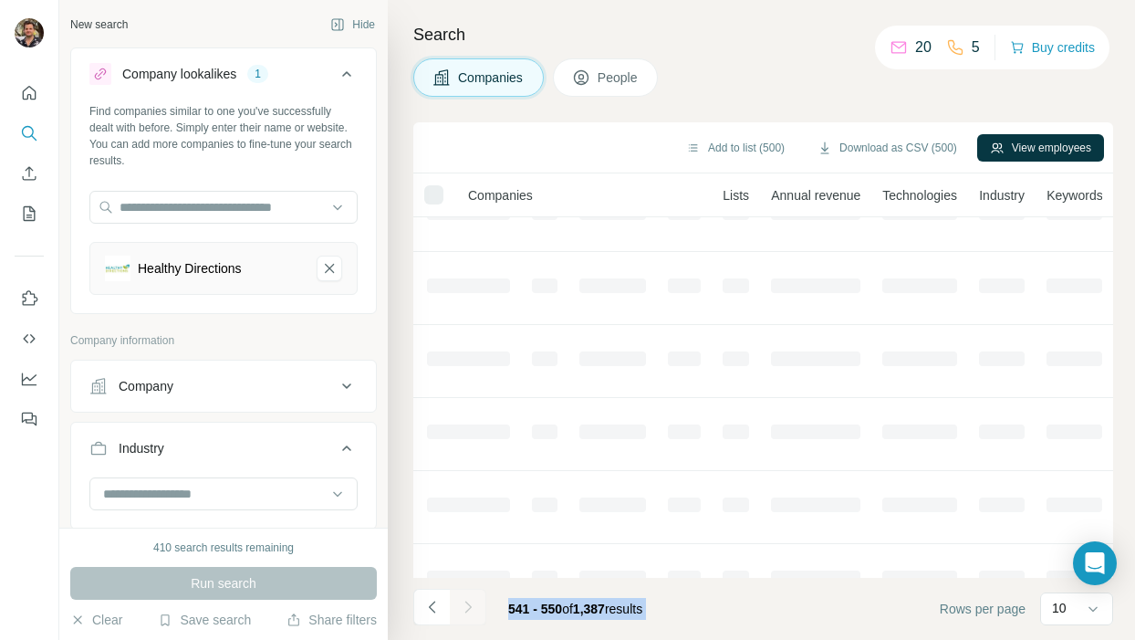
click at [468, 604] on div at bounding box center [468, 607] width 37 height 37
click at [468, 604] on icon "Navigate to next page" at bounding box center [468, 607] width 6 height 12
click at [468, 604] on div at bounding box center [468, 607] width 37 height 37
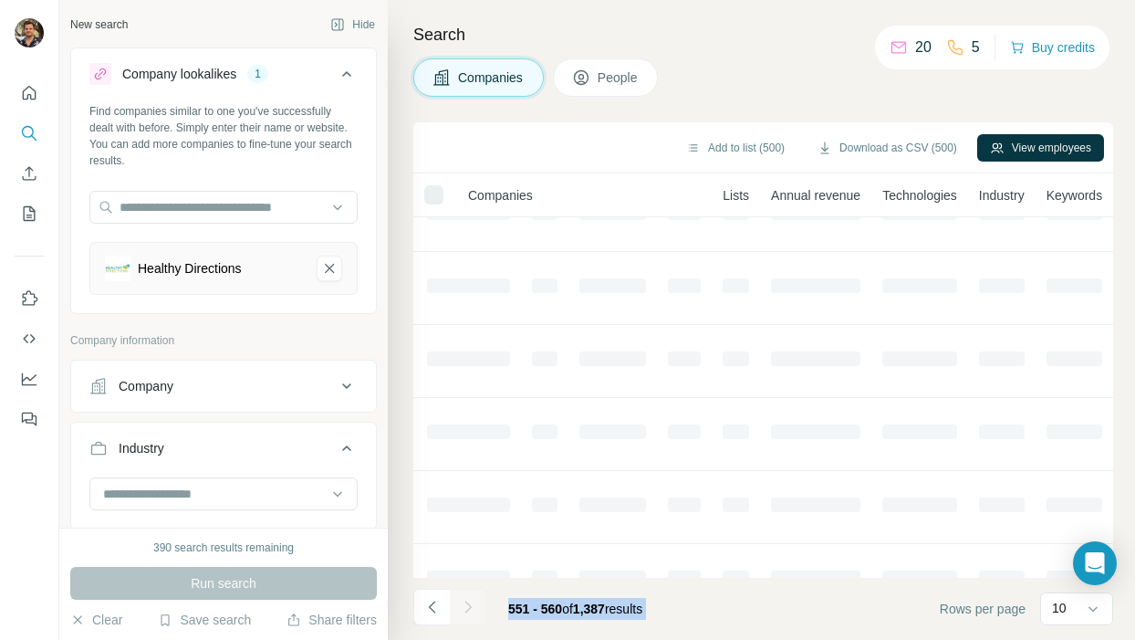
click at [468, 604] on div at bounding box center [468, 607] width 37 height 37
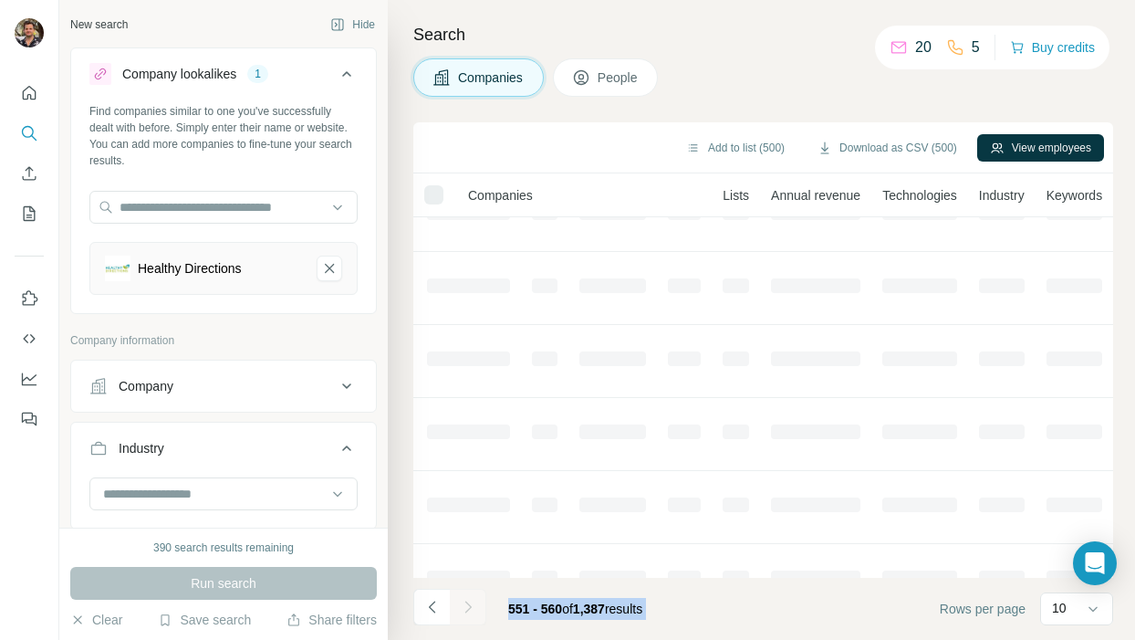
click at [468, 604] on div at bounding box center [468, 607] width 37 height 37
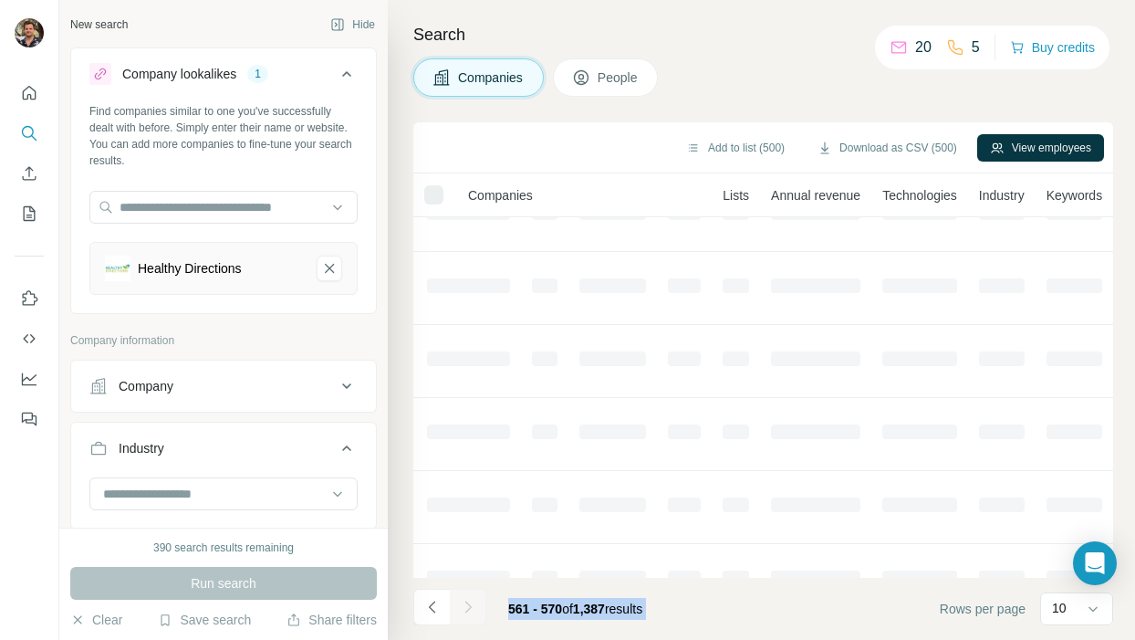
click at [468, 604] on icon "Navigate to next page" at bounding box center [468, 607] width 6 height 12
click at [468, 604] on div at bounding box center [468, 607] width 37 height 37
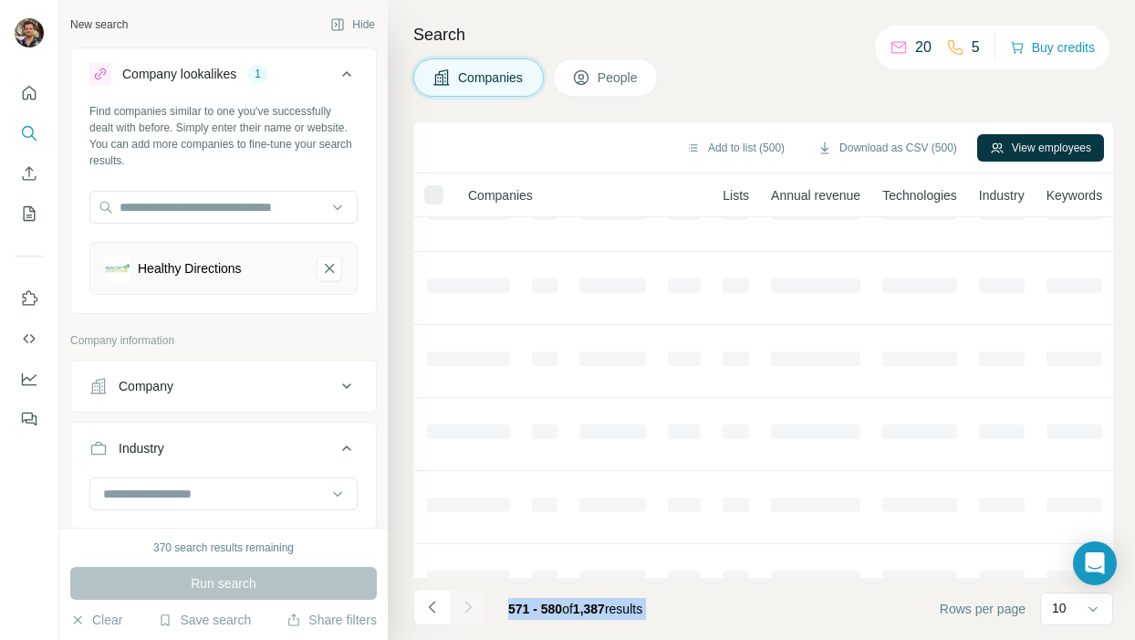
click at [468, 604] on icon "Navigate to next page" at bounding box center [468, 607] width 6 height 12
click at [468, 604] on div at bounding box center [468, 607] width 37 height 37
click at [468, 604] on icon "Navigate to next page" at bounding box center [468, 607] width 6 height 12
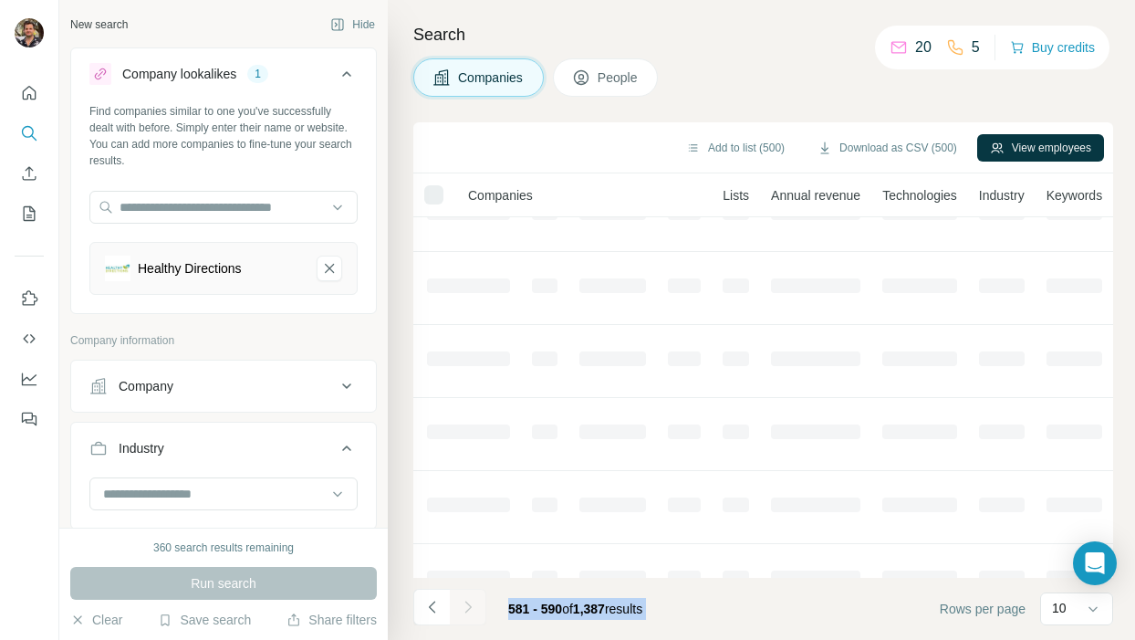
click at [468, 604] on div at bounding box center [468, 607] width 37 height 37
click at [468, 604] on icon "Navigate to next page" at bounding box center [468, 607] width 6 height 12
click at [468, 604] on div at bounding box center [468, 607] width 37 height 37
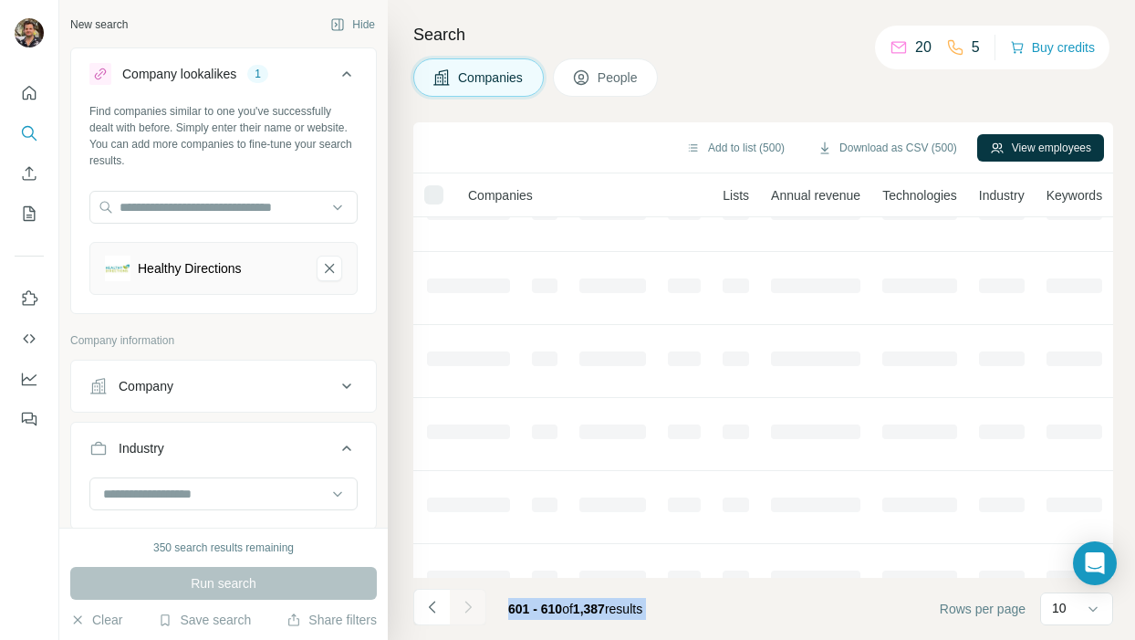
click at [468, 604] on div at bounding box center [468, 607] width 37 height 37
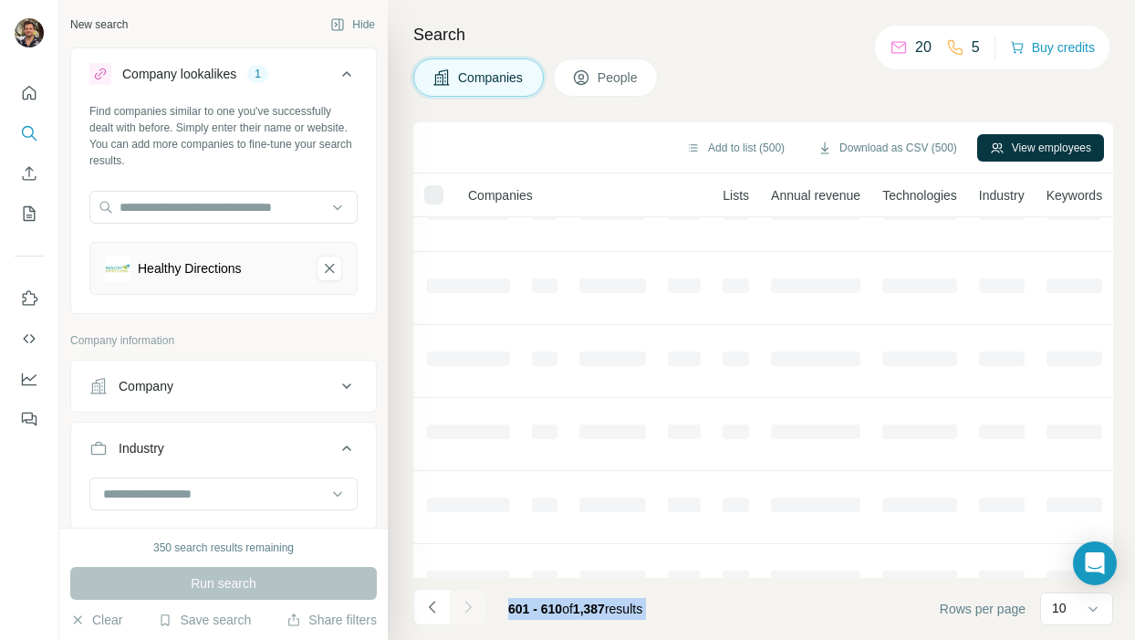
click at [468, 604] on div at bounding box center [468, 607] width 37 height 37
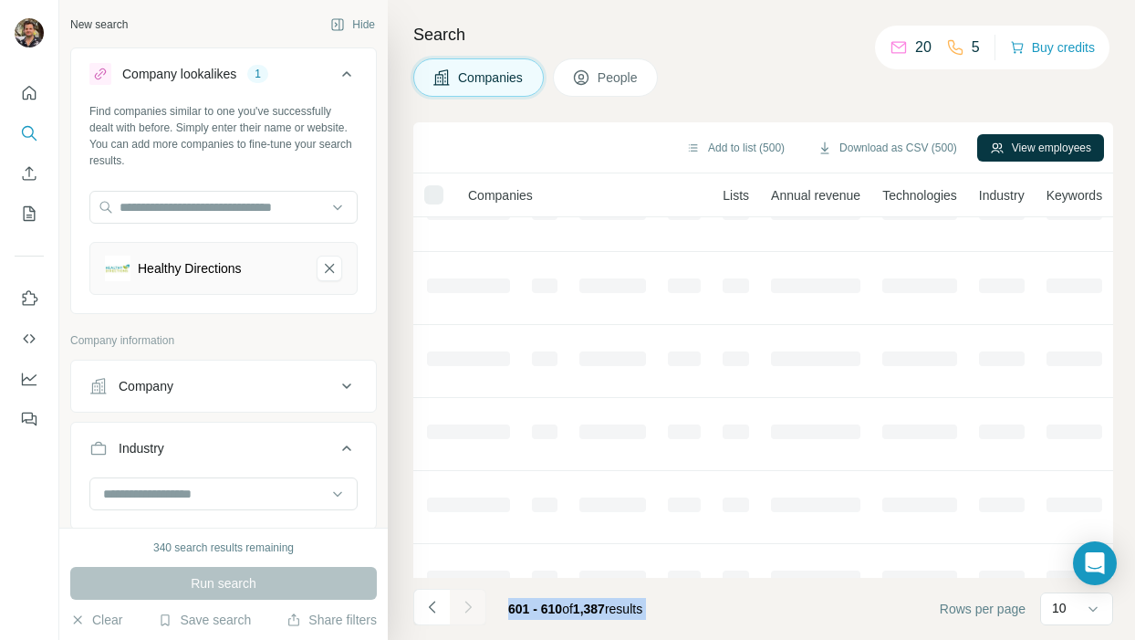
click at [468, 604] on icon "Navigate to next page" at bounding box center [468, 607] width 6 height 12
click at [468, 604] on div at bounding box center [468, 607] width 37 height 37
click at [468, 604] on icon "Navigate to next page" at bounding box center [468, 607] width 6 height 12
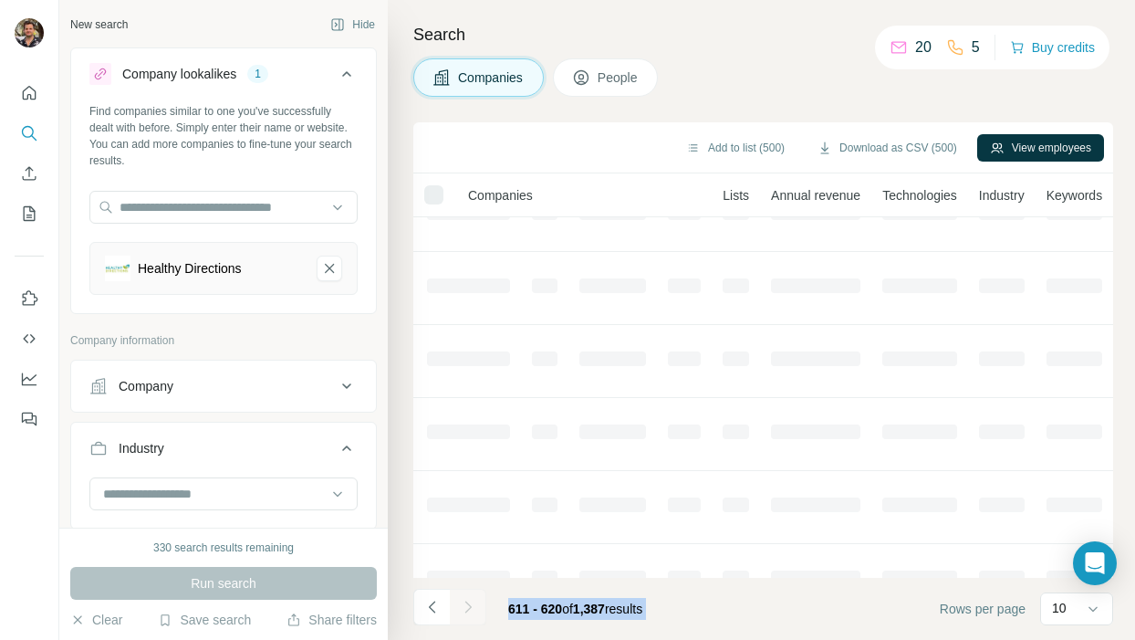
click at [468, 604] on div at bounding box center [468, 607] width 37 height 37
click at [468, 604] on icon "Navigate to next page" at bounding box center [468, 607] width 6 height 12
click at [468, 604] on div at bounding box center [468, 607] width 37 height 37
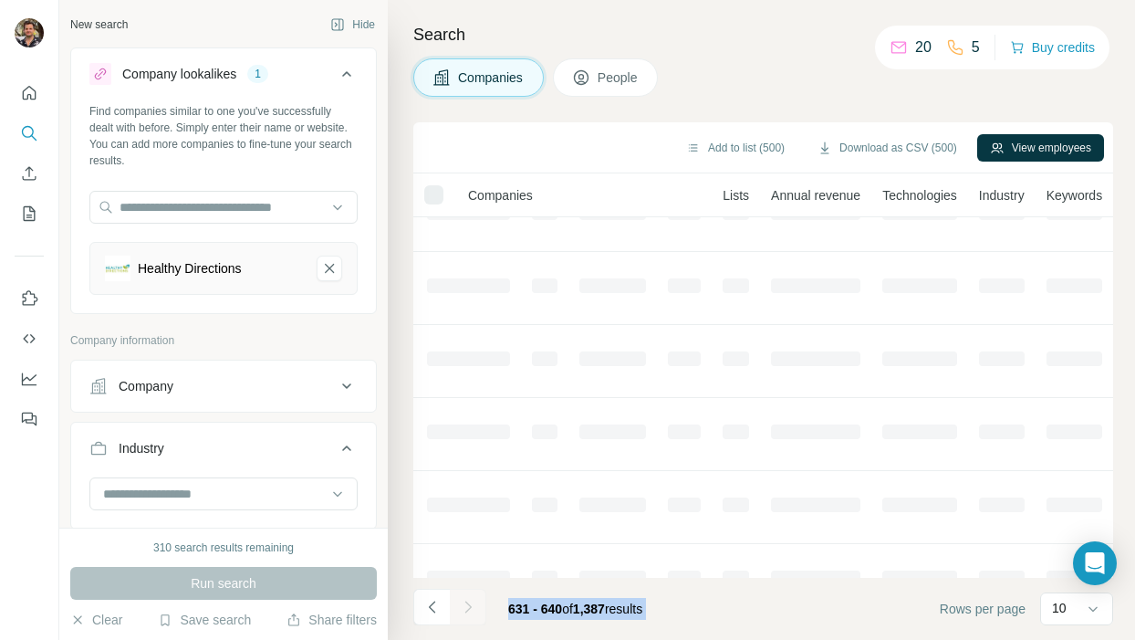
click at [468, 604] on div at bounding box center [468, 607] width 37 height 37
click at [468, 604] on icon "Navigate to next page" at bounding box center [468, 607] width 6 height 12
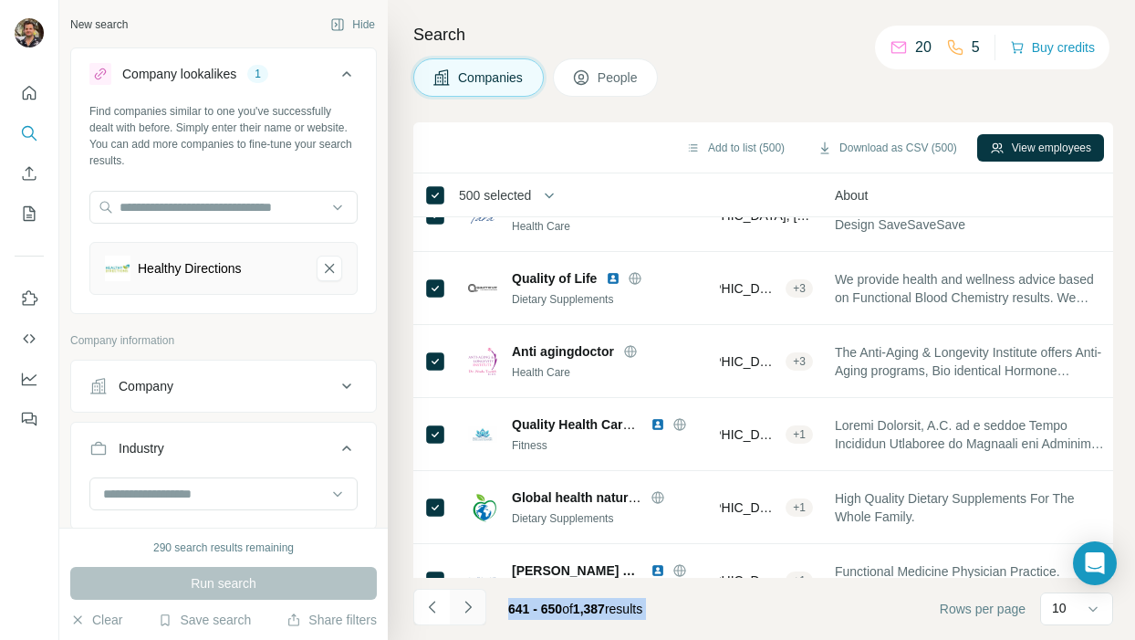
click at [468, 604] on icon "Navigate to next page" at bounding box center [468, 607] width 6 height 12
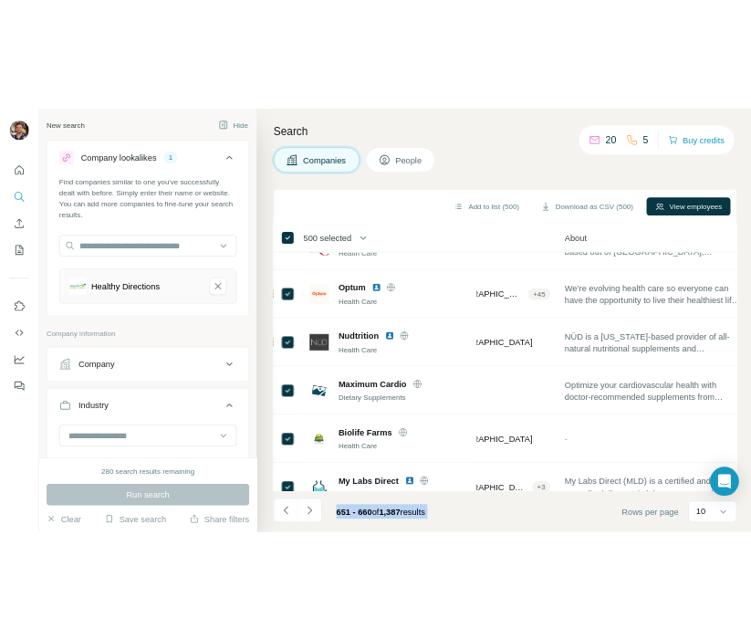
scroll to position [370, 340]
